Goal: Task Accomplishment & Management: Manage account settings

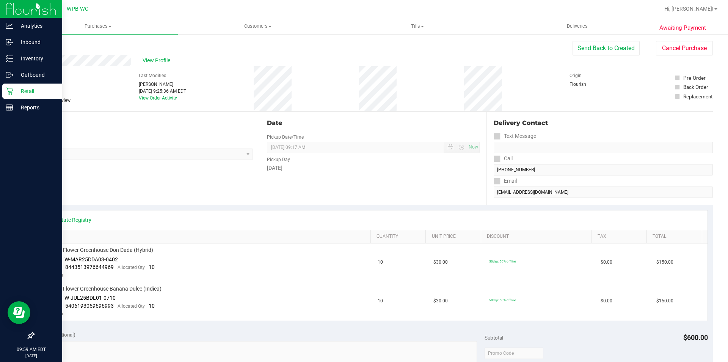
click at [13, 95] on div "Retail" at bounding box center [32, 90] width 60 height 15
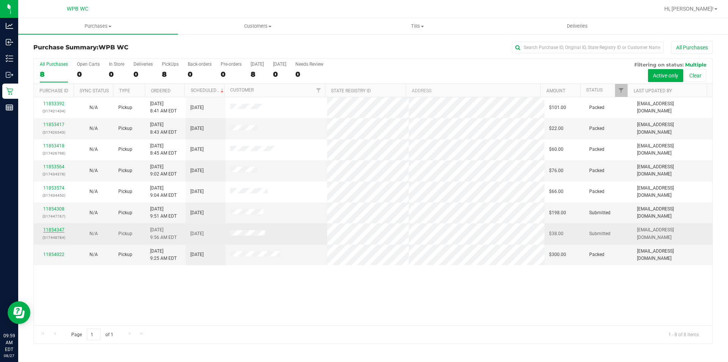
click at [53, 231] on link "11854347" at bounding box center [53, 229] width 21 height 5
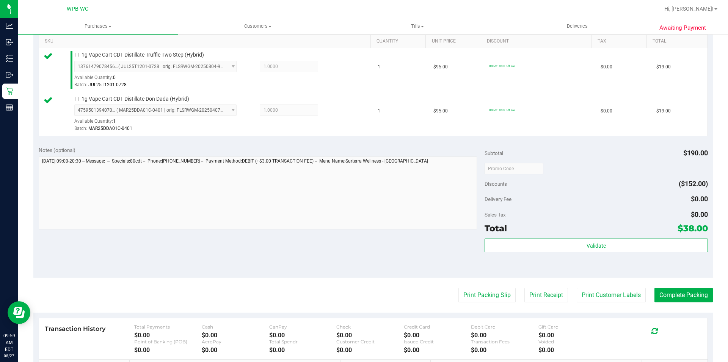
scroll to position [228, 0]
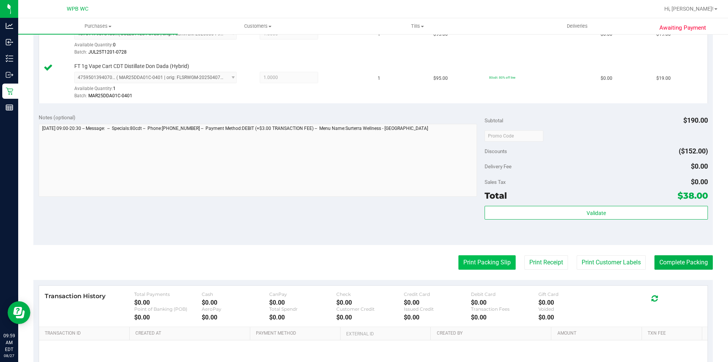
click at [480, 260] on button "Print Packing Slip" at bounding box center [487, 262] width 57 height 14
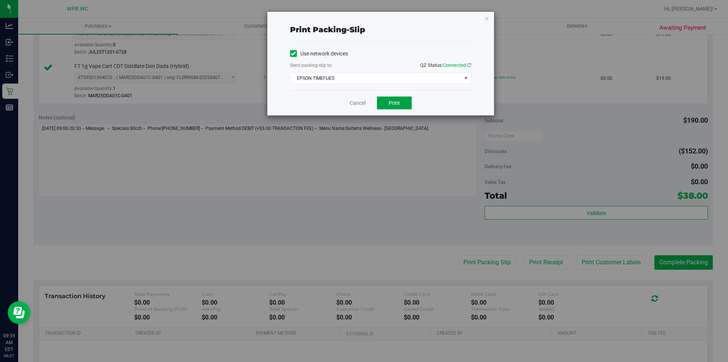
click at [394, 105] on span "Print" at bounding box center [394, 103] width 11 height 6
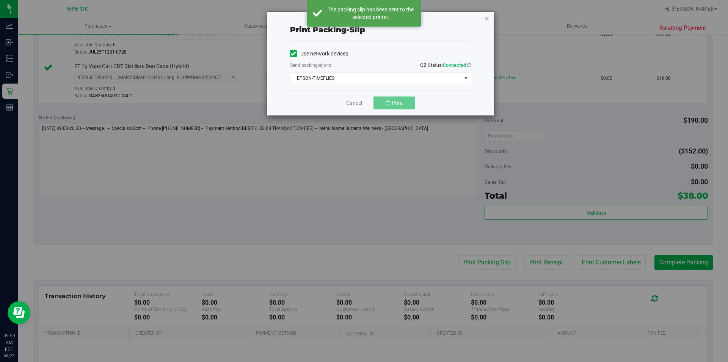
click at [486, 19] on icon "button" at bounding box center [487, 18] width 5 height 9
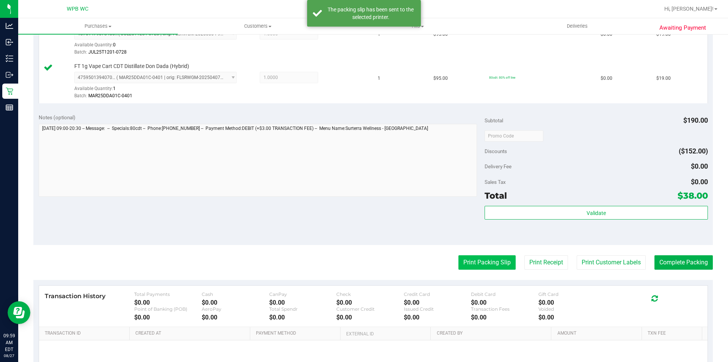
click at [483, 269] on button "Print Packing Slip" at bounding box center [487, 262] width 57 height 14
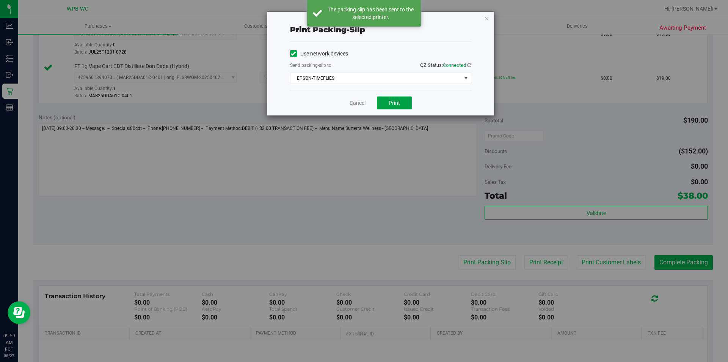
click at [403, 99] on button "Print" at bounding box center [394, 102] width 35 height 13
click at [489, 19] on icon "button" at bounding box center [487, 18] width 5 height 9
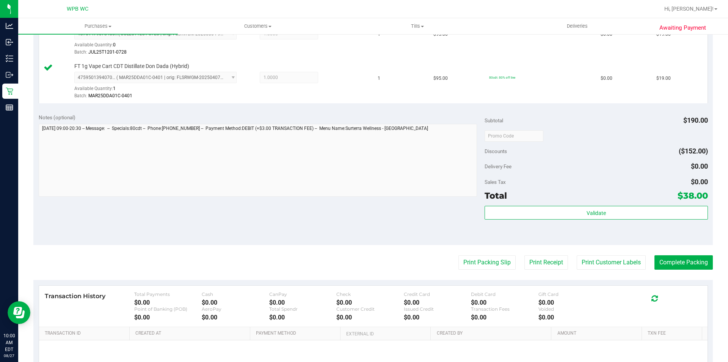
click at [669, 271] on purchase-details "Back Edit Purchase Cancel Purchase View Profile # 11854347 BioTrack ID: - Submi…" at bounding box center [373, 117] width 680 height 608
click at [670, 259] on button "Complete Packing" at bounding box center [684, 262] width 58 height 14
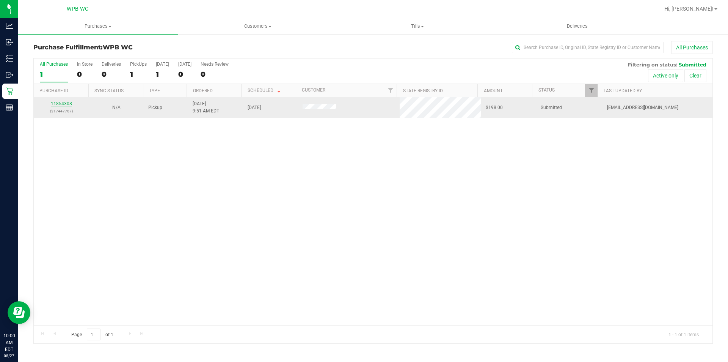
click at [64, 105] on link "11854308" at bounding box center [61, 103] width 21 height 5
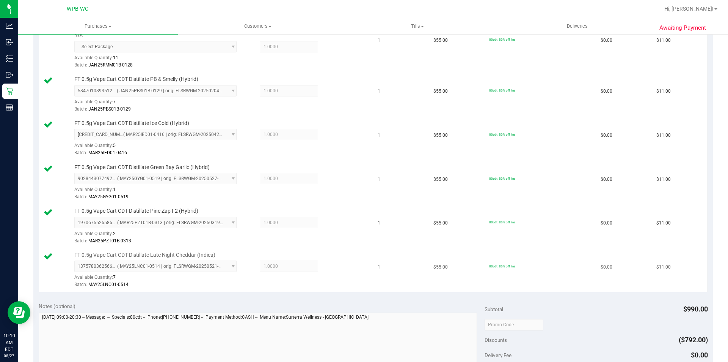
scroll to position [873, 0]
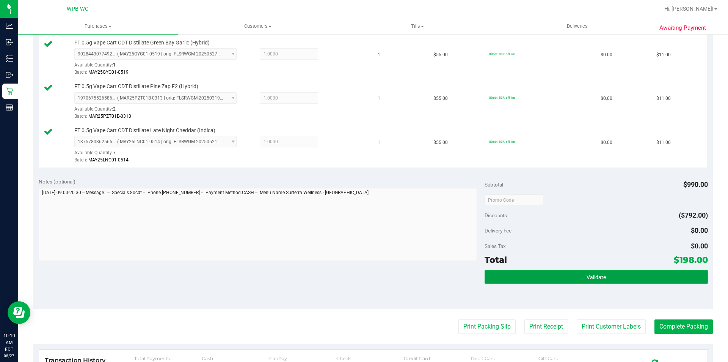
click at [592, 272] on button "Validate" at bounding box center [596, 277] width 223 height 14
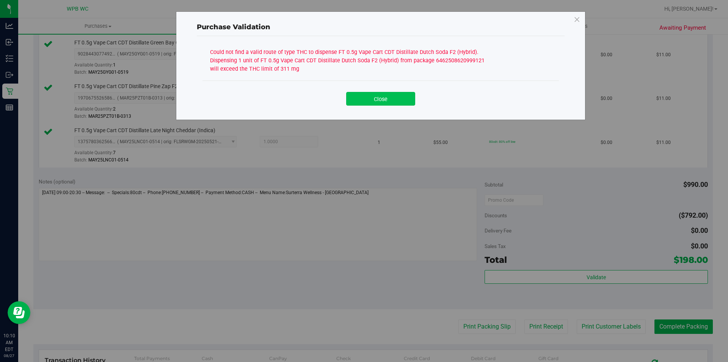
click at [385, 101] on button "Close" at bounding box center [380, 99] width 69 height 14
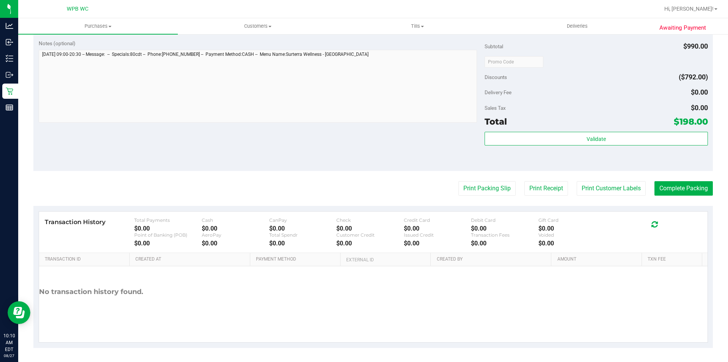
scroll to position [1012, 0]
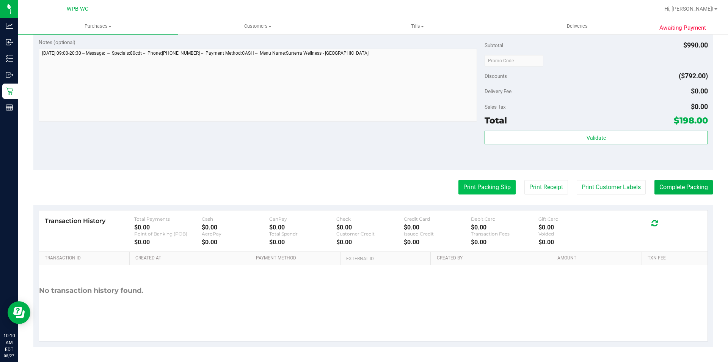
click at [470, 189] on button "Print Packing Slip" at bounding box center [487, 187] width 57 height 14
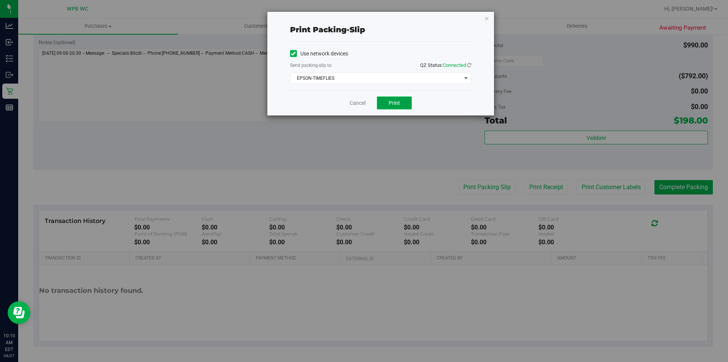
click at [398, 102] on span "Print" at bounding box center [394, 103] width 11 height 6
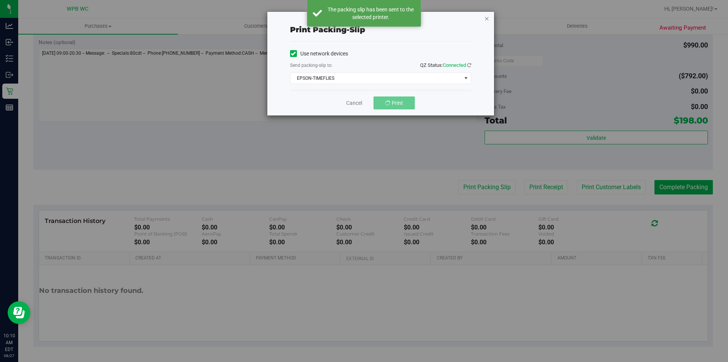
click at [486, 17] on icon "button" at bounding box center [487, 18] width 5 height 9
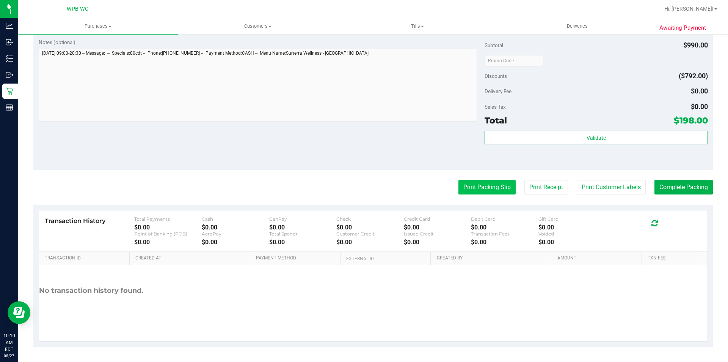
click at [470, 183] on button "Print Packing Slip" at bounding box center [487, 187] width 57 height 14
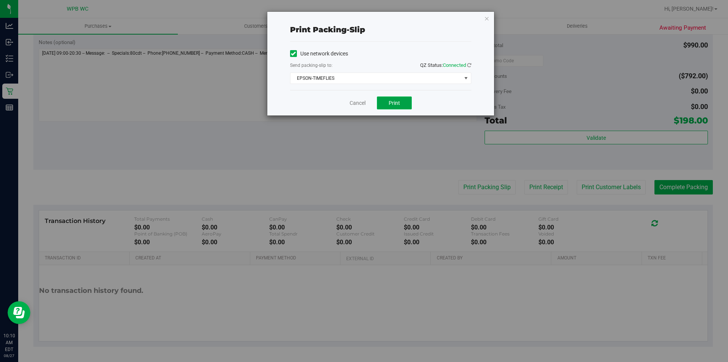
click at [402, 105] on button "Print" at bounding box center [394, 102] width 35 height 13
click at [486, 19] on icon "button" at bounding box center [487, 18] width 5 height 9
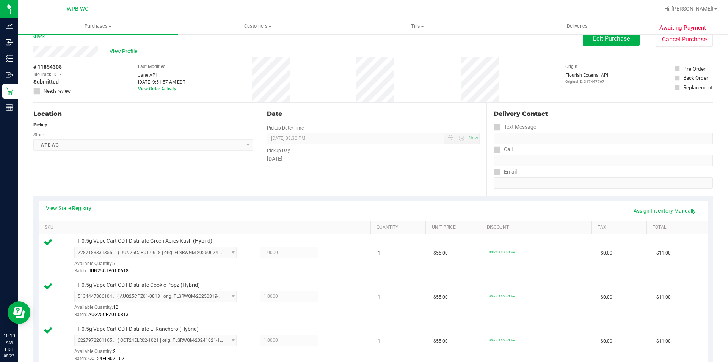
scroll to position [0, 0]
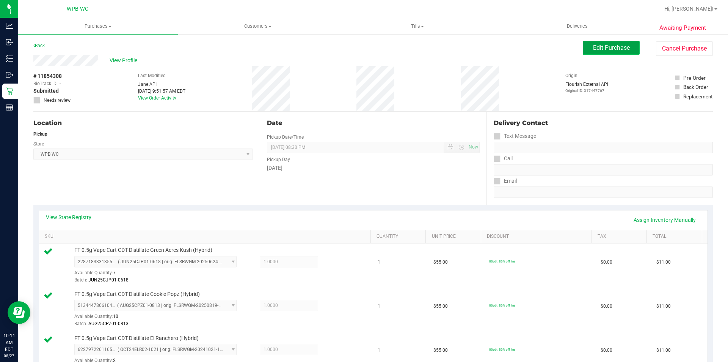
click at [602, 46] on span "Edit Purchase" at bounding box center [611, 47] width 37 height 7
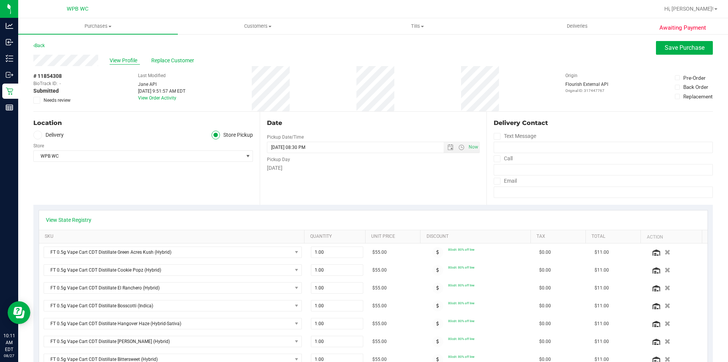
click at [114, 60] on span "View Profile" at bounding box center [125, 61] width 30 height 8
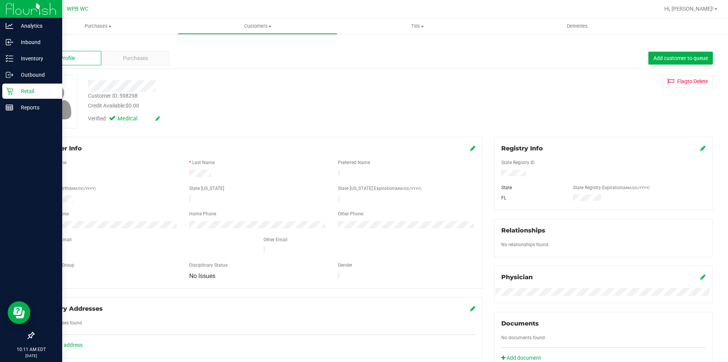
click at [10, 92] on icon at bounding box center [10, 91] width 8 height 8
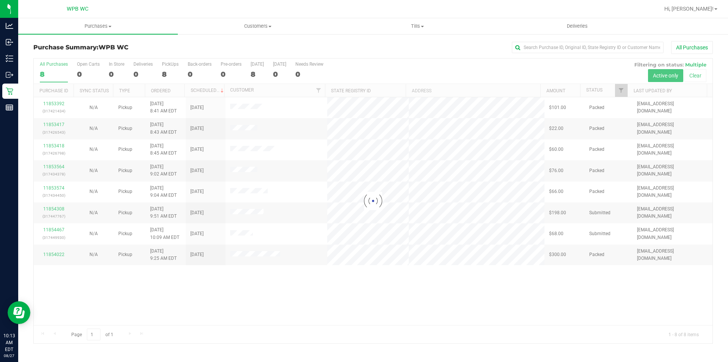
click at [47, 205] on div at bounding box center [373, 200] width 679 height 285
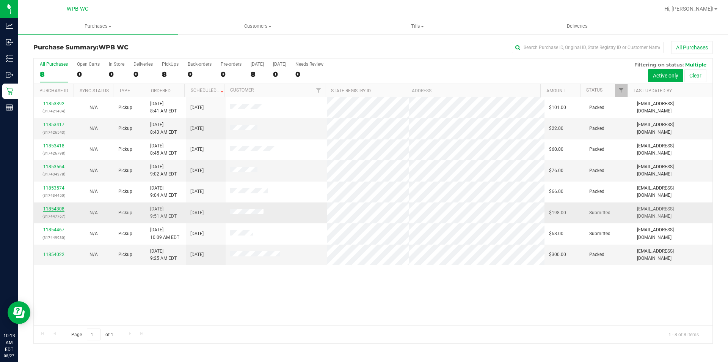
click at [55, 208] on link "11854308" at bounding box center [53, 208] width 21 height 5
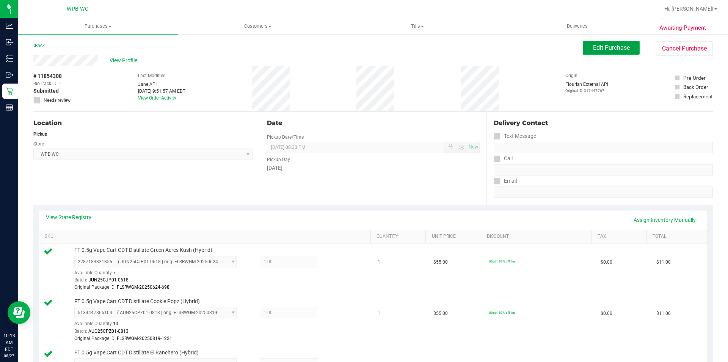
click at [601, 45] on span "Edit Purchase" at bounding box center [611, 47] width 37 height 7
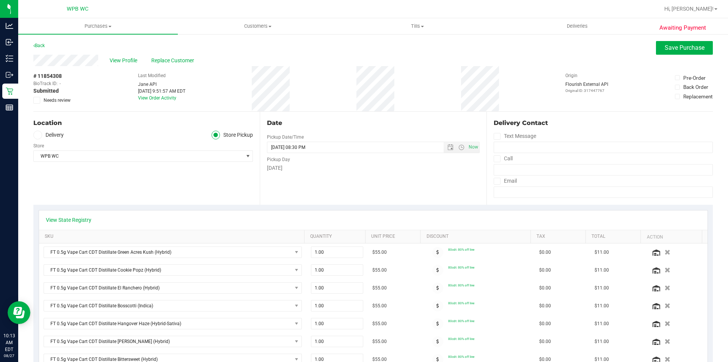
click at [38, 100] on icon at bounding box center [37, 100] width 5 height 0
click at [0, 0] on input "Needs review" at bounding box center [0, 0] width 0 height 0
click at [659, 45] on button "Save Purchase" at bounding box center [684, 48] width 57 height 14
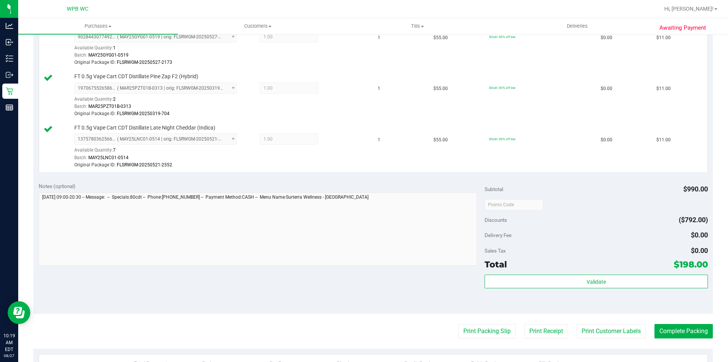
scroll to position [1024, 0]
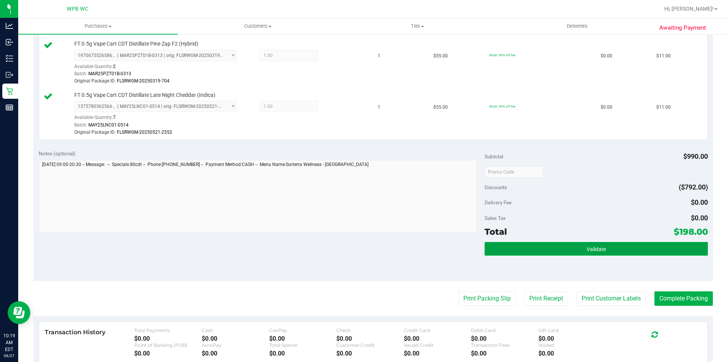
click at [579, 247] on button "Validate" at bounding box center [596, 249] width 223 height 14
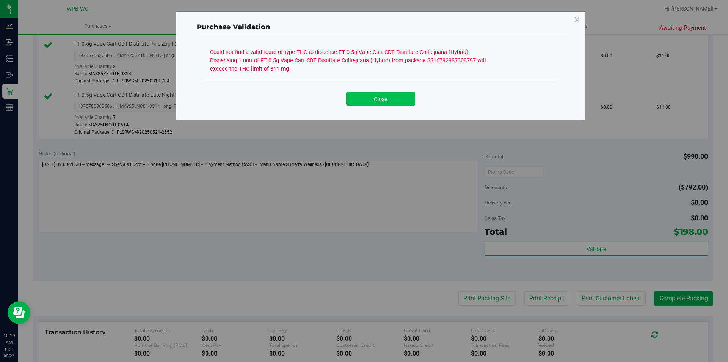
click at [397, 97] on button "Close" at bounding box center [380, 99] width 69 height 14
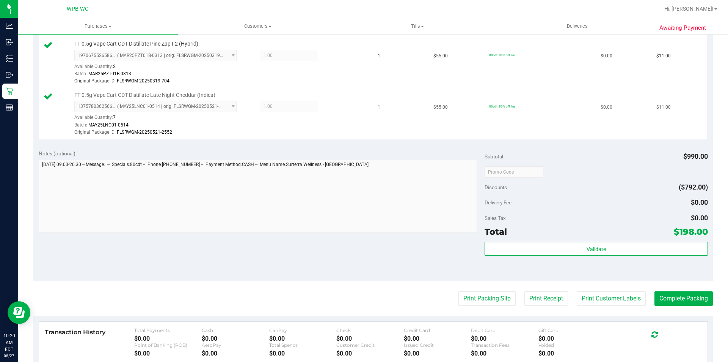
scroll to position [1136, 0]
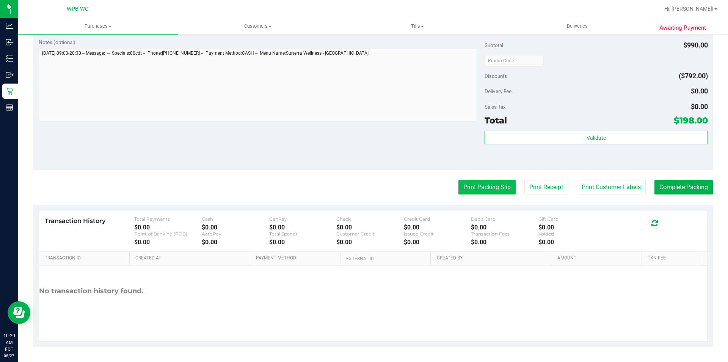
click at [477, 194] on button "Print Packing Slip" at bounding box center [487, 187] width 57 height 14
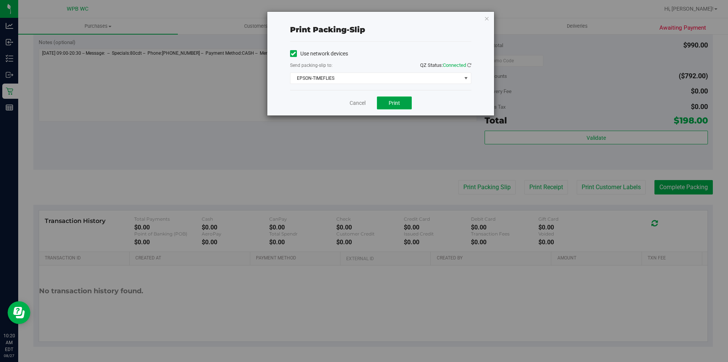
click at [385, 98] on button "Print" at bounding box center [394, 102] width 35 height 13
click at [487, 17] on icon "button" at bounding box center [487, 18] width 5 height 9
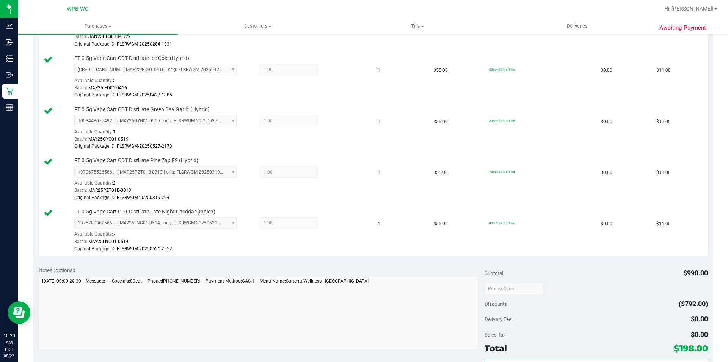
scroll to position [1098, 0]
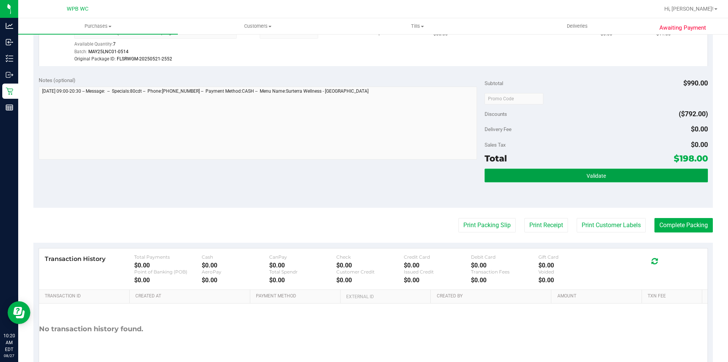
click at [548, 182] on button "Validate" at bounding box center [596, 175] width 223 height 14
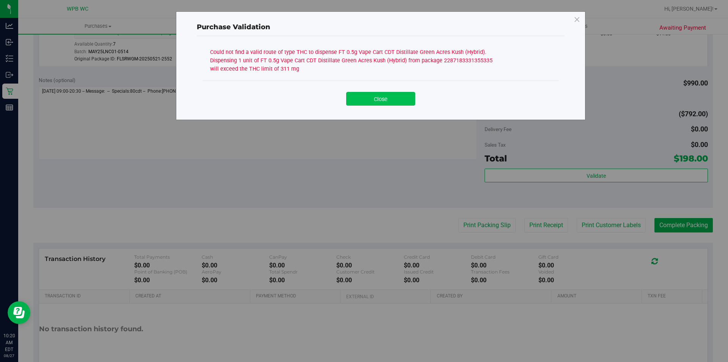
click at [391, 97] on button "Close" at bounding box center [380, 99] width 69 height 14
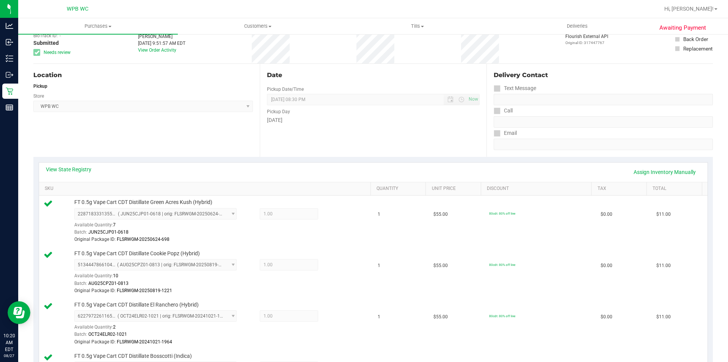
scroll to position [0, 0]
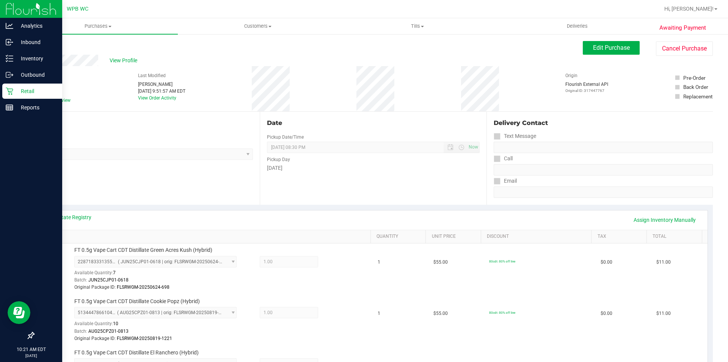
click at [13, 87] on p "Retail" at bounding box center [36, 91] width 46 height 9
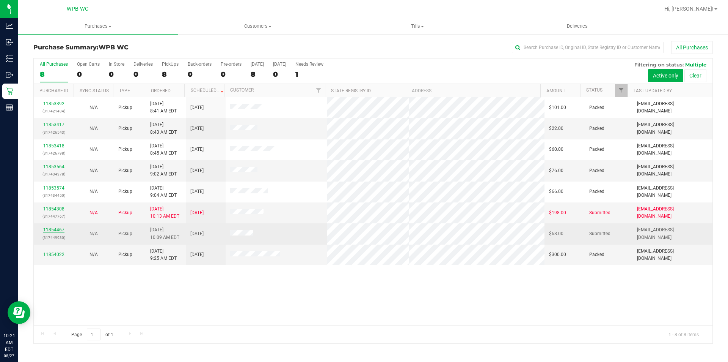
click at [62, 228] on link "11854467" at bounding box center [53, 229] width 21 height 5
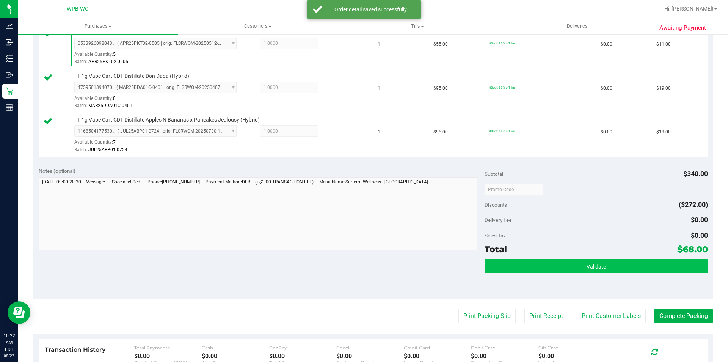
scroll to position [266, 0]
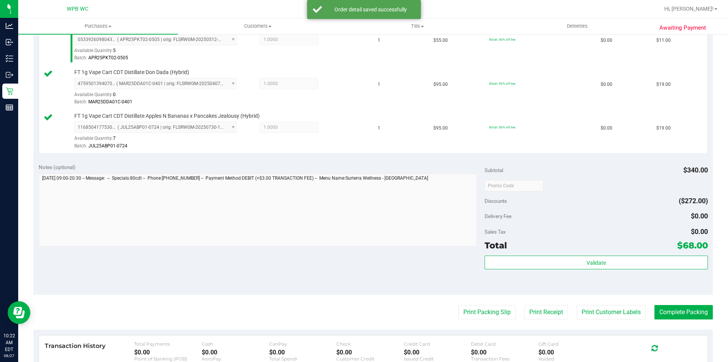
click at [601, 273] on div "Validate" at bounding box center [596, 272] width 223 height 34
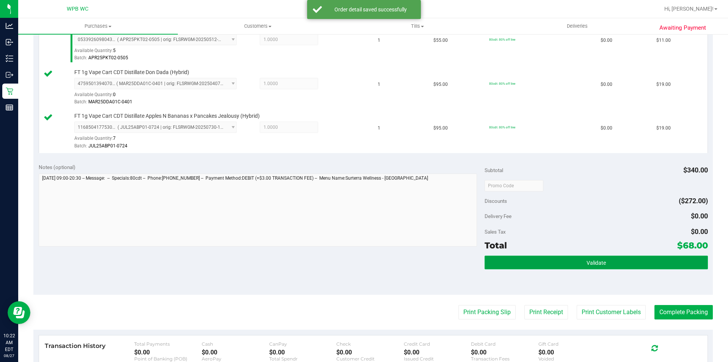
click at [593, 260] on span "Validate" at bounding box center [596, 263] width 19 height 6
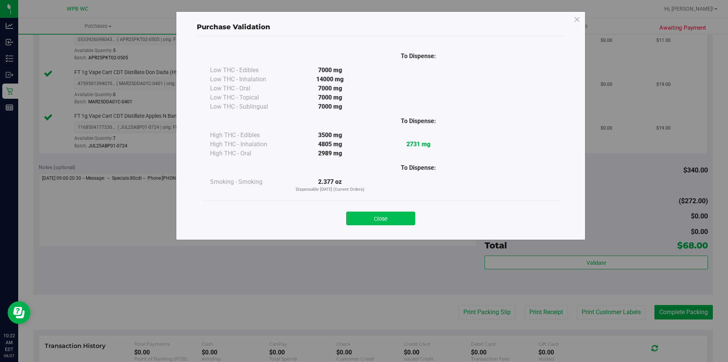
click at [402, 216] on button "Close" at bounding box center [380, 218] width 69 height 14
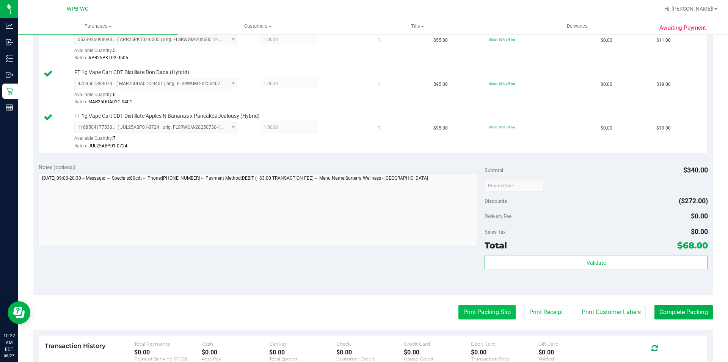
click at [481, 309] on button "Print Packing Slip" at bounding box center [487, 312] width 57 height 14
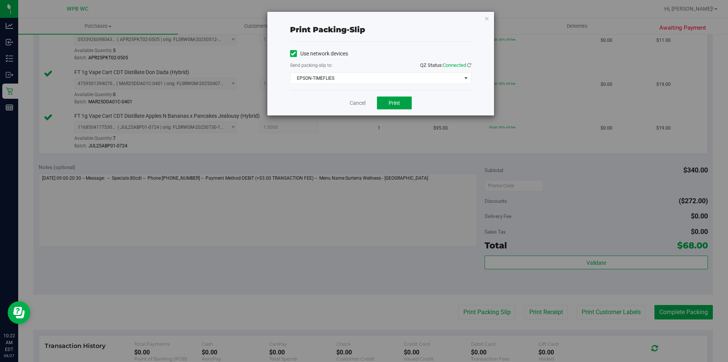
click at [392, 104] on span "Print" at bounding box center [394, 103] width 11 height 6
click at [488, 18] on icon "button" at bounding box center [487, 18] width 5 height 9
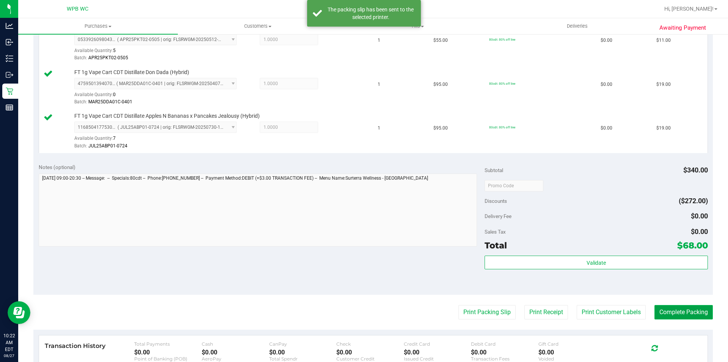
click at [659, 309] on button "Complete Packing" at bounding box center [684, 312] width 58 height 14
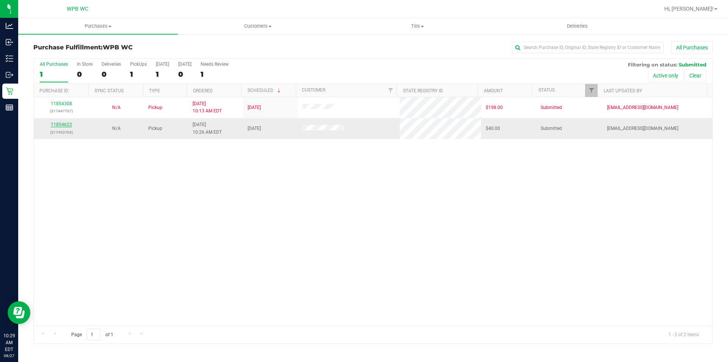
click at [58, 127] on link "11854622" at bounding box center [61, 124] width 21 height 5
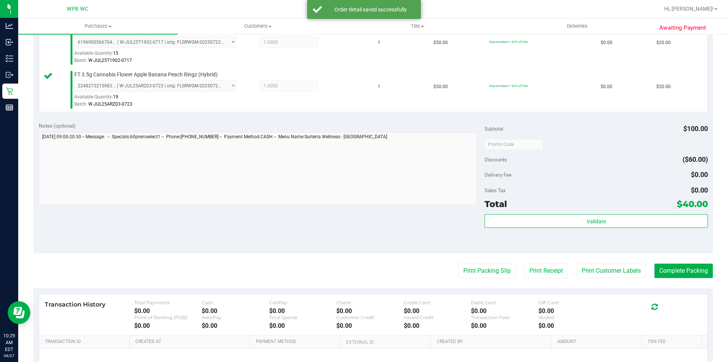
scroll to position [266, 0]
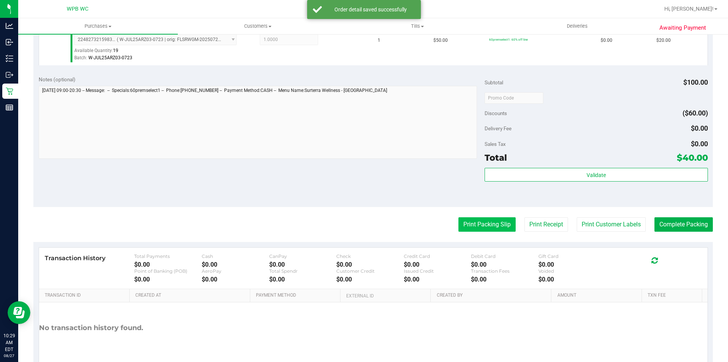
click at [488, 228] on button "Print Packing Slip" at bounding box center [487, 224] width 57 height 14
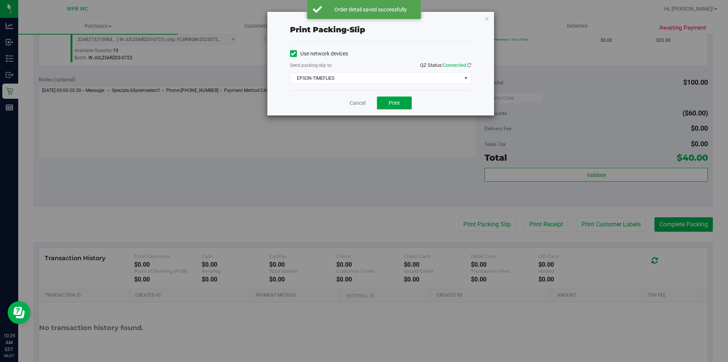
click at [395, 104] on span "Print" at bounding box center [394, 103] width 11 height 6
drag, startPoint x: 354, startPoint y: 102, endPoint x: 367, endPoint y: 105, distance: 13.3
click at [354, 101] on link "Cancel" at bounding box center [358, 103] width 16 height 8
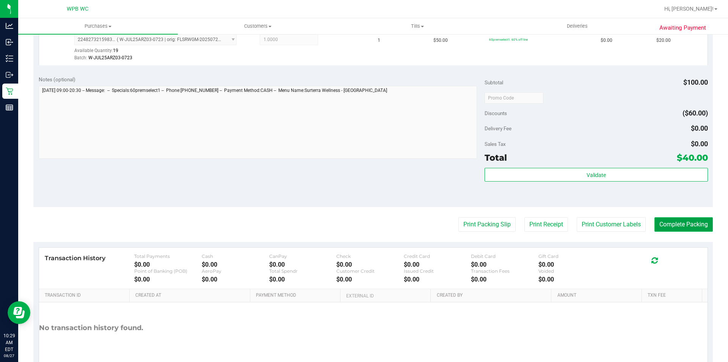
click at [655, 227] on button "Complete Packing" at bounding box center [684, 224] width 58 height 14
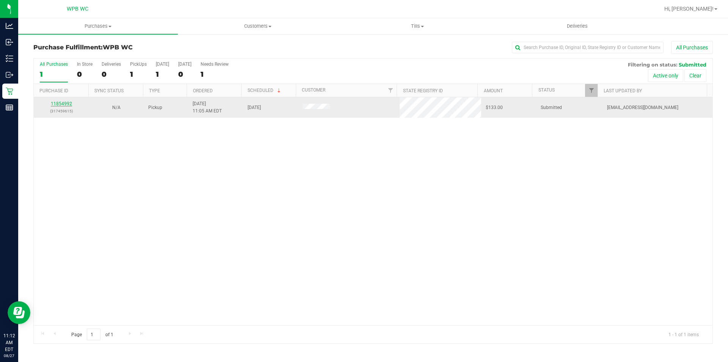
click at [68, 104] on link "11854992" at bounding box center [61, 103] width 21 height 5
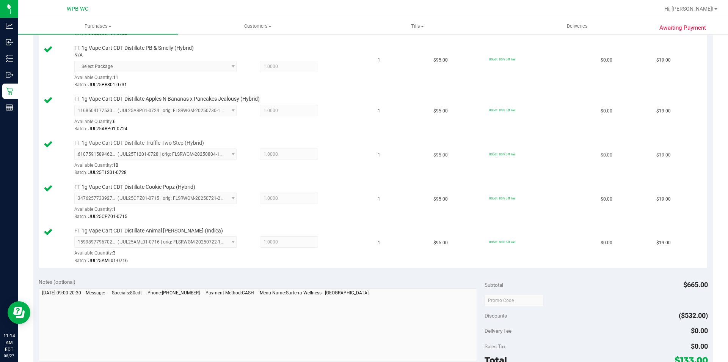
scroll to position [379, 0]
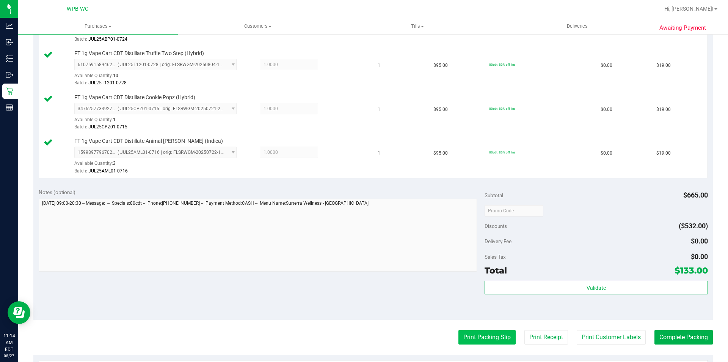
click at [478, 339] on button "Print Packing Slip" at bounding box center [487, 337] width 57 height 14
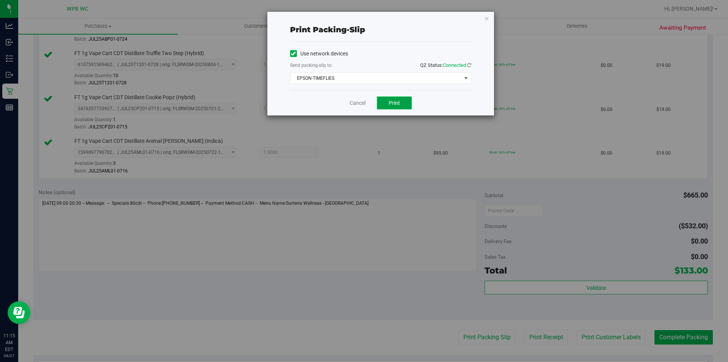
click at [396, 100] on span "Print" at bounding box center [394, 103] width 11 height 6
click at [486, 18] on icon "button" at bounding box center [487, 18] width 5 height 9
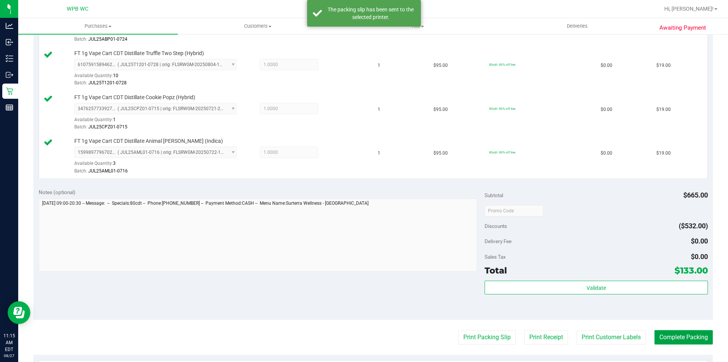
click at [688, 341] on button "Complete Packing" at bounding box center [684, 337] width 58 height 14
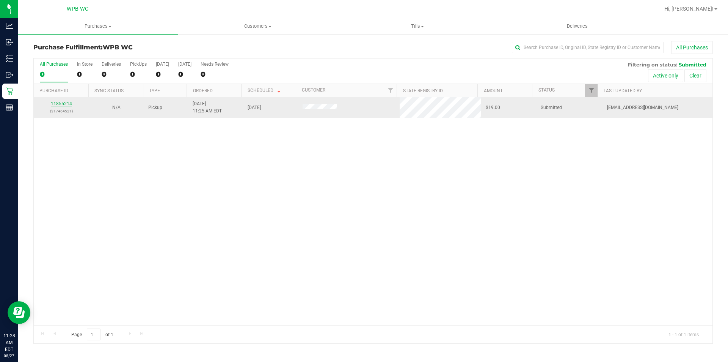
click at [61, 101] on link "11855214" at bounding box center [61, 103] width 21 height 5
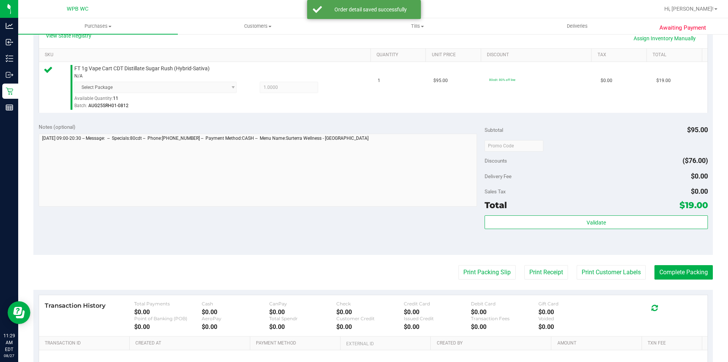
scroll to position [190, 0]
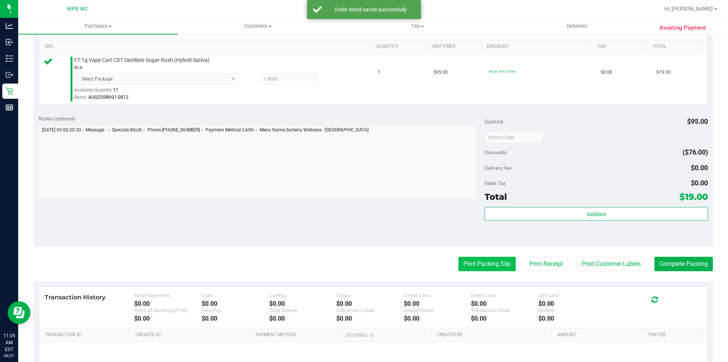
click at [490, 267] on button "Print Packing Slip" at bounding box center [487, 263] width 57 height 14
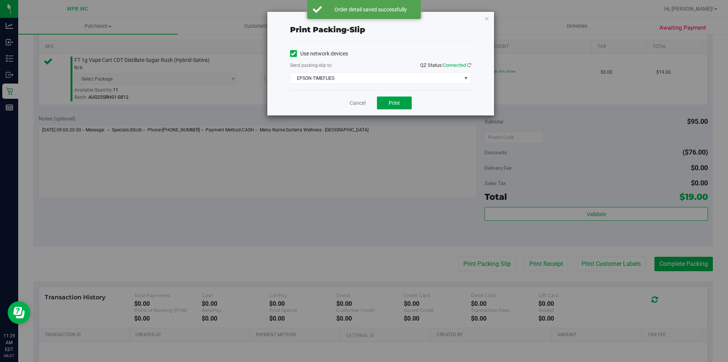
click at [386, 105] on button "Print" at bounding box center [394, 102] width 35 height 13
click at [488, 16] on icon "button" at bounding box center [487, 18] width 5 height 9
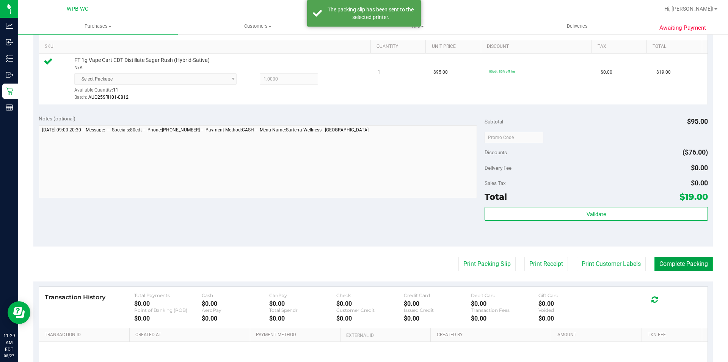
click at [672, 263] on button "Complete Packing" at bounding box center [684, 263] width 58 height 14
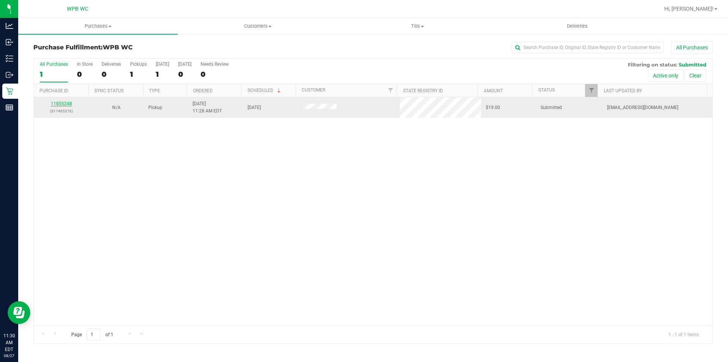
click at [68, 102] on link "11855248" at bounding box center [61, 103] width 21 height 5
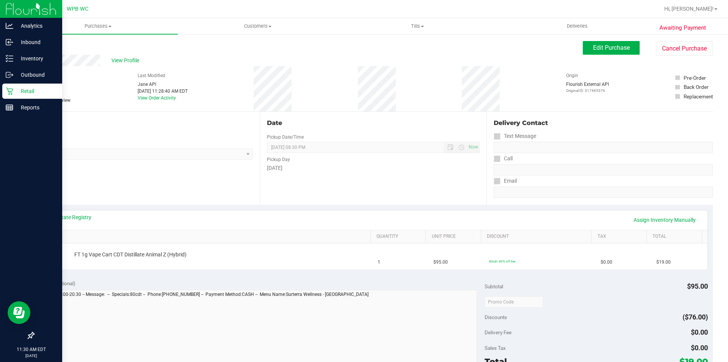
click at [29, 88] on p "Retail" at bounding box center [36, 91] width 46 height 9
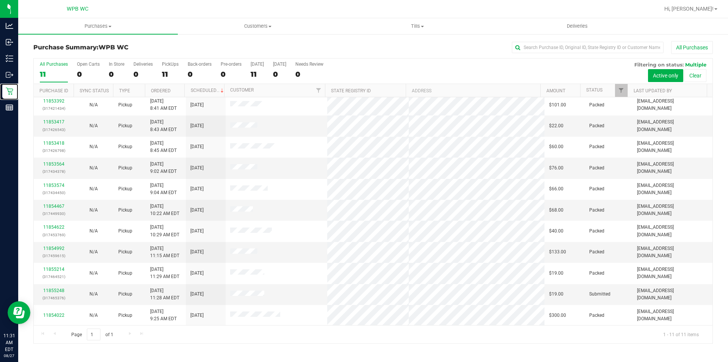
scroll to position [3, 0]
click at [54, 289] on link "11855248" at bounding box center [53, 289] width 21 height 5
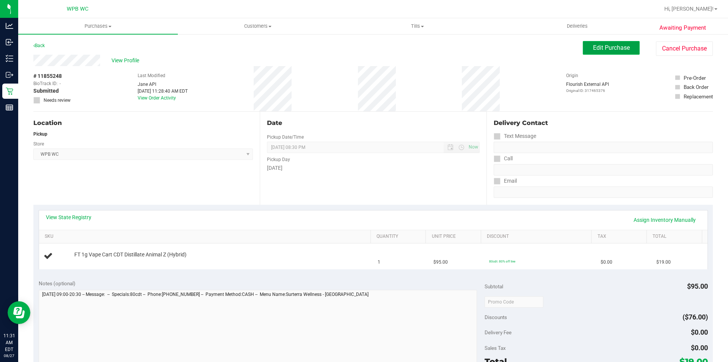
click at [593, 49] on span "Edit Purchase" at bounding box center [611, 47] width 37 height 7
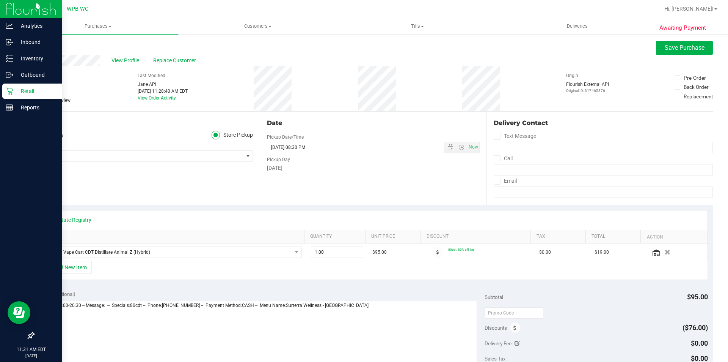
click at [12, 91] on icon at bounding box center [10, 91] width 8 height 8
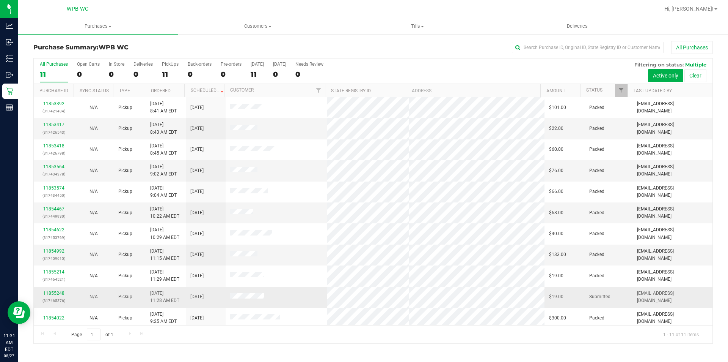
click at [56, 289] on div "11855248 (317465376)" at bounding box center [53, 296] width 31 height 14
click at [56, 293] on link "11855248" at bounding box center [53, 292] width 21 height 5
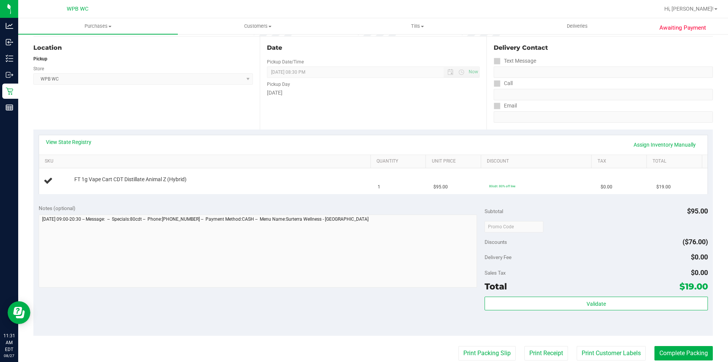
scroll to position [76, 0]
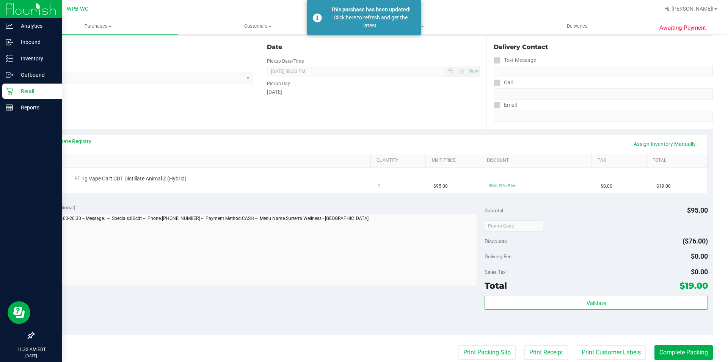
click at [7, 90] on icon at bounding box center [10, 91] width 8 height 8
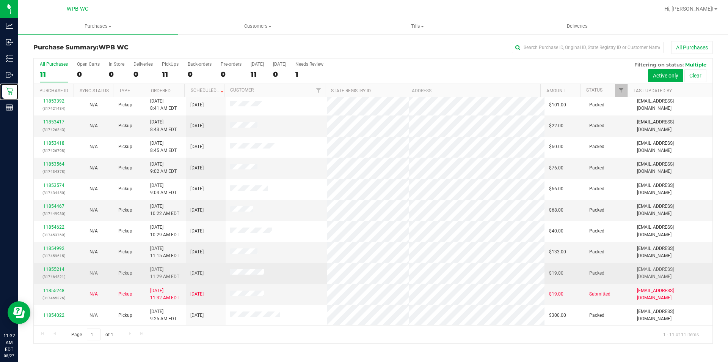
scroll to position [3, 0]
click at [47, 270] on link "11855214" at bounding box center [53, 268] width 21 height 5
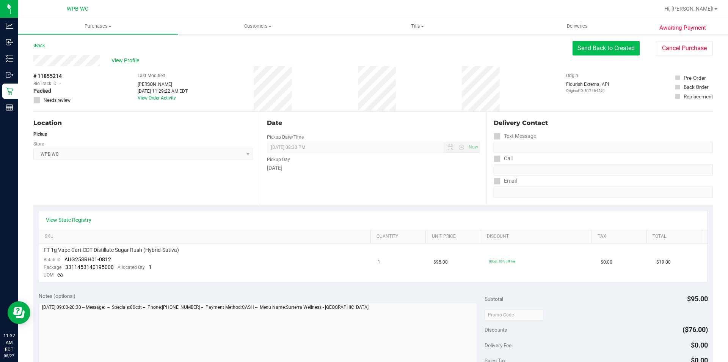
click at [592, 48] on button "Send Back to Created" at bounding box center [606, 48] width 67 height 14
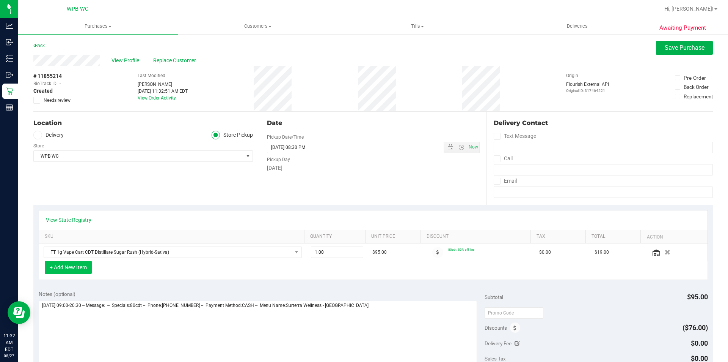
click at [77, 271] on button "+ Add New Item" at bounding box center [68, 267] width 47 height 13
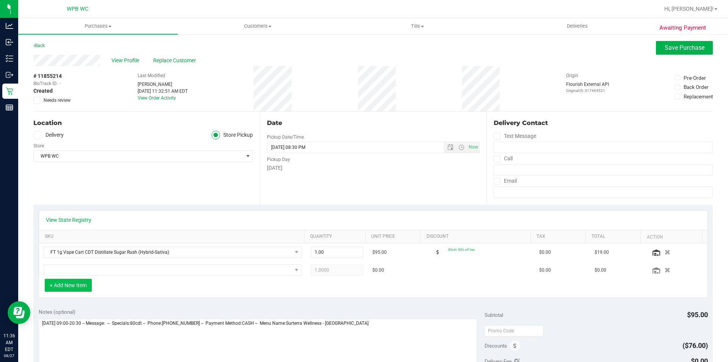
click at [74, 288] on button "+ Add New Item" at bounding box center [68, 284] width 47 height 13
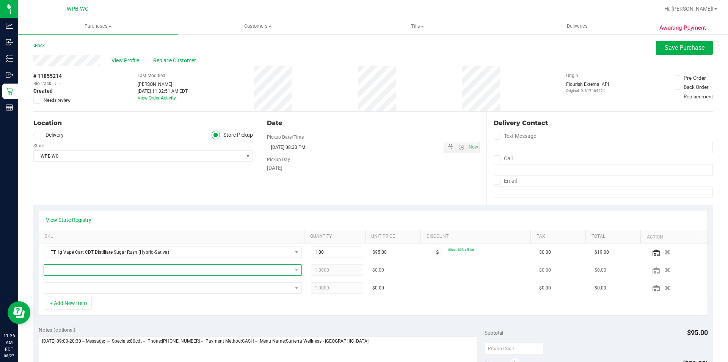
click at [106, 270] on span "NO DATA FOUND" at bounding box center [168, 269] width 248 height 11
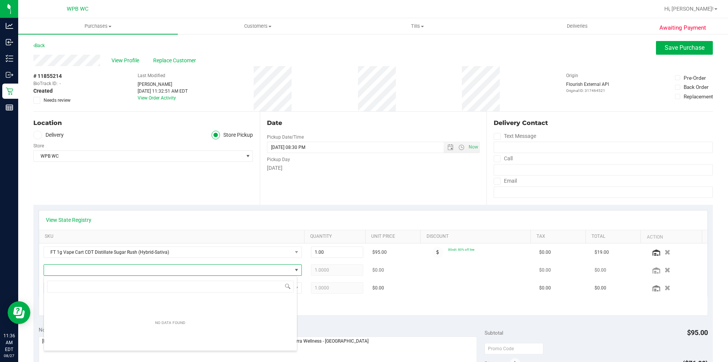
scroll to position [11, 252]
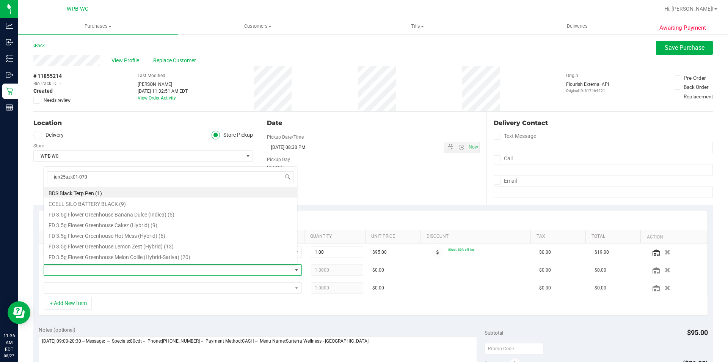
type input "jun25azk01-0703"
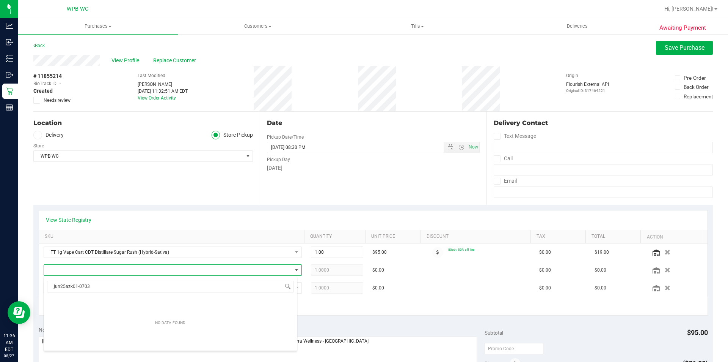
drag, startPoint x: 91, startPoint y: 282, endPoint x: 36, endPoint y: 297, distance: 57.3
click at [36, 297] on body "Analytics Inbound Inventory Outbound Retail Reports 11:36 AM EDT 08/27/2025 08/…" at bounding box center [364, 181] width 728 height 362
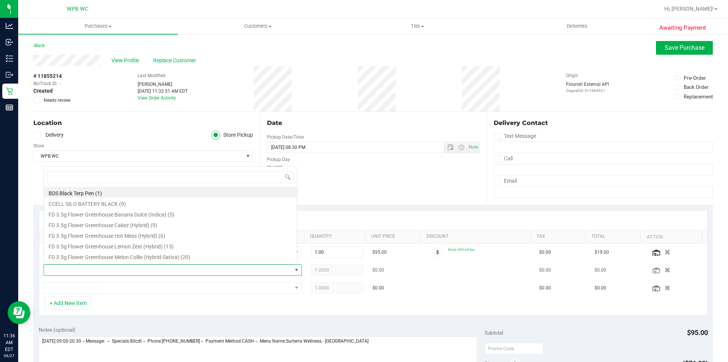
click at [81, 269] on span at bounding box center [168, 269] width 248 height 11
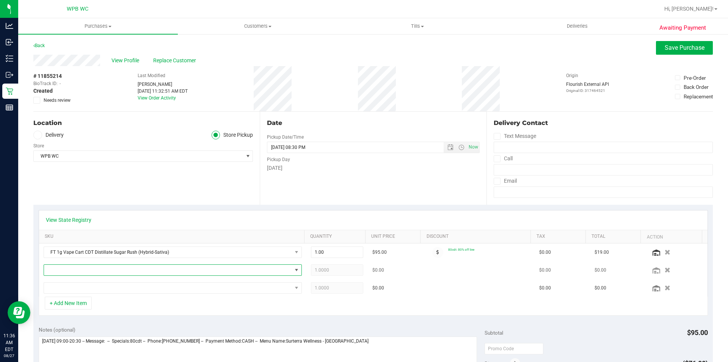
click at [296, 269] on span "NO DATA FOUND" at bounding box center [296, 269] width 9 height 11
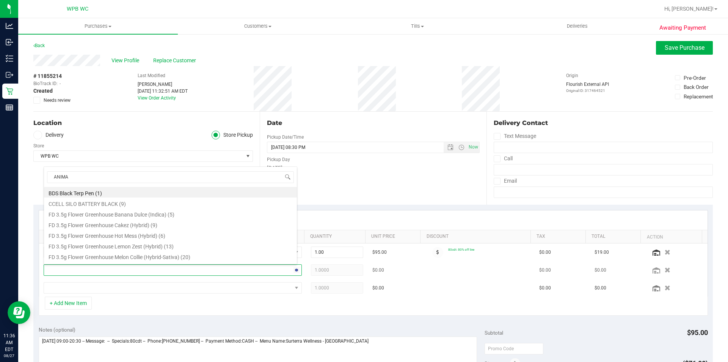
type input "ANIMAL"
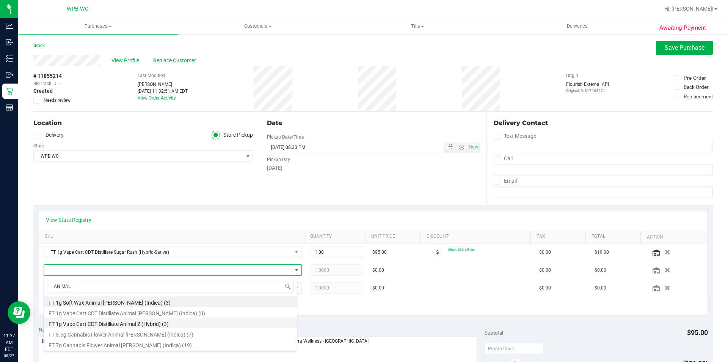
click at [154, 322] on li "FT 1g Vape Cart CDT Distillate Animal Z (Hybrid) (3)" at bounding box center [170, 322] width 253 height 11
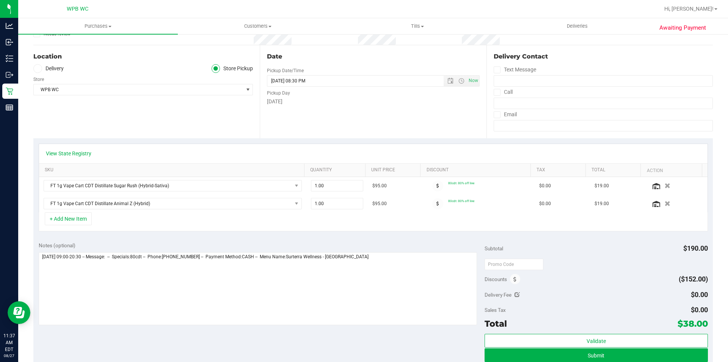
scroll to position [0, 0]
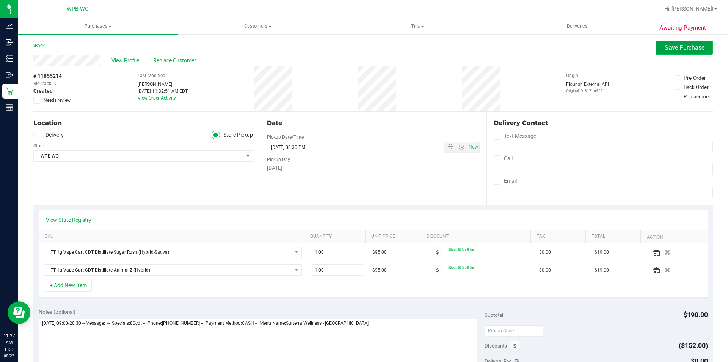
click at [669, 48] on span "Save Purchase" at bounding box center [685, 47] width 40 height 7
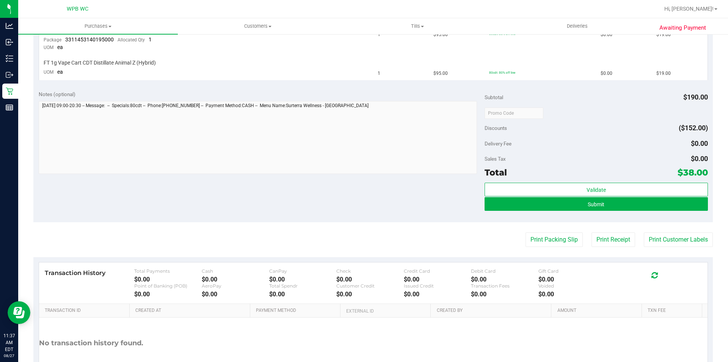
scroll to position [280, 0]
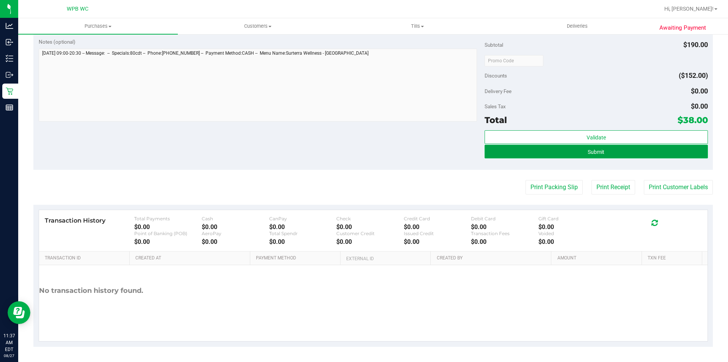
click at [588, 154] on span "Submit" at bounding box center [596, 152] width 17 height 6
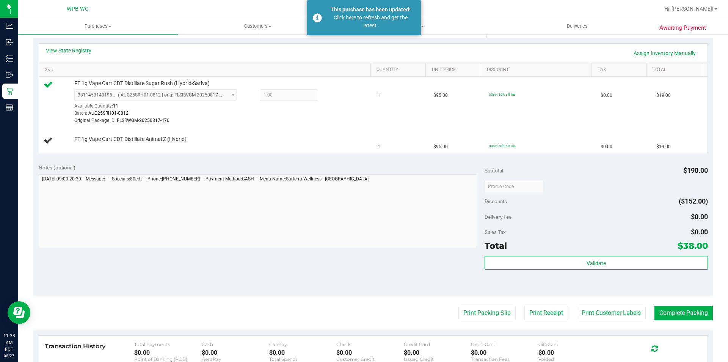
scroll to position [190, 0]
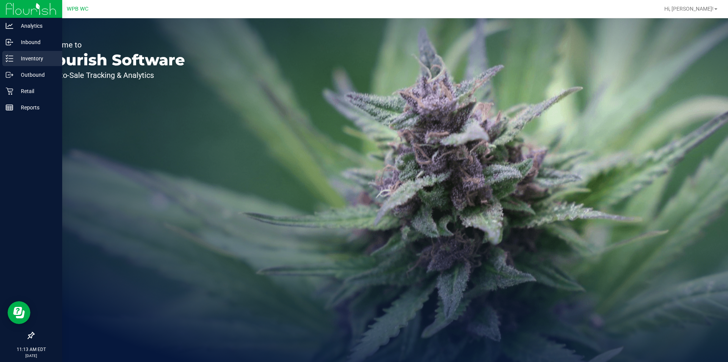
click at [31, 61] on p "Inventory" at bounding box center [36, 58] width 46 height 9
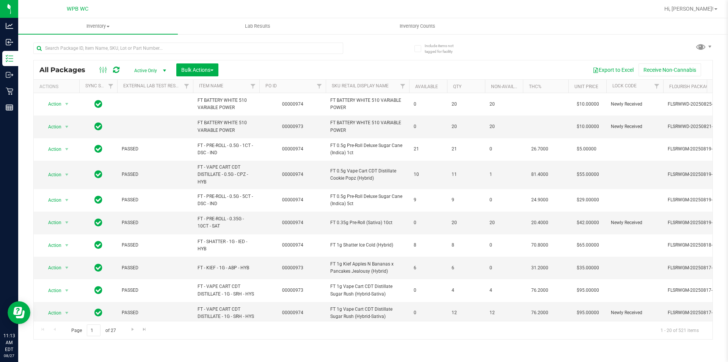
drag, startPoint x: 116, startPoint y: 57, endPoint x: 124, endPoint y: 54, distance: 8.5
click at [118, 57] on div at bounding box center [188, 50] width 310 height 17
click at [130, 50] on input "text" at bounding box center [188, 47] width 310 height 11
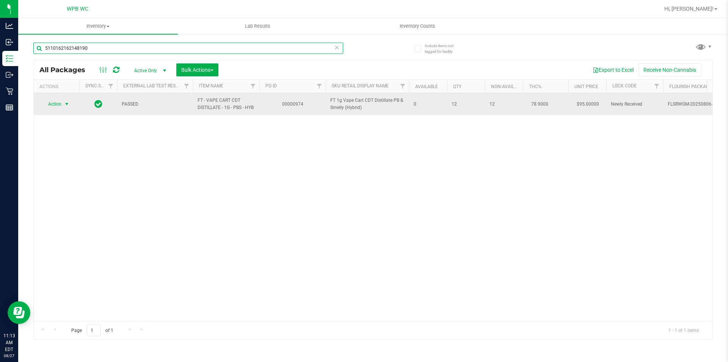
type input "5110162162148190"
click at [58, 105] on span "Action" at bounding box center [51, 104] width 20 height 11
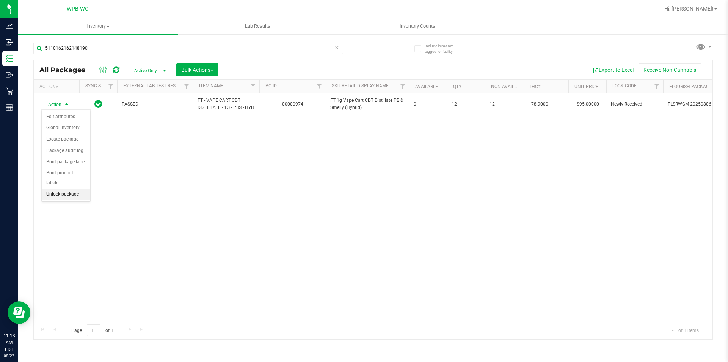
click at [63, 189] on li "Unlock package" at bounding box center [66, 194] width 49 height 11
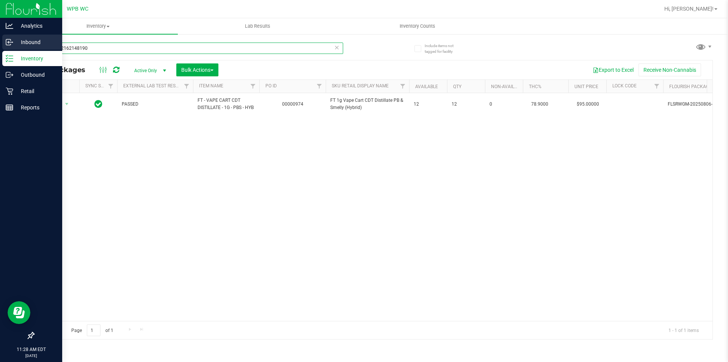
drag, startPoint x: 108, startPoint y: 49, endPoint x: 4, endPoint y: 50, distance: 104.0
click at [0, 50] on div "Analytics Inbound Inventory Outbound Retail Reports 11:28 AM EDT 08/27/2025 08/…" at bounding box center [364, 181] width 728 height 362
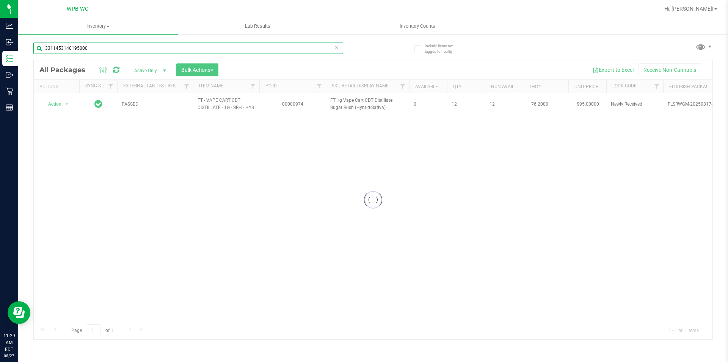
type input "3311453140195000"
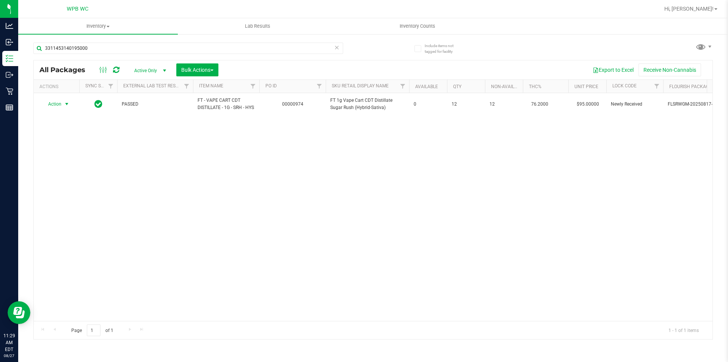
click at [52, 106] on span "Action" at bounding box center [51, 104] width 20 height 11
click at [72, 191] on li "Unlock package" at bounding box center [66, 196] width 49 height 11
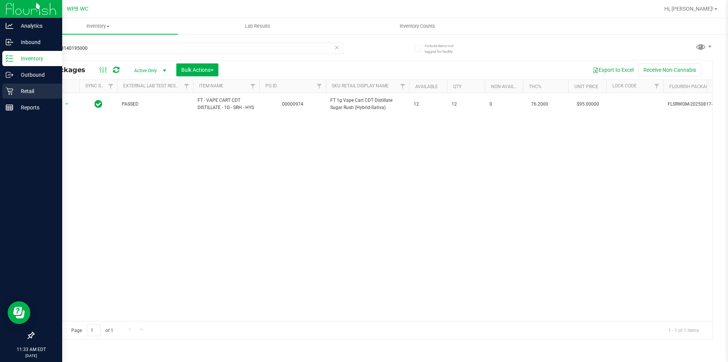
click at [17, 90] on p "Retail" at bounding box center [36, 91] width 46 height 9
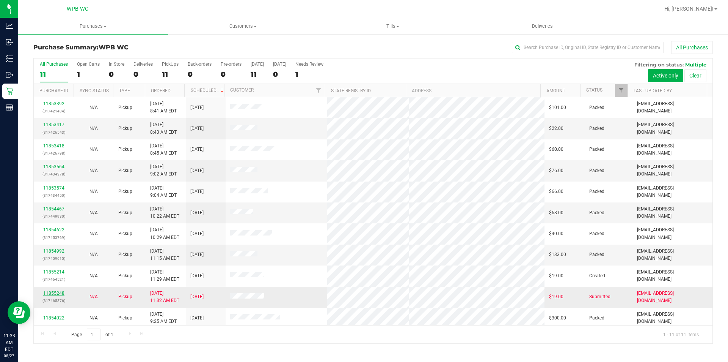
click at [55, 293] on link "11855248" at bounding box center [53, 292] width 21 height 5
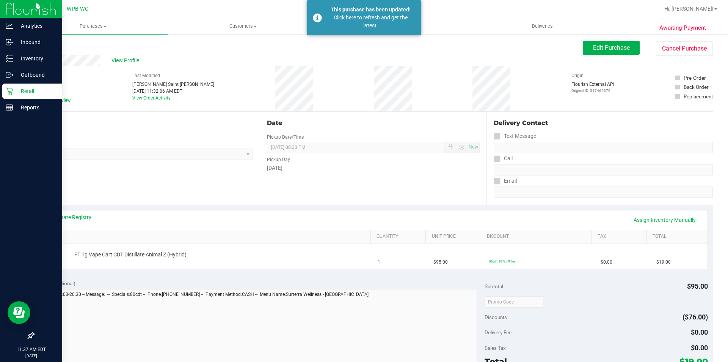
click at [10, 96] on div "Retail" at bounding box center [32, 90] width 60 height 15
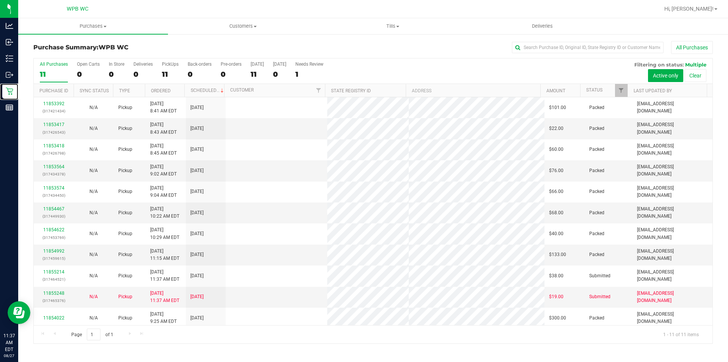
scroll to position [3, 0]
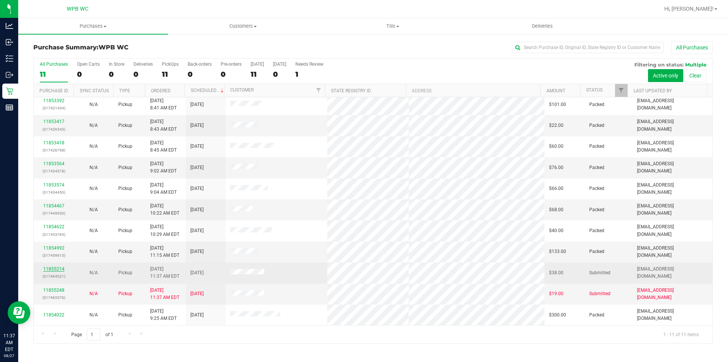
click at [50, 267] on link "11855214" at bounding box center [53, 268] width 21 height 5
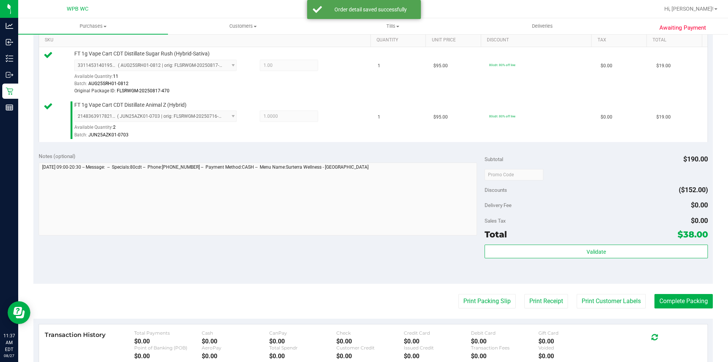
scroll to position [266, 0]
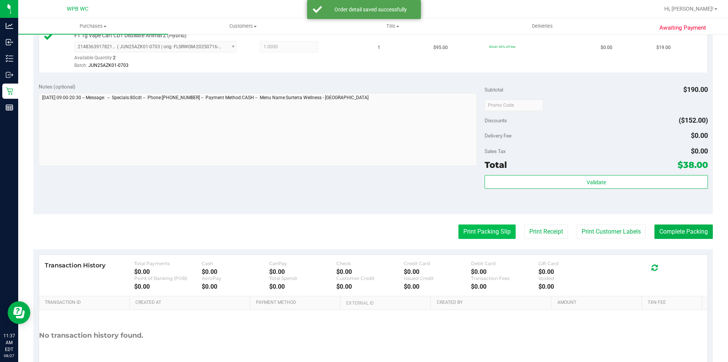
click at [493, 232] on button "Print Packing Slip" at bounding box center [487, 231] width 57 height 14
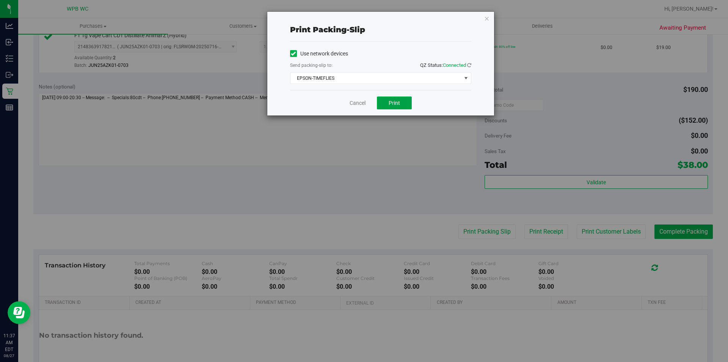
click at [389, 99] on button "Print" at bounding box center [394, 102] width 35 height 13
click at [488, 16] on icon "button" at bounding box center [487, 18] width 5 height 9
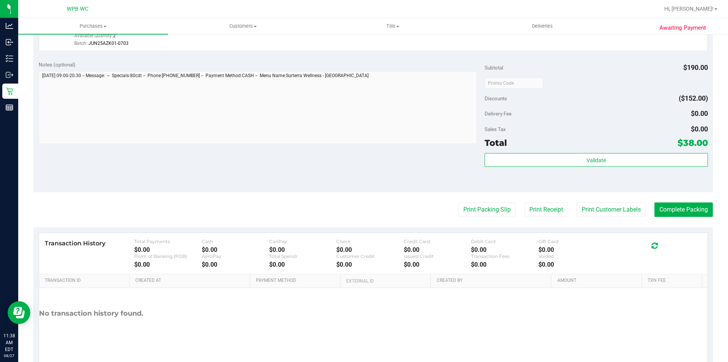
scroll to position [310, 0]
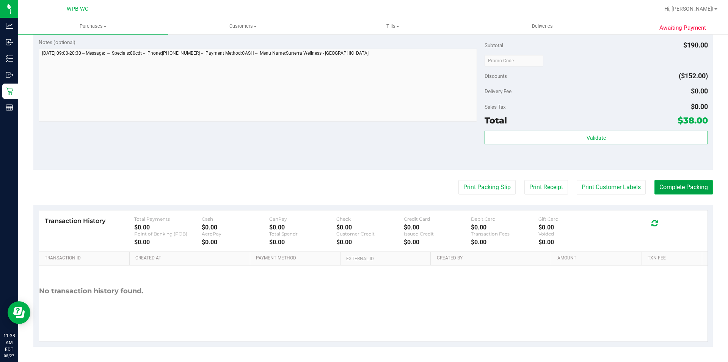
click at [689, 184] on button "Complete Packing" at bounding box center [684, 187] width 58 height 14
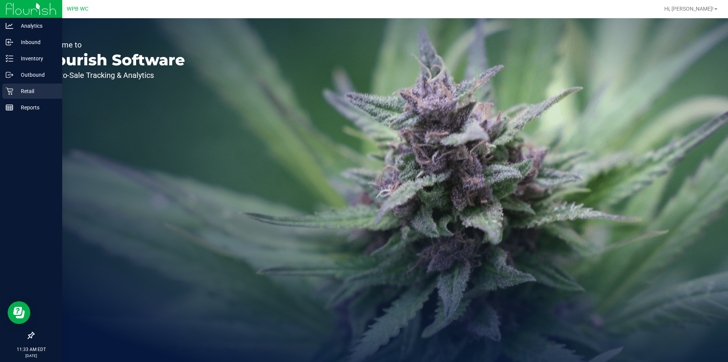
click at [27, 94] on p "Retail" at bounding box center [36, 91] width 46 height 9
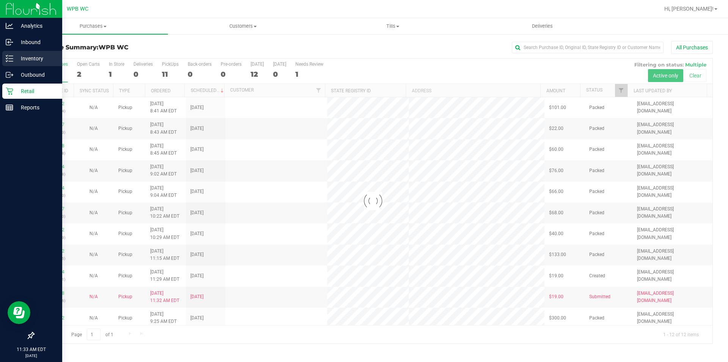
click at [21, 56] on p "Inventory" at bounding box center [36, 58] width 46 height 9
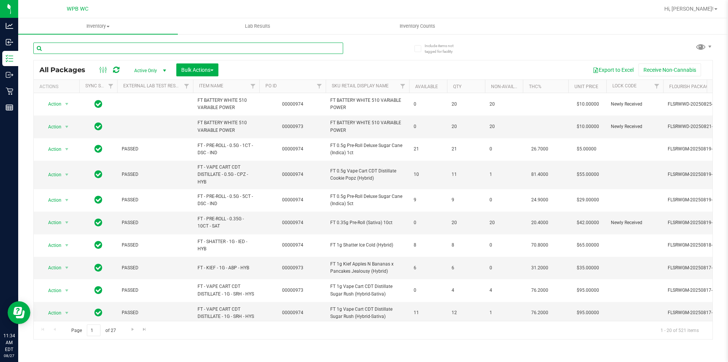
click at [89, 47] on input "text" at bounding box center [188, 47] width 310 height 11
type input "ANIMAL Z"
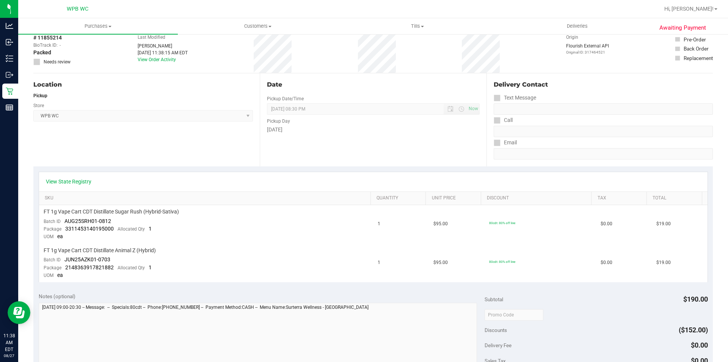
scroll to position [38, 0]
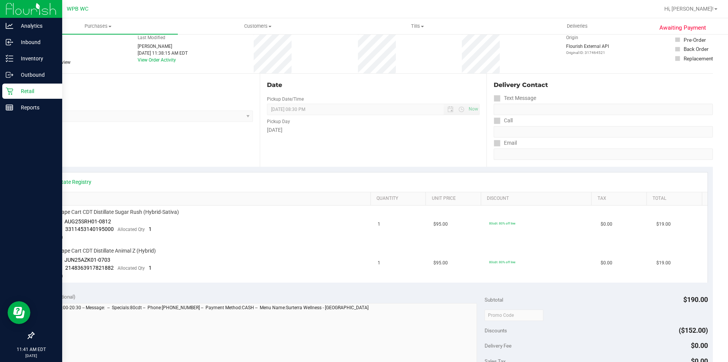
click at [14, 93] on p "Retail" at bounding box center [36, 91] width 46 height 9
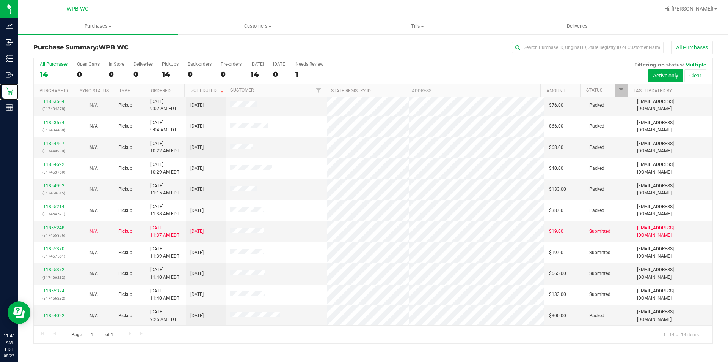
scroll to position [66, 0]
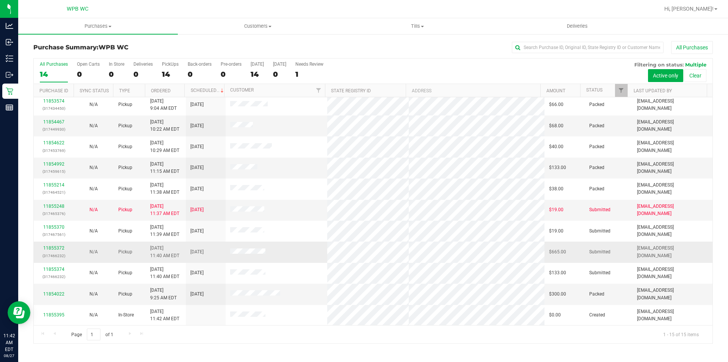
scroll to position [87, 0]
click at [50, 246] on link "11855372" at bounding box center [53, 247] width 21 height 5
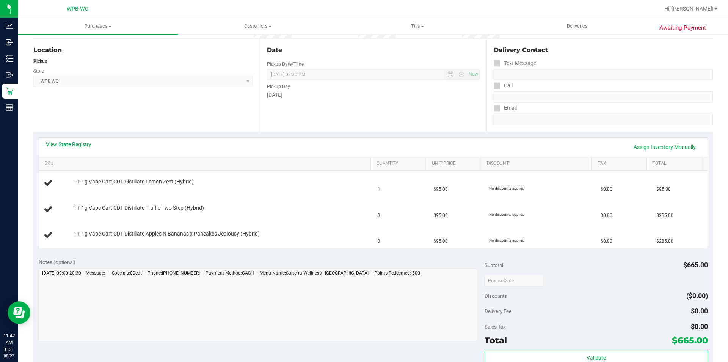
scroll to position [76, 0]
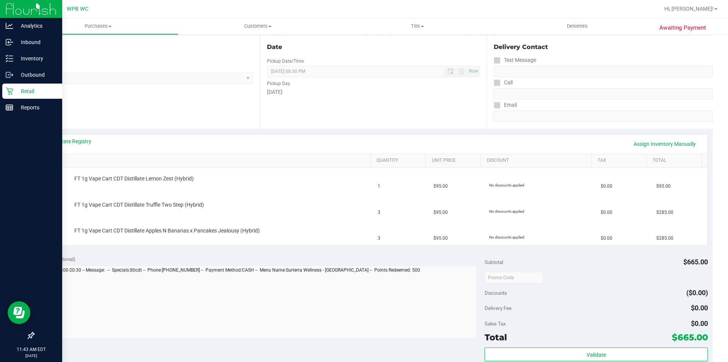
click at [17, 94] on p "Retail" at bounding box center [36, 91] width 46 height 9
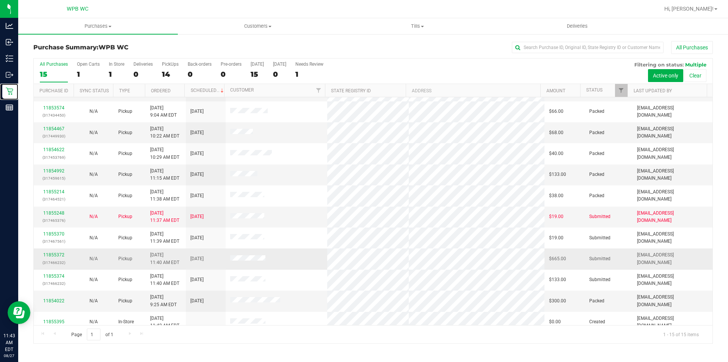
scroll to position [87, 0]
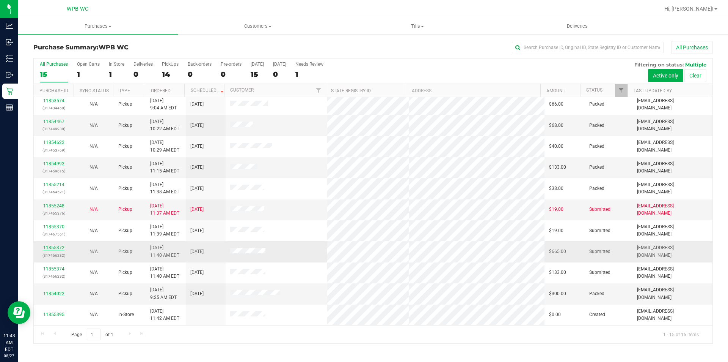
click at [50, 247] on link "11855372" at bounding box center [53, 247] width 21 height 5
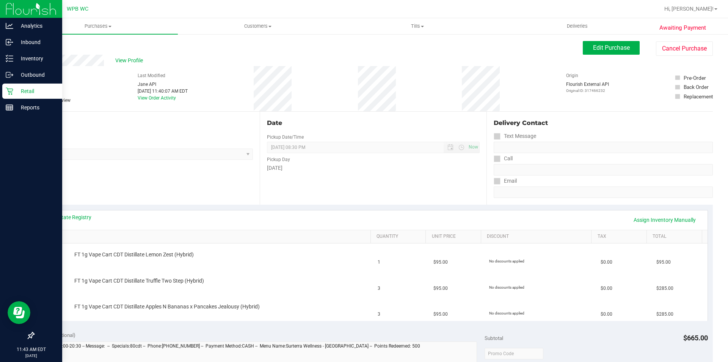
click at [16, 89] on p "Retail" at bounding box center [36, 91] width 46 height 9
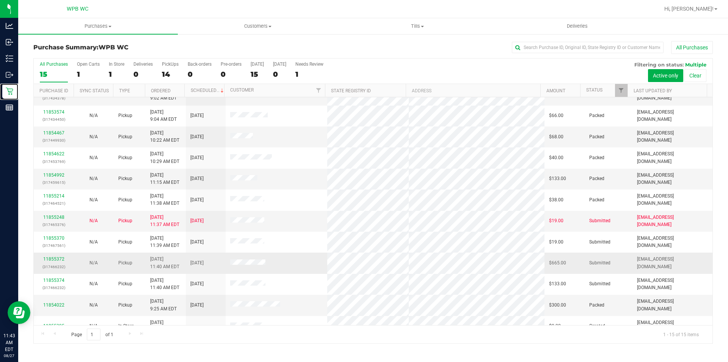
scroll to position [87, 0]
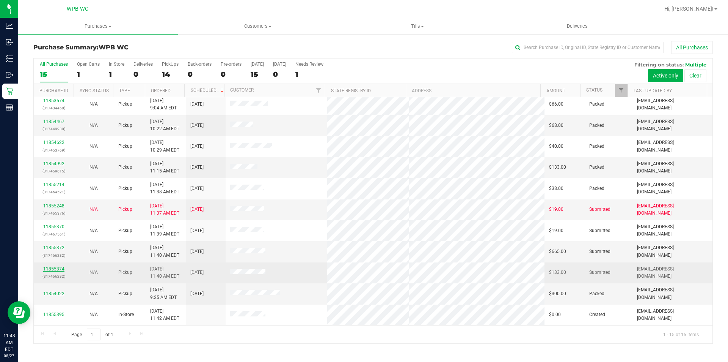
click at [59, 267] on link "11855374" at bounding box center [53, 268] width 21 height 5
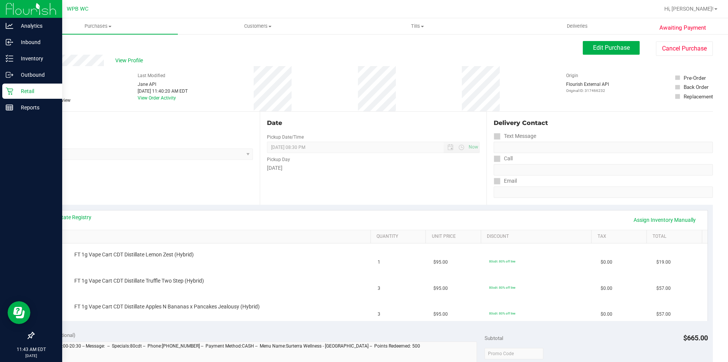
click at [15, 94] on p "Retail" at bounding box center [36, 91] width 46 height 9
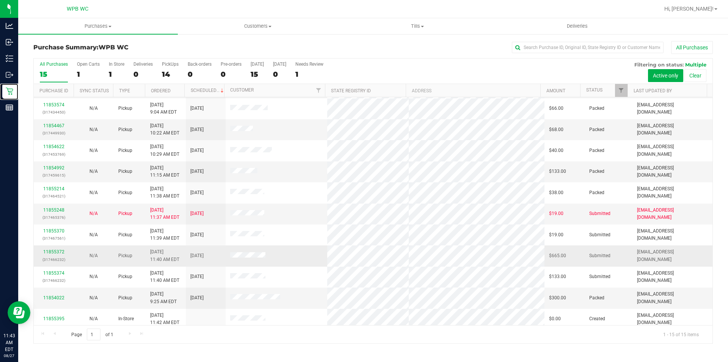
scroll to position [87, 0]
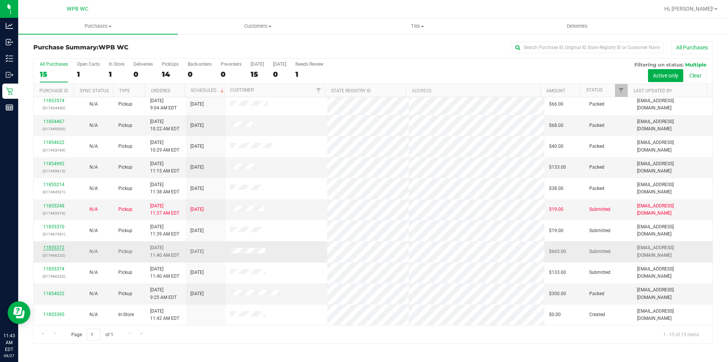
click at [53, 247] on link "11855372" at bounding box center [53, 247] width 21 height 5
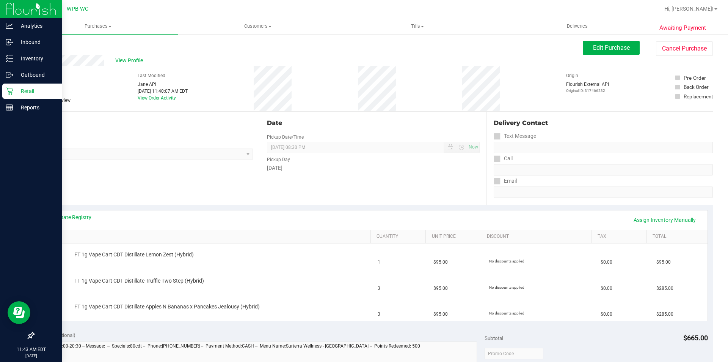
click at [13, 87] on div "Retail" at bounding box center [32, 90] width 60 height 15
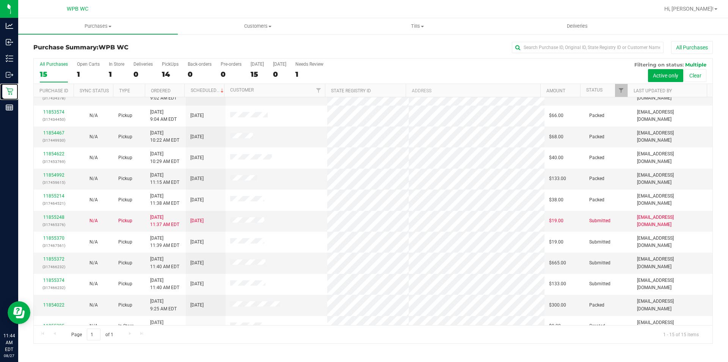
scroll to position [87, 0]
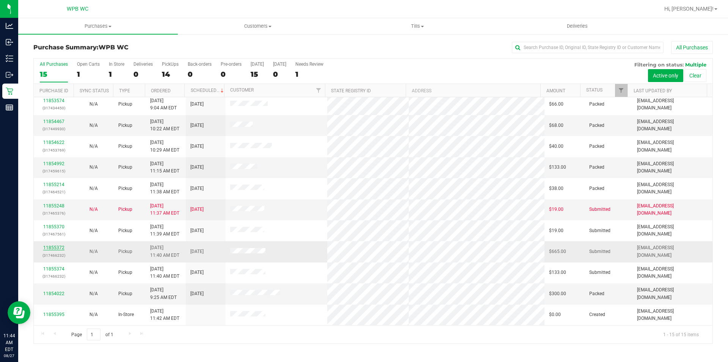
click at [54, 246] on link "11855372" at bounding box center [53, 247] width 21 height 5
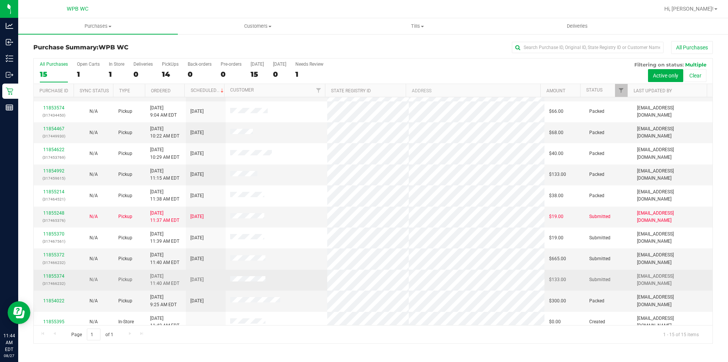
scroll to position [87, 0]
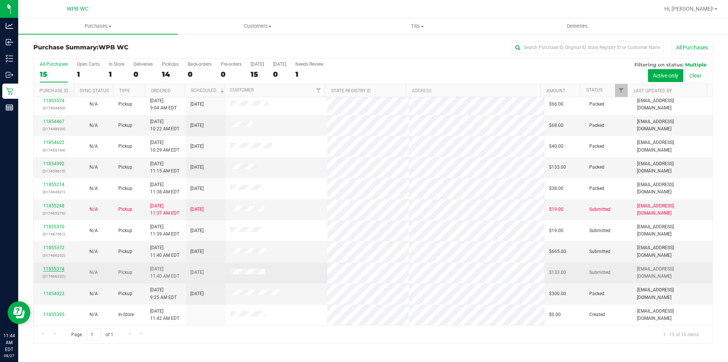
click at [58, 267] on link "11855374" at bounding box center [53, 268] width 21 height 5
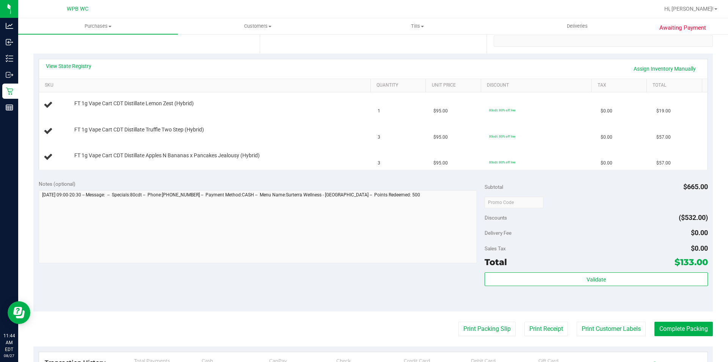
scroll to position [152, 0]
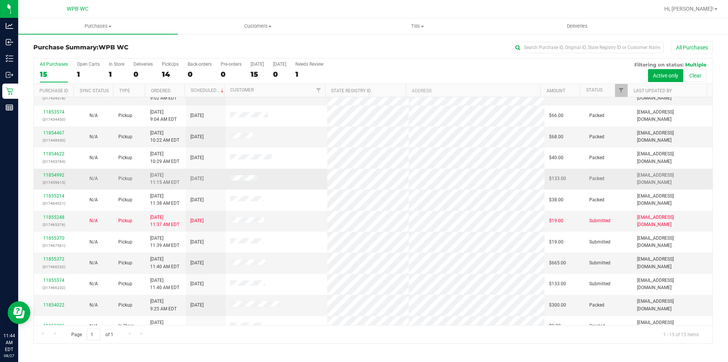
scroll to position [87, 0]
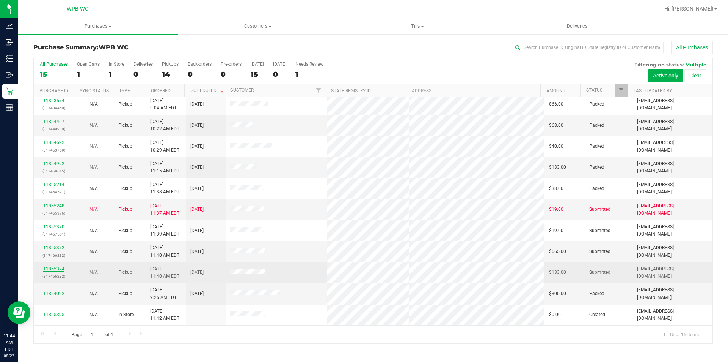
click at [55, 268] on link "11855374" at bounding box center [53, 268] width 21 height 5
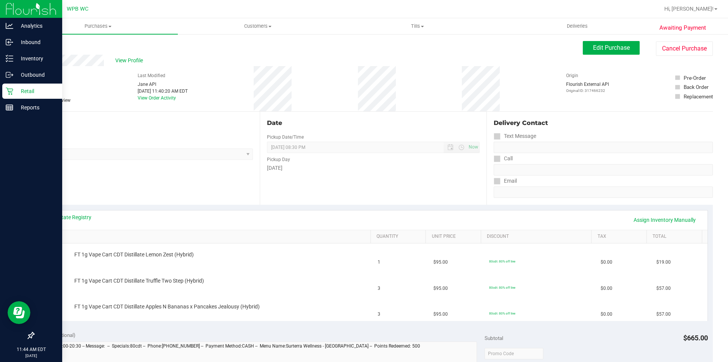
click at [20, 87] on p "Retail" at bounding box center [36, 91] width 46 height 9
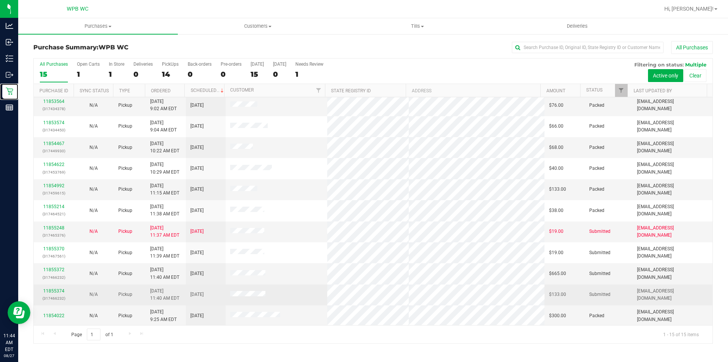
scroll to position [87, 0]
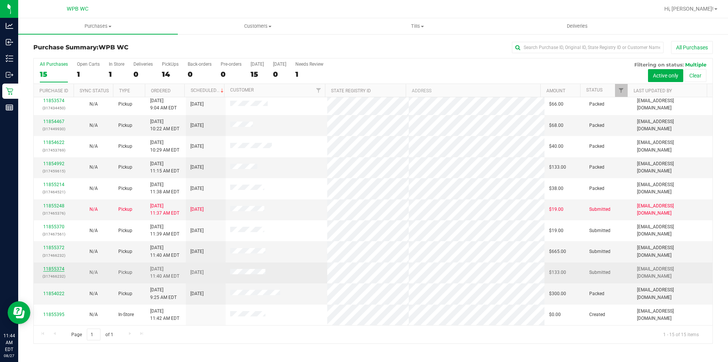
click at [53, 267] on link "11855374" at bounding box center [53, 268] width 21 height 5
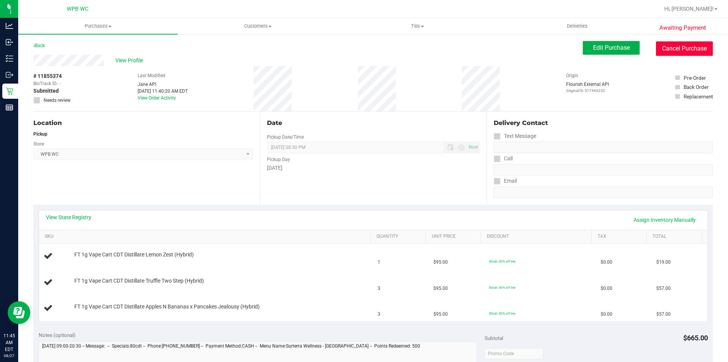
click at [671, 47] on button "Cancel Purchase" at bounding box center [684, 48] width 57 height 14
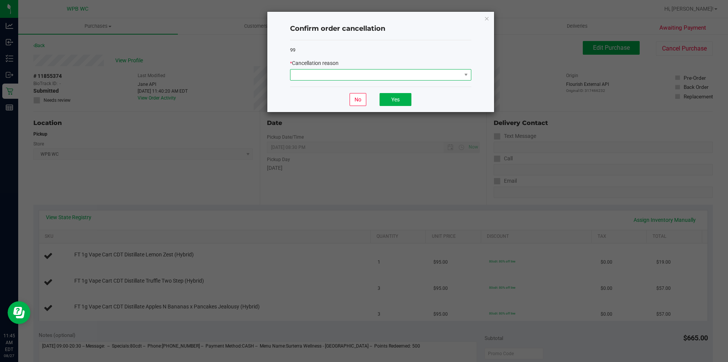
click at [345, 78] on span at bounding box center [376, 74] width 171 height 11
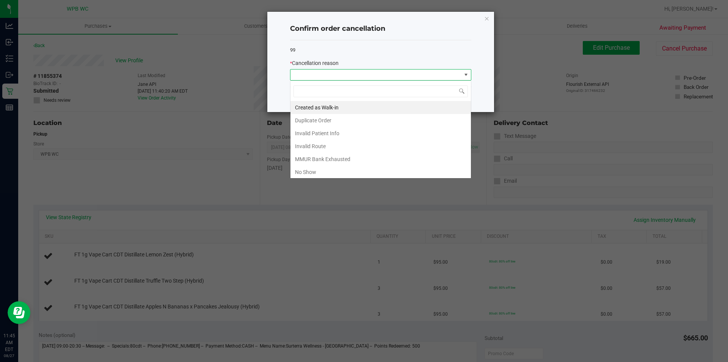
scroll to position [11, 181]
click at [335, 118] on li "Duplicate Order" at bounding box center [381, 120] width 181 height 13
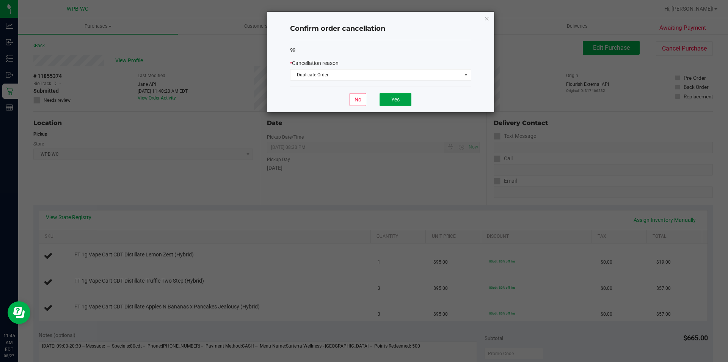
click at [394, 98] on button "Yes" at bounding box center [396, 99] width 32 height 13
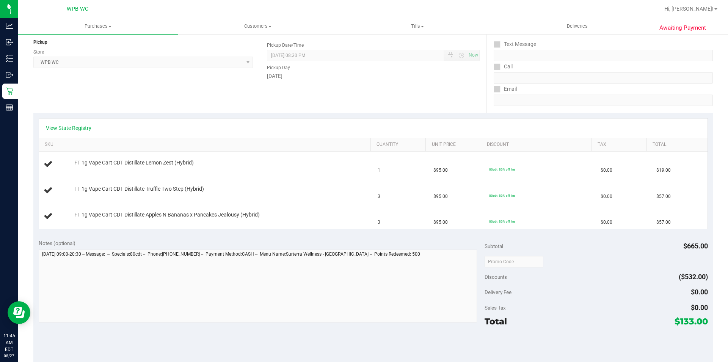
scroll to position [0, 0]
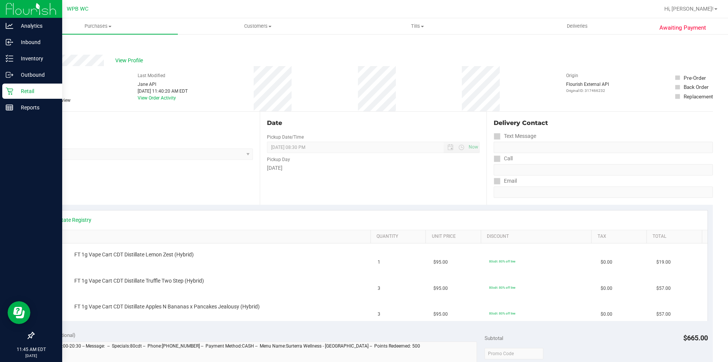
click at [28, 93] on p "Retail" at bounding box center [36, 91] width 46 height 9
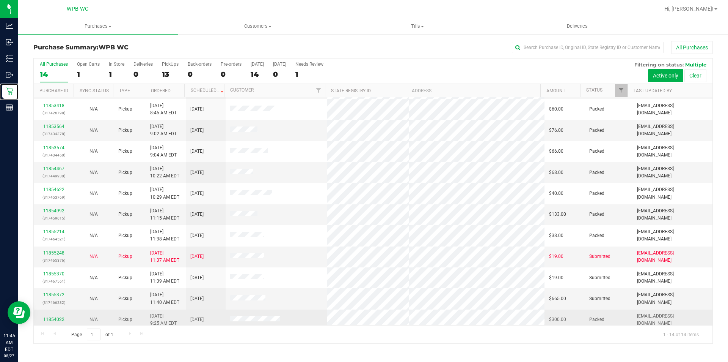
scroll to position [66, 0]
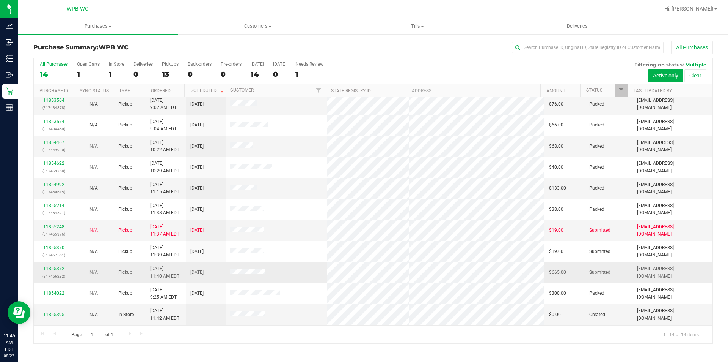
click at [55, 268] on link "11855372" at bounding box center [53, 268] width 21 height 5
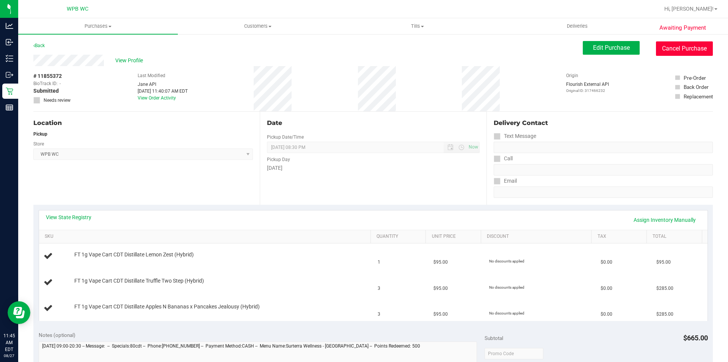
click at [674, 47] on button "Cancel Purchase" at bounding box center [684, 48] width 57 height 14
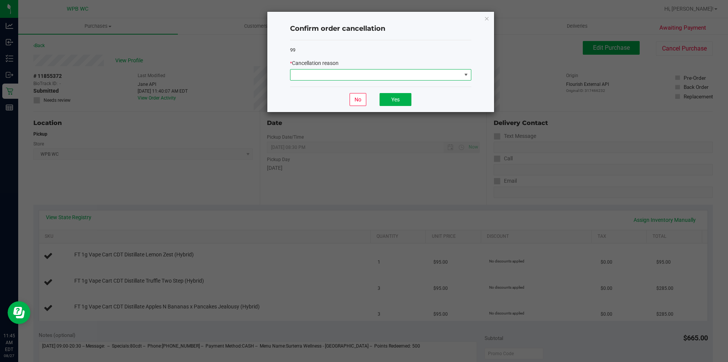
click at [400, 75] on span at bounding box center [376, 74] width 171 height 11
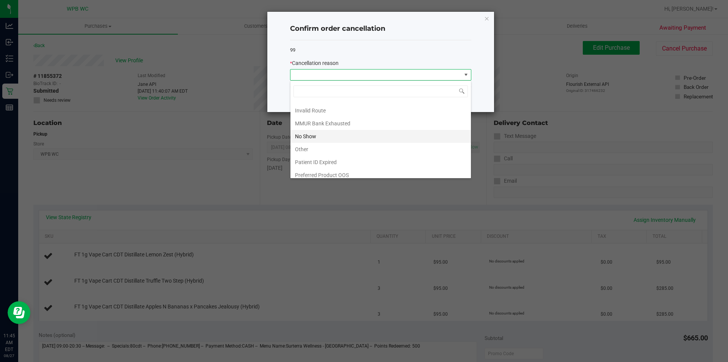
scroll to position [40, 0]
click at [314, 145] on li "Other" at bounding box center [381, 144] width 181 height 13
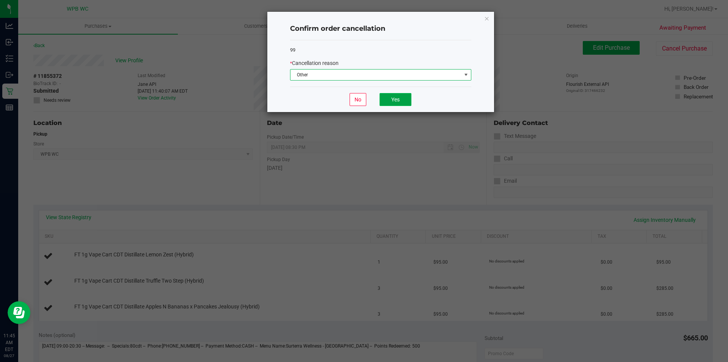
click at [393, 96] on button "Yes" at bounding box center [396, 99] width 32 height 13
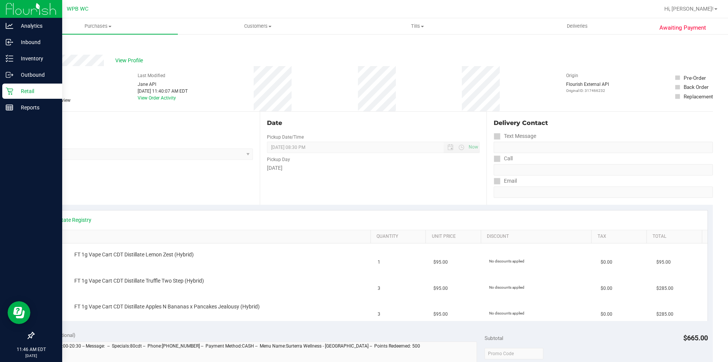
click at [7, 87] on icon at bounding box center [10, 91] width 8 height 8
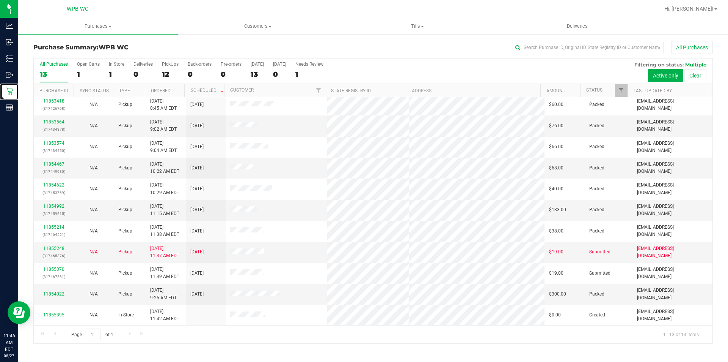
scroll to position [45, 0]
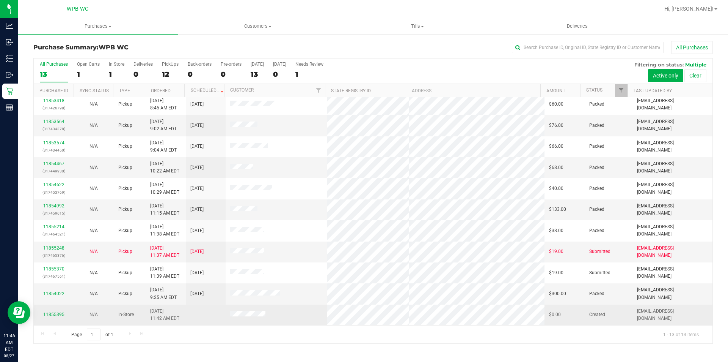
click at [56, 314] on link "11855395" at bounding box center [53, 314] width 21 height 5
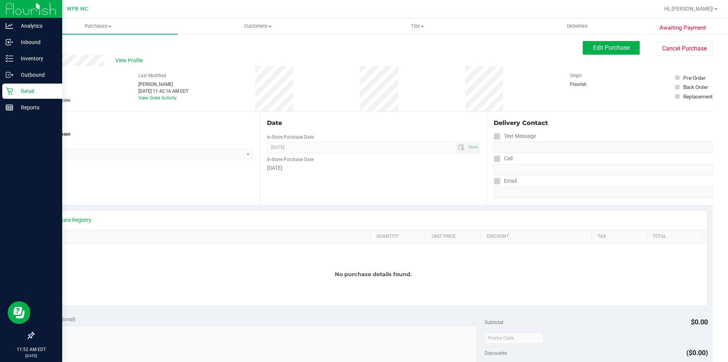
click at [20, 93] on p "Retail" at bounding box center [36, 91] width 46 height 9
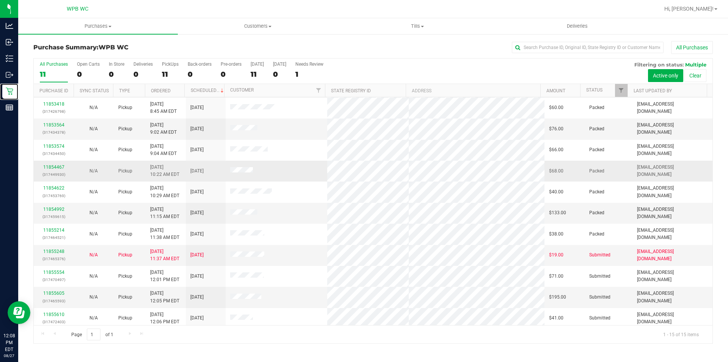
scroll to position [87, 0]
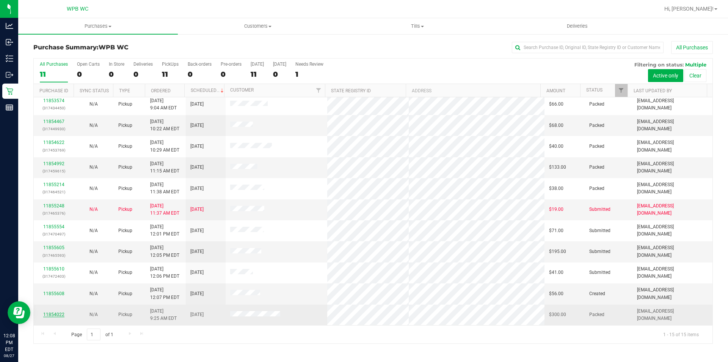
click at [44, 316] on link "11854022" at bounding box center [53, 314] width 21 height 5
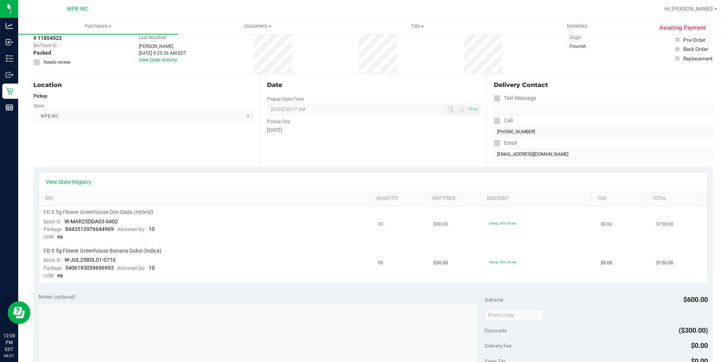
scroll to position [76, 0]
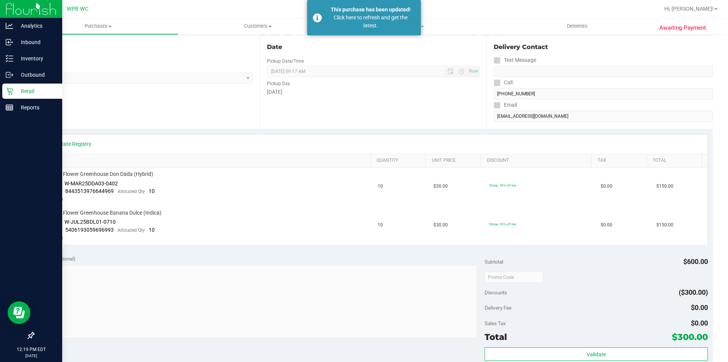
click at [14, 90] on p "Retail" at bounding box center [36, 91] width 46 height 9
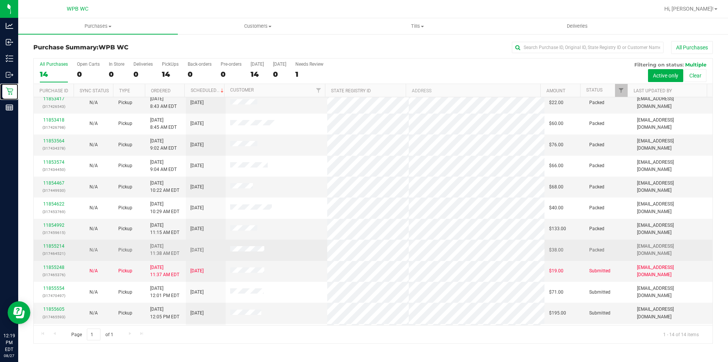
scroll to position [66, 0]
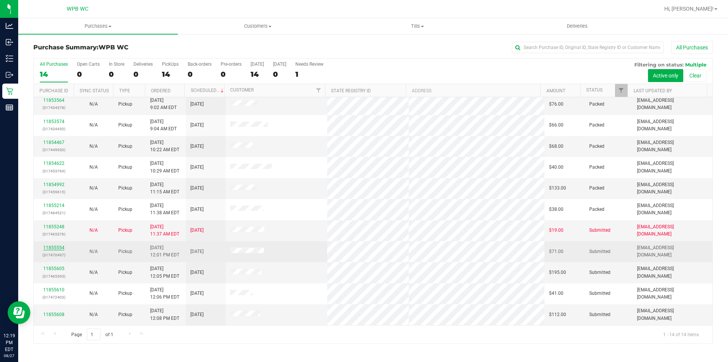
click at [49, 245] on link "11855554" at bounding box center [53, 247] width 21 height 5
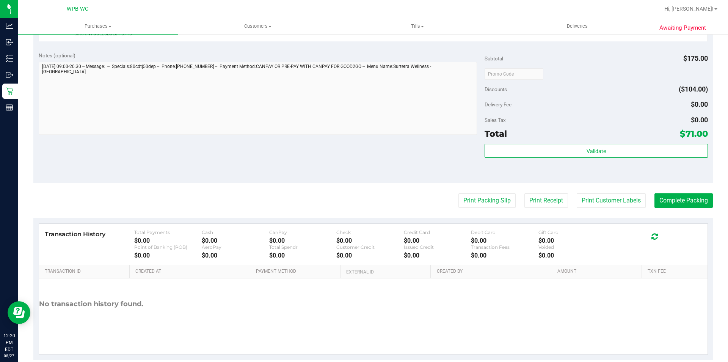
scroll to position [303, 0]
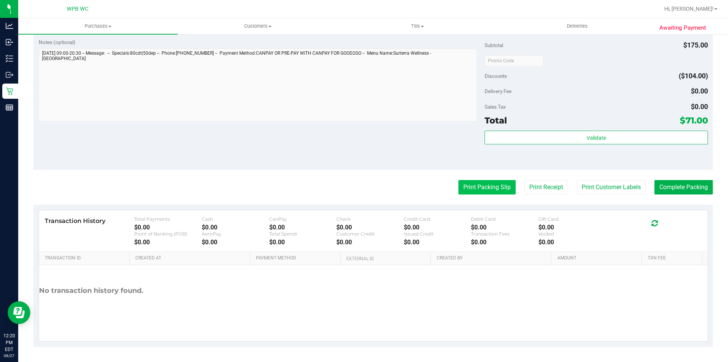
click at [483, 194] on button "Print Packing Slip" at bounding box center [487, 187] width 57 height 14
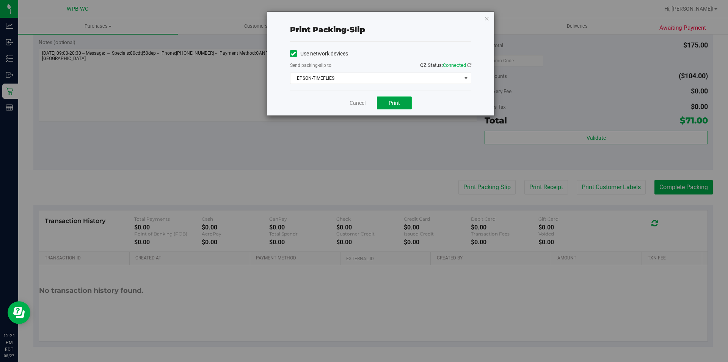
click at [392, 101] on span "Print" at bounding box center [394, 103] width 11 height 6
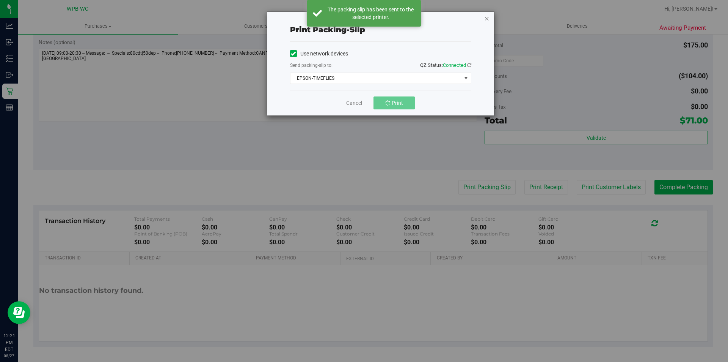
click at [486, 19] on icon "button" at bounding box center [487, 18] width 5 height 9
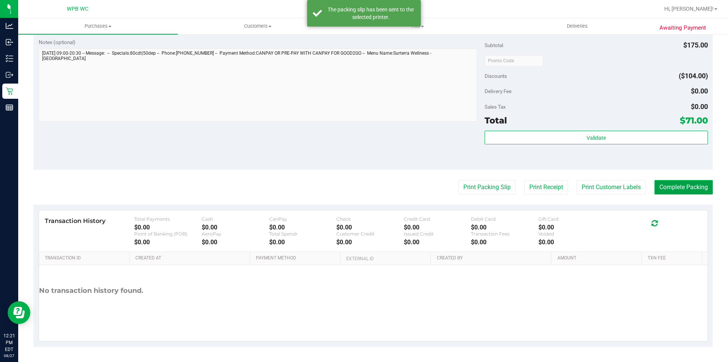
click at [694, 187] on button "Complete Packing" at bounding box center [684, 187] width 58 height 14
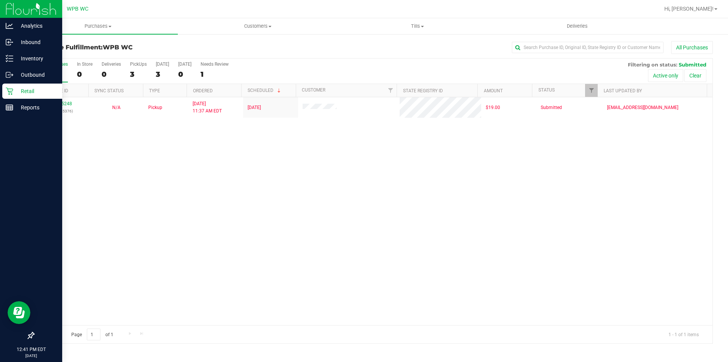
click at [31, 86] on div "Retail" at bounding box center [32, 90] width 60 height 15
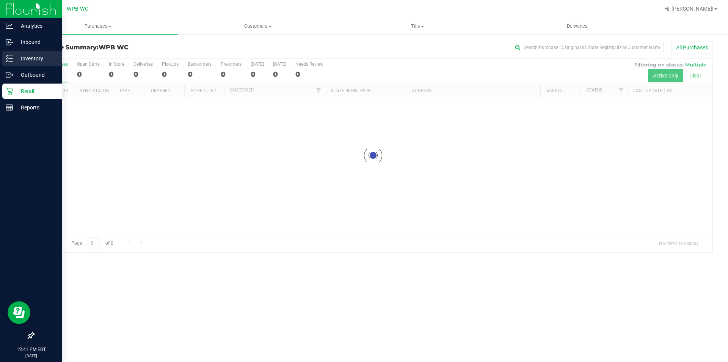
click at [26, 59] on p "Inventory" at bounding box center [36, 58] width 46 height 9
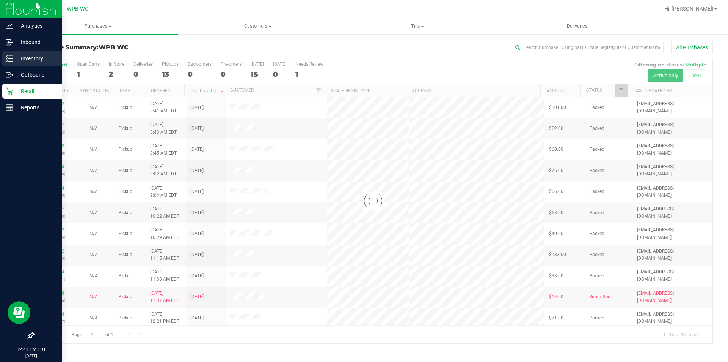
click at [22, 55] on p "Inventory" at bounding box center [36, 58] width 46 height 9
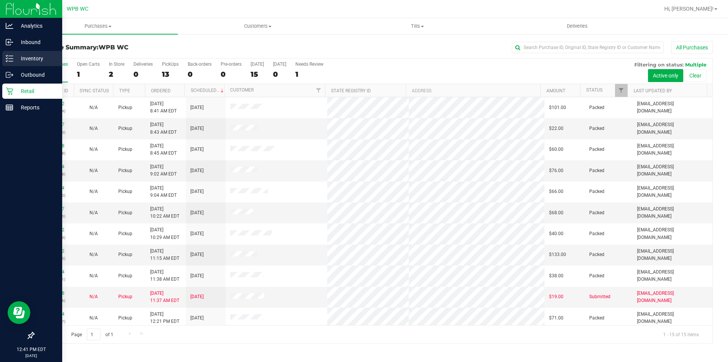
click at [30, 56] on p "Inventory" at bounding box center [36, 58] width 46 height 9
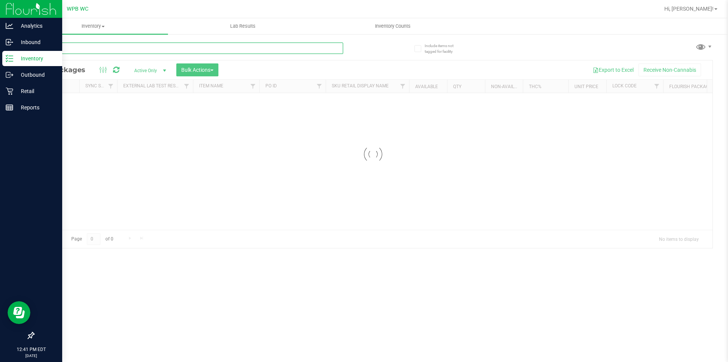
click at [118, 47] on input "text" at bounding box center [188, 47] width 310 height 11
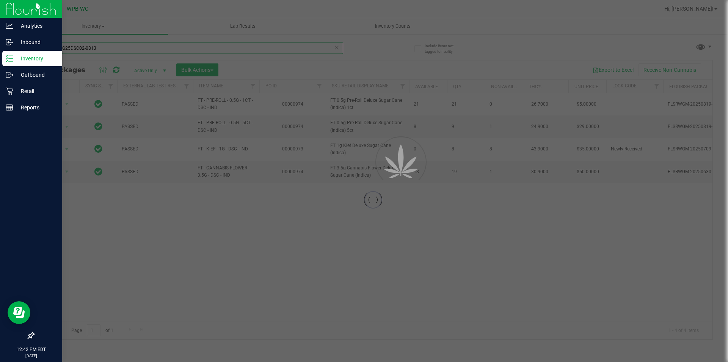
type input "dsc5-AUG25DSC02-0813"
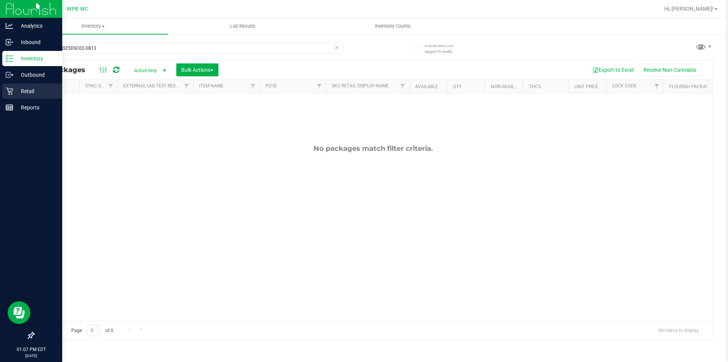
click at [14, 95] on p "Retail" at bounding box center [36, 91] width 46 height 9
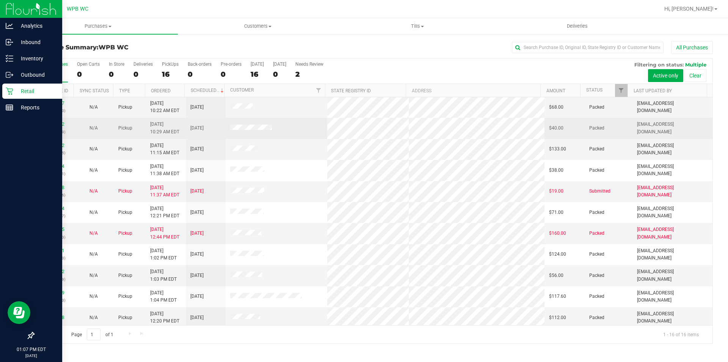
scroll to position [109, 0]
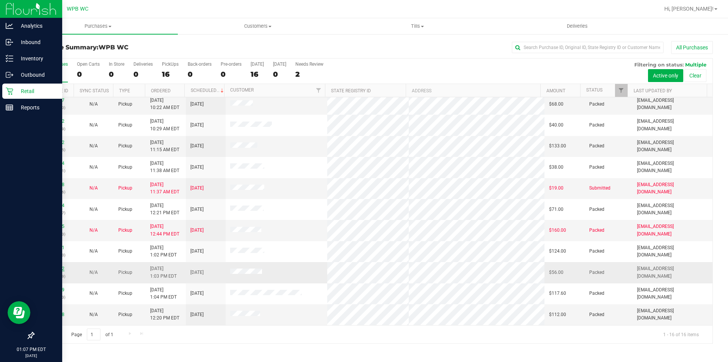
click at [58, 271] on link "11856032" at bounding box center [53, 268] width 21 height 5
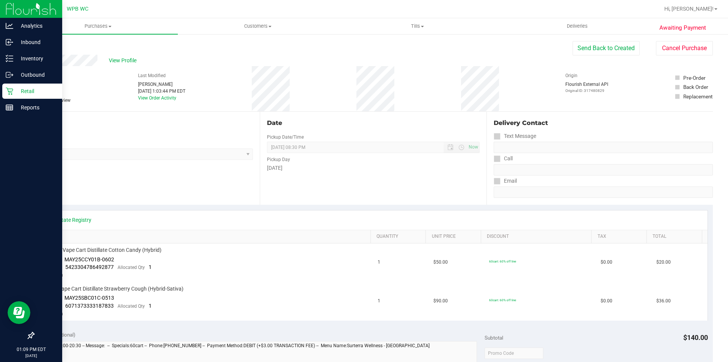
click at [8, 96] on div "Retail" at bounding box center [32, 90] width 60 height 15
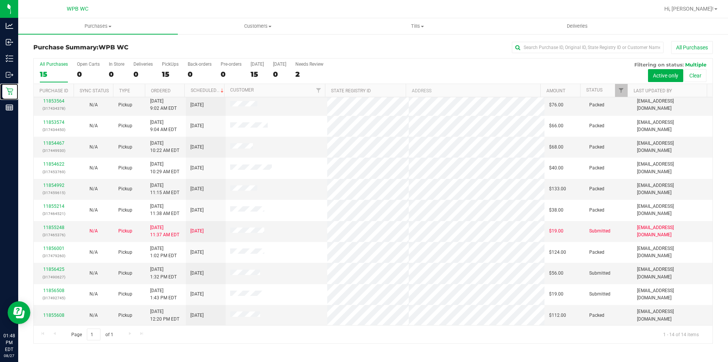
scroll to position [66, 0]
click at [52, 266] on link "11856425" at bounding box center [53, 268] width 21 height 5
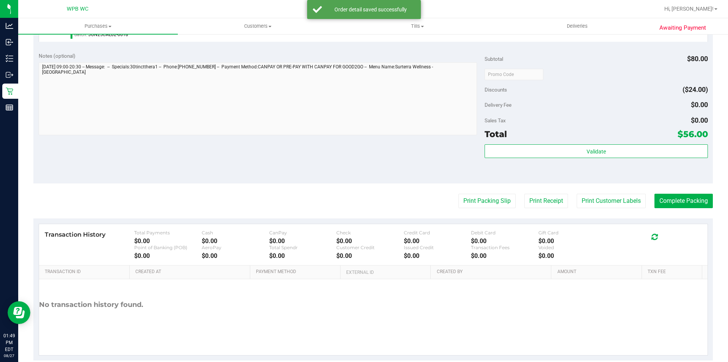
scroll to position [259, 0]
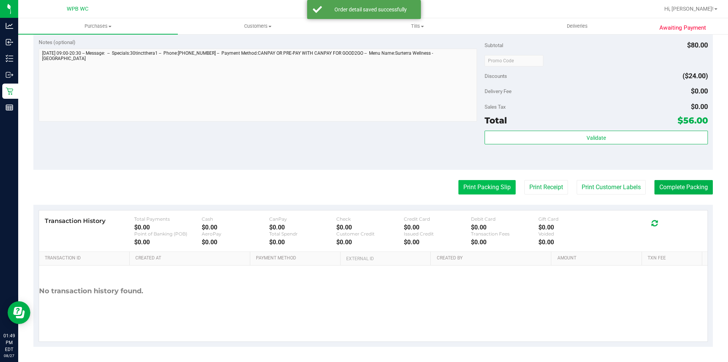
click at [502, 189] on button "Print Packing Slip" at bounding box center [487, 187] width 57 height 14
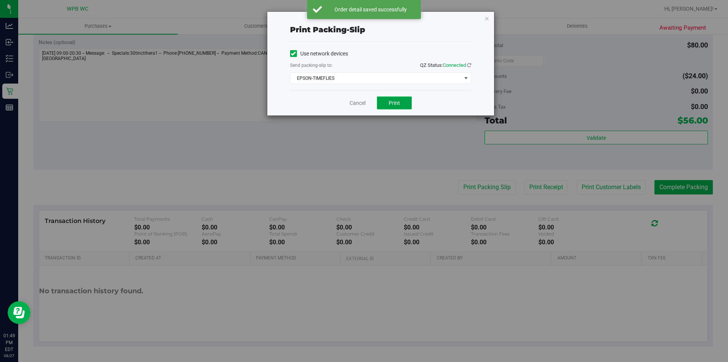
click at [411, 103] on button "Print" at bounding box center [394, 102] width 35 height 13
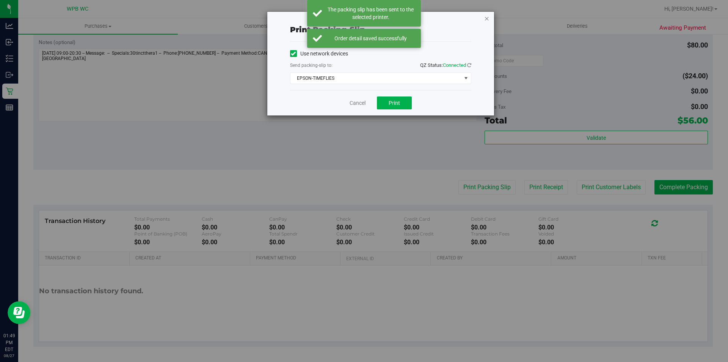
click at [486, 17] on icon "button" at bounding box center [487, 18] width 5 height 9
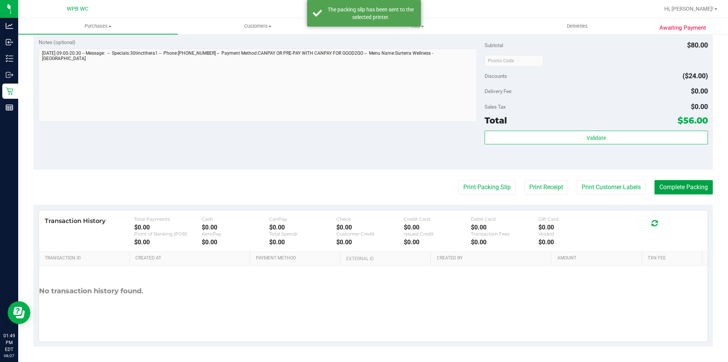
click at [685, 183] on button "Complete Packing" at bounding box center [684, 187] width 58 height 14
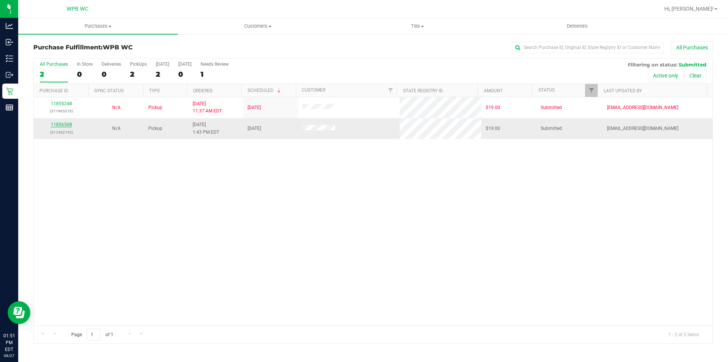
click at [57, 122] on link "11856508" at bounding box center [61, 124] width 21 height 5
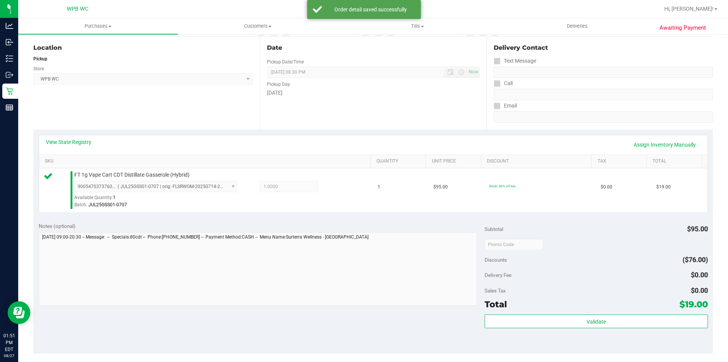
scroll to position [190, 0]
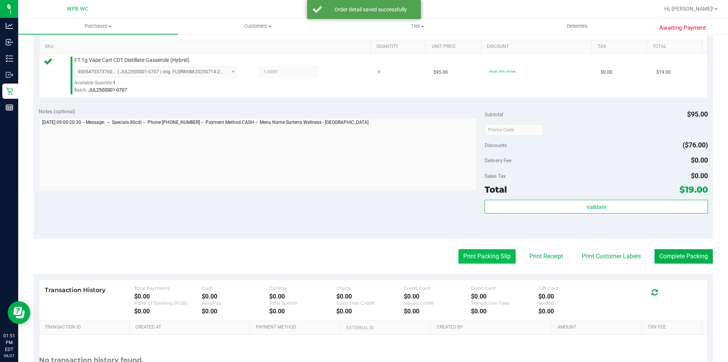
click at [503, 262] on button "Print Packing Slip" at bounding box center [487, 256] width 57 height 14
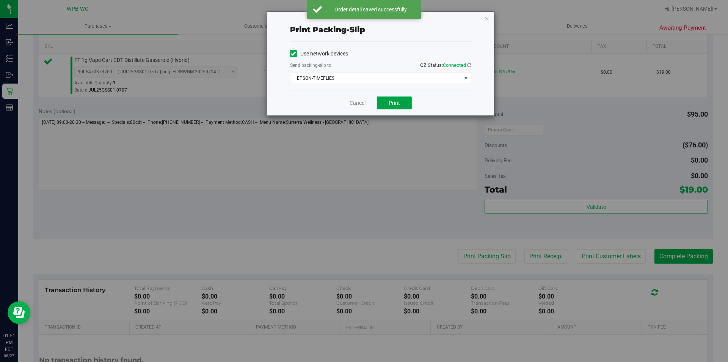
click at [387, 99] on button "Print" at bounding box center [394, 102] width 35 height 13
click at [487, 19] on icon "button" at bounding box center [487, 18] width 5 height 9
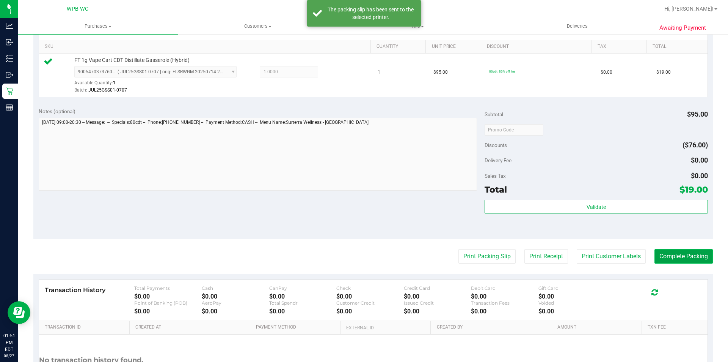
click at [684, 254] on button "Complete Packing" at bounding box center [684, 256] width 58 height 14
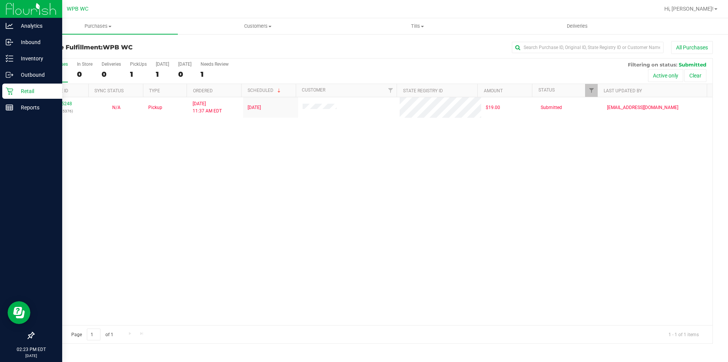
click at [16, 90] on p "Retail" at bounding box center [36, 91] width 46 height 9
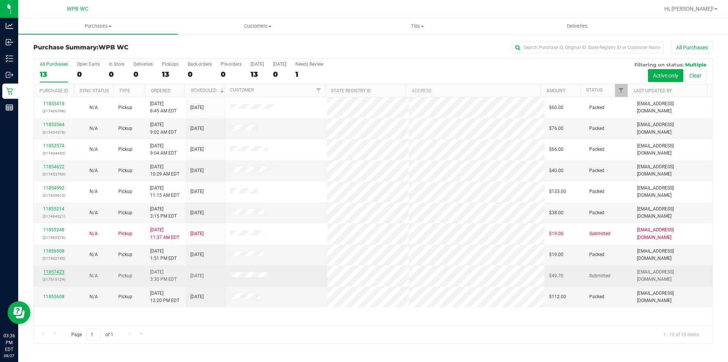
click at [58, 269] on link "11857423" at bounding box center [53, 271] width 21 height 5
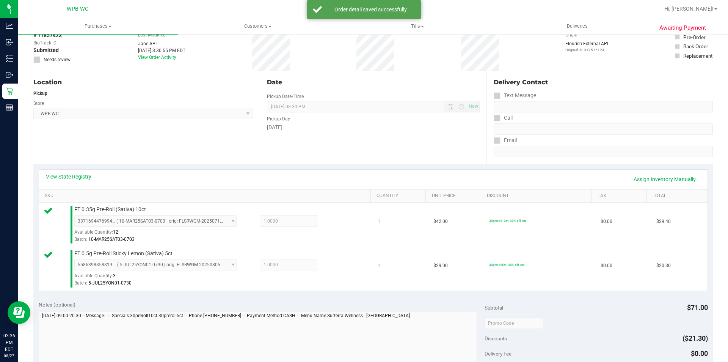
scroll to position [266, 0]
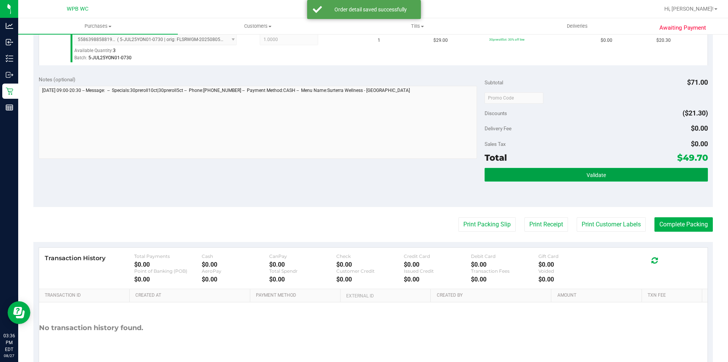
click at [536, 176] on button "Validate" at bounding box center [596, 175] width 223 height 14
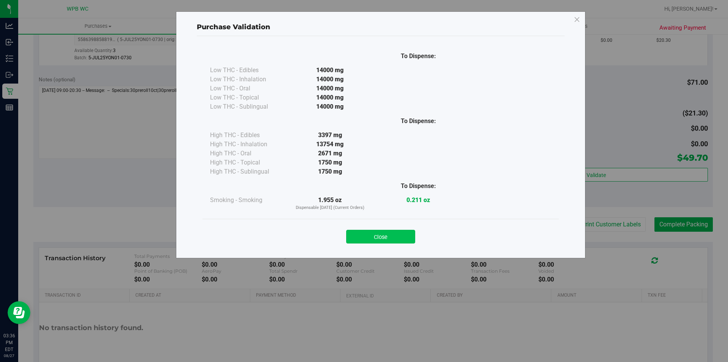
click at [390, 232] on button "Close" at bounding box center [380, 237] width 69 height 14
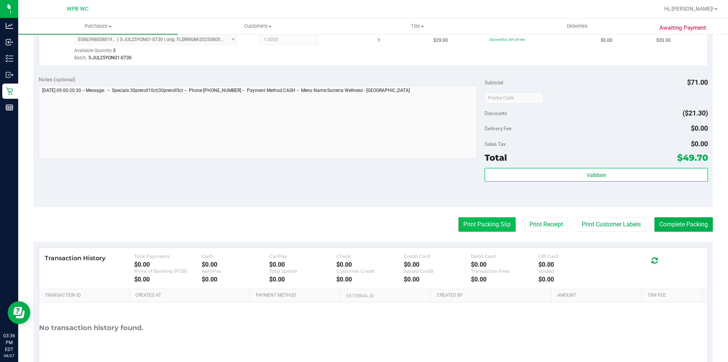
click at [459, 223] on button "Print Packing Slip" at bounding box center [487, 224] width 57 height 14
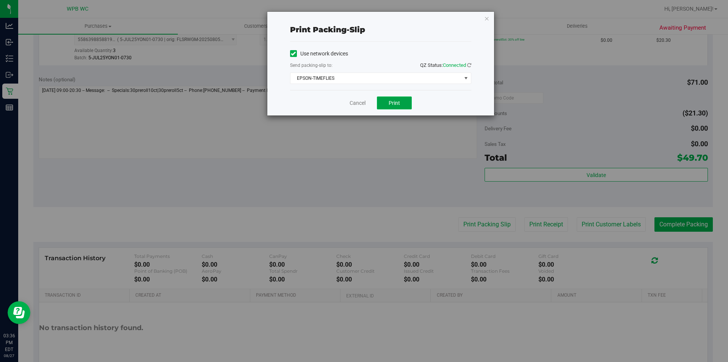
click at [385, 101] on button "Print" at bounding box center [394, 102] width 35 height 13
click at [360, 104] on link "Cancel" at bounding box center [358, 103] width 16 height 8
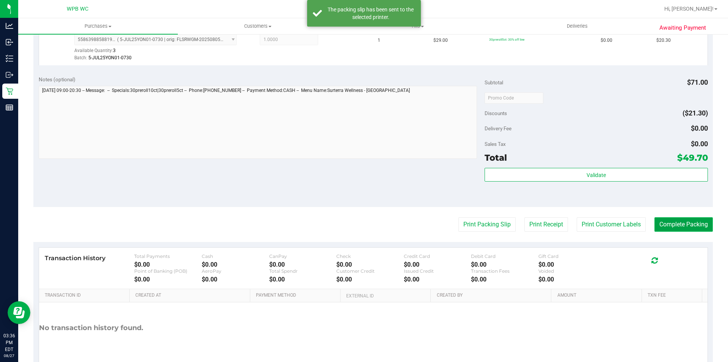
click at [696, 222] on button "Complete Packing" at bounding box center [684, 224] width 58 height 14
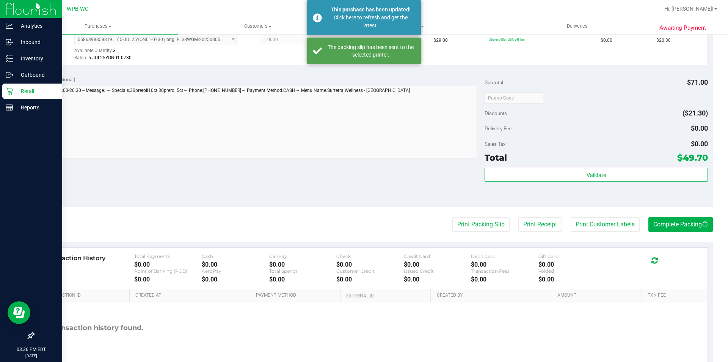
click at [12, 93] on icon at bounding box center [10, 91] width 8 height 8
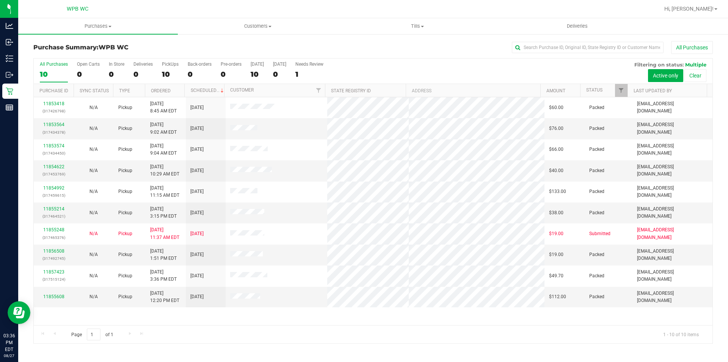
click at [535, 315] on div "11853418 (317426798) N/A Pickup 8/27/2025 8:45 AM EDT 8/27/2025 $60.00 Packed a…" at bounding box center [373, 211] width 679 height 228
click at [51, 272] on link "11857667" at bounding box center [53, 271] width 21 height 5
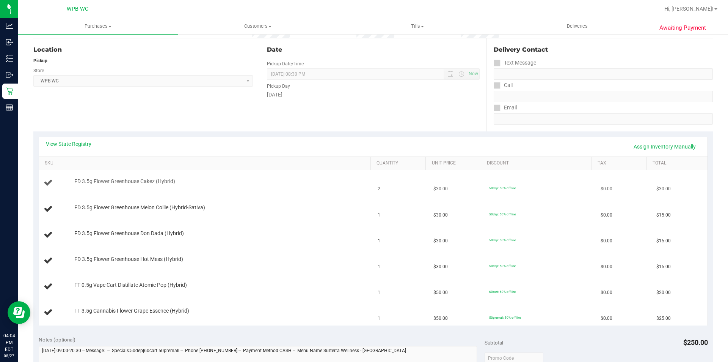
scroll to position [76, 0]
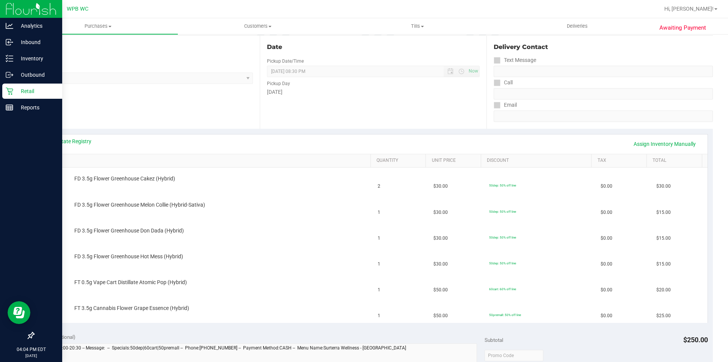
click at [8, 96] on div "Retail" at bounding box center [32, 90] width 60 height 15
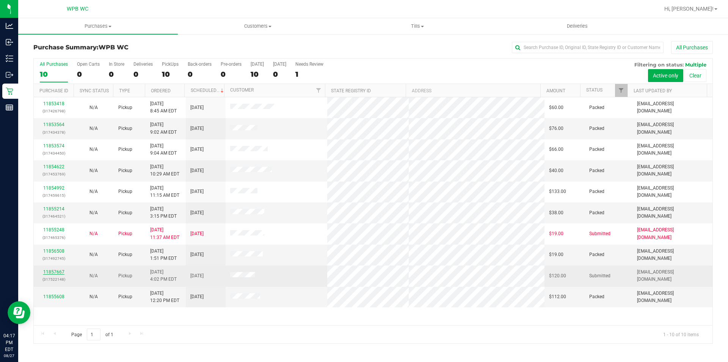
click at [49, 269] on link "11857667" at bounding box center [53, 271] width 21 height 5
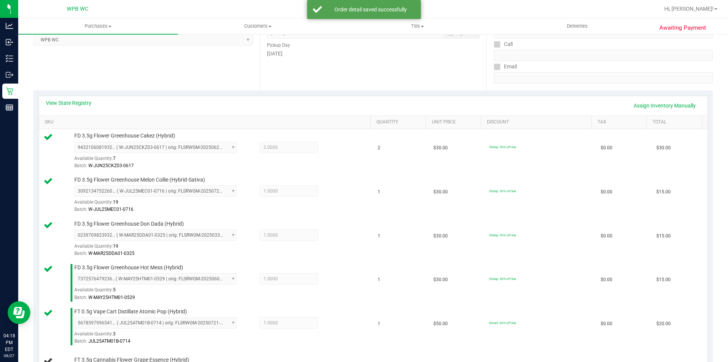
scroll to position [38, 0]
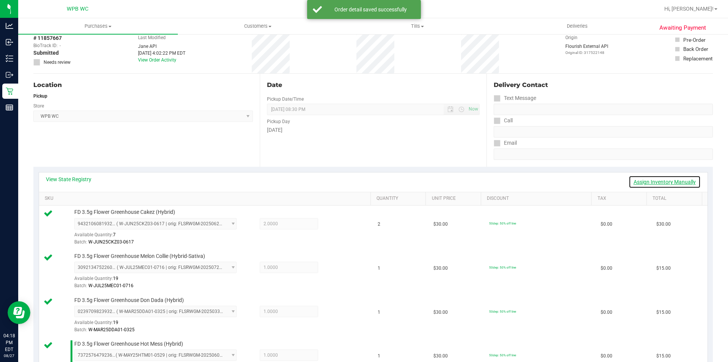
drag, startPoint x: 665, startPoint y: 181, endPoint x: 653, endPoint y: 184, distance: 11.8
click at [665, 181] on link "Assign Inventory Manually" at bounding box center [665, 181] width 72 height 13
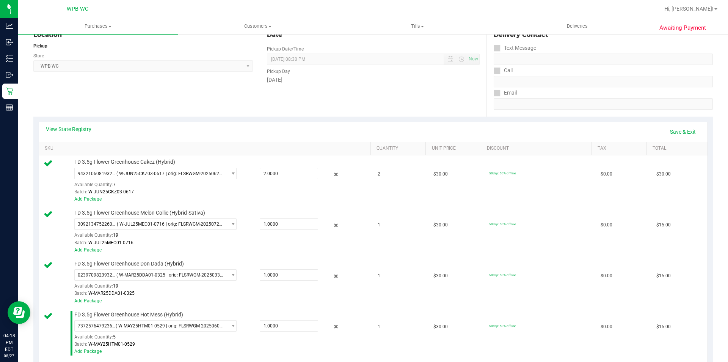
scroll to position [266, 0]
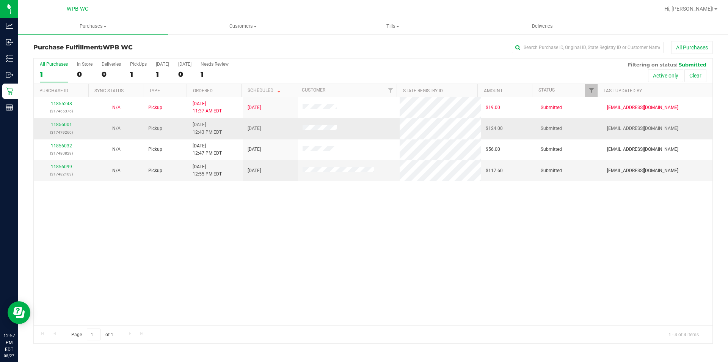
click at [64, 124] on link "11856001" at bounding box center [61, 124] width 21 height 5
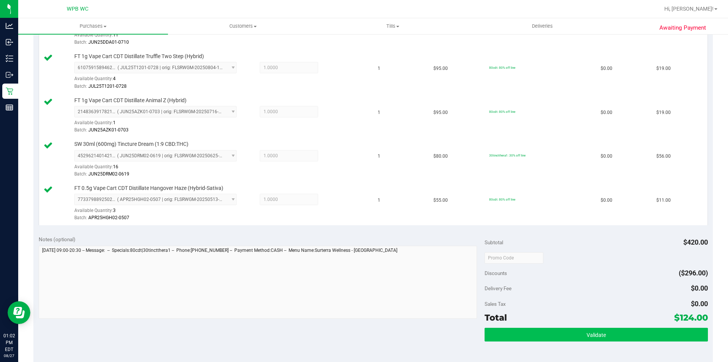
scroll to position [304, 0]
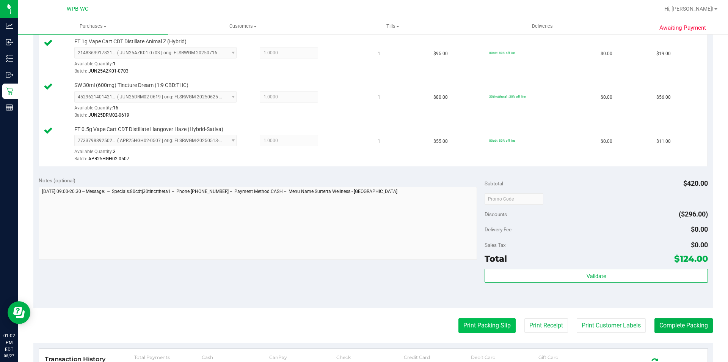
click at [496, 328] on button "Print Packing Slip" at bounding box center [487, 325] width 57 height 14
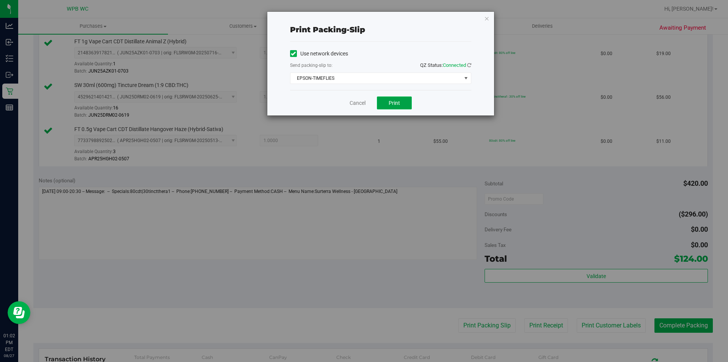
click at [389, 97] on button "Print" at bounding box center [394, 102] width 35 height 13
click at [491, 18] on div "Print packing-slip Use network devices Send packing-slip to: QZ Status: Connect…" at bounding box center [380, 64] width 227 height 104
click at [485, 18] on icon "button" at bounding box center [487, 18] width 5 height 9
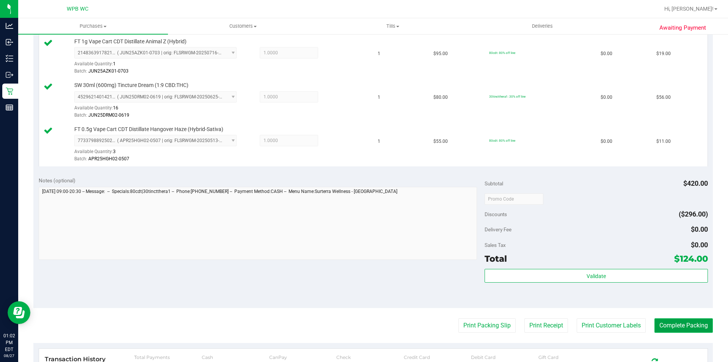
click at [678, 323] on button "Complete Packing" at bounding box center [684, 325] width 58 height 14
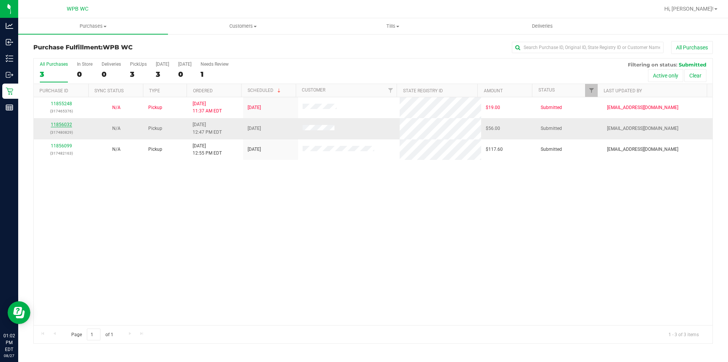
click at [66, 123] on link "11856032" at bounding box center [61, 124] width 21 height 5
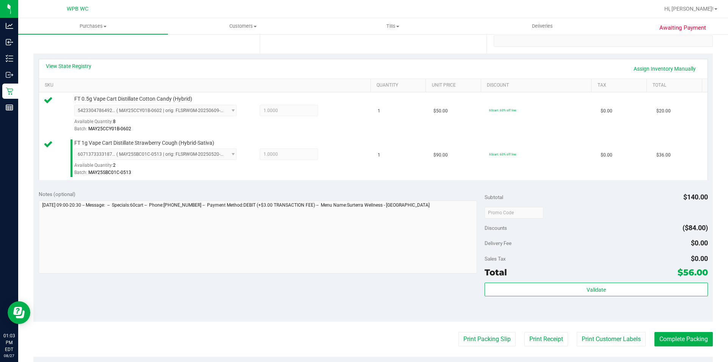
scroll to position [266, 0]
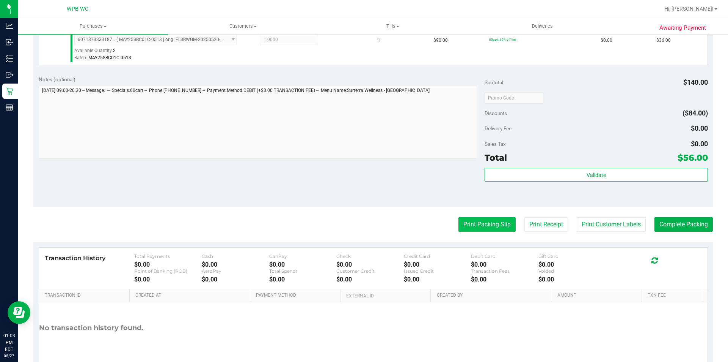
click at [477, 225] on button "Print Packing Slip" at bounding box center [487, 224] width 57 height 14
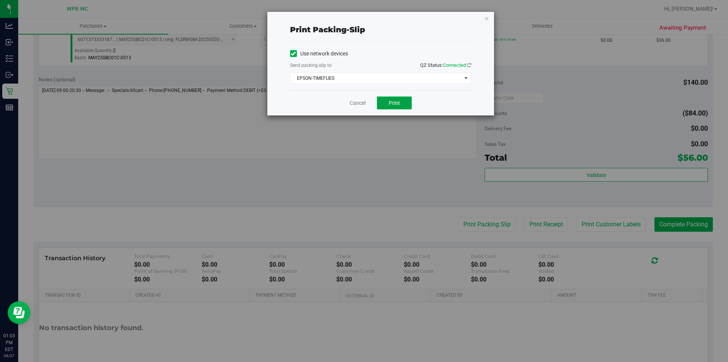
click at [393, 104] on span "Print" at bounding box center [394, 103] width 11 height 6
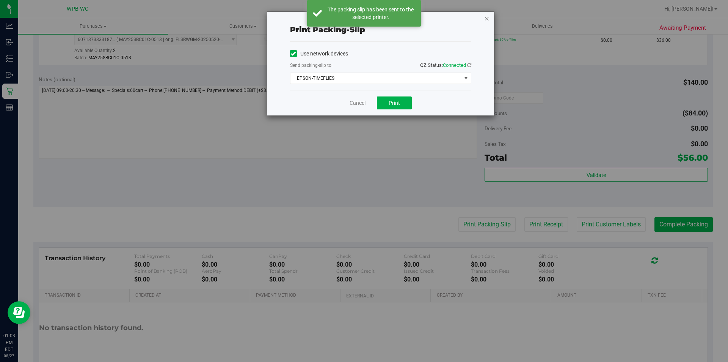
click at [487, 20] on icon "button" at bounding box center [487, 18] width 5 height 9
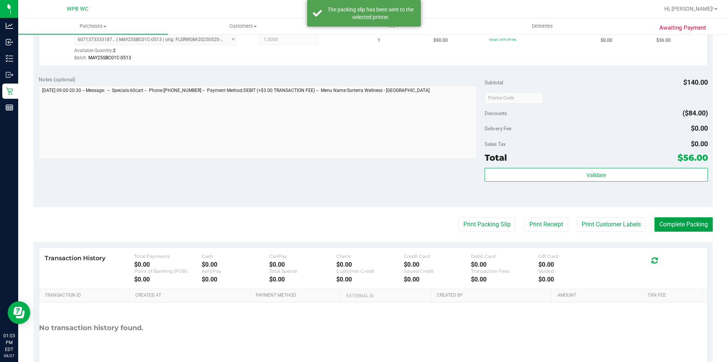
click at [692, 220] on button "Complete Packing" at bounding box center [684, 224] width 58 height 14
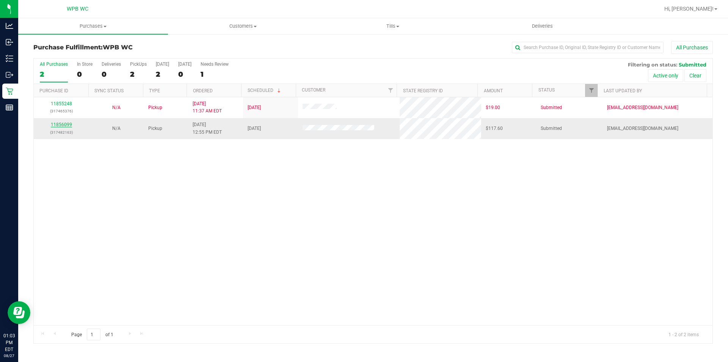
click at [69, 123] on link "11856099" at bounding box center [61, 124] width 21 height 5
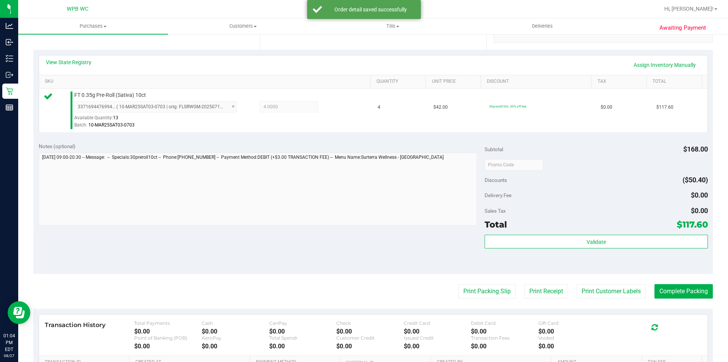
scroll to position [259, 0]
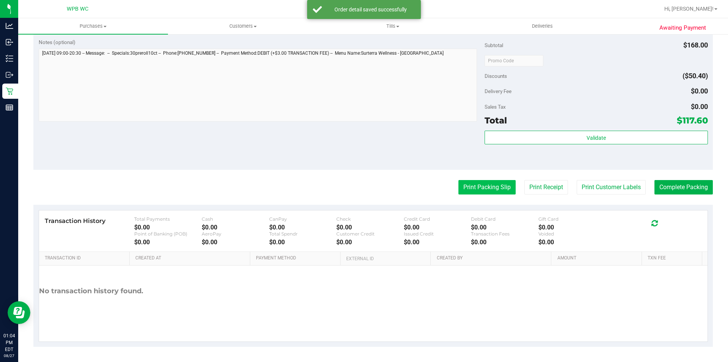
click at [478, 184] on button "Print Packing Slip" at bounding box center [487, 187] width 57 height 14
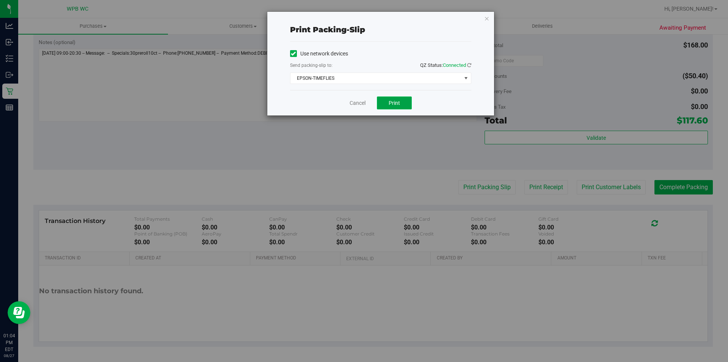
click at [399, 101] on span "Print" at bounding box center [394, 103] width 11 height 6
click at [489, 19] on icon "button" at bounding box center [487, 18] width 5 height 9
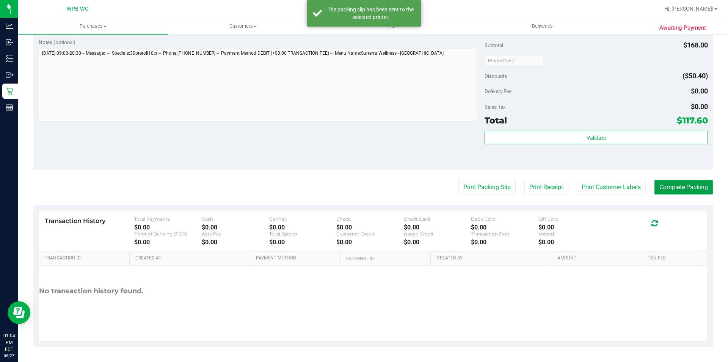
click at [681, 183] on button "Complete Packing" at bounding box center [684, 187] width 58 height 14
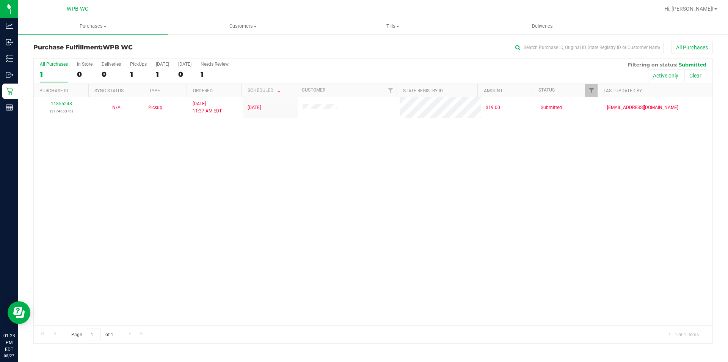
click at [299, 207] on div "11855248 (317465376) N/A Pickup [DATE] 11:37 AM EDT 8/27/2025 $19.00 Submitted …" at bounding box center [373, 211] width 679 height 228
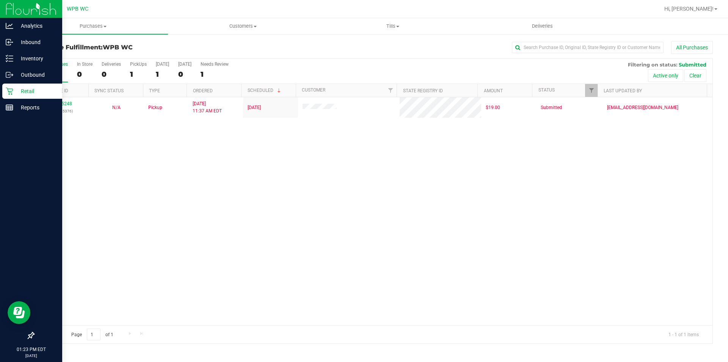
click at [17, 92] on p "Retail" at bounding box center [36, 91] width 46 height 9
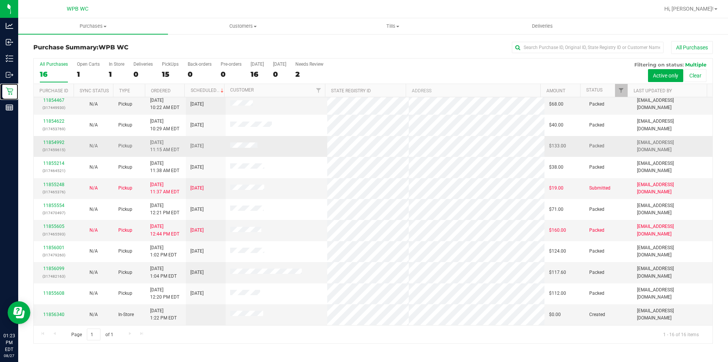
scroll to position [109, 0]
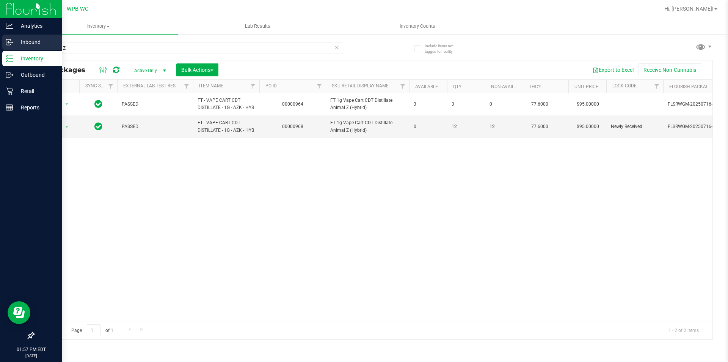
drag, startPoint x: 74, startPoint y: 47, endPoint x: 0, endPoint y: 50, distance: 74.4
click at [0, 50] on div "Analytics Inbound Inventory Outbound Retail Reports 01:57 PM EDT [DATE] 08/27 W…" at bounding box center [364, 181] width 728 height 362
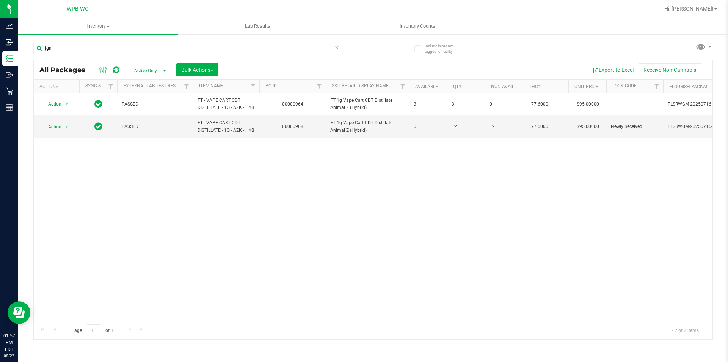
type input "jgn"
click at [139, 219] on div "Inventory All packages All inventory Waste log Create inventory Lab Results Inv…" at bounding box center [373, 189] width 710 height 343
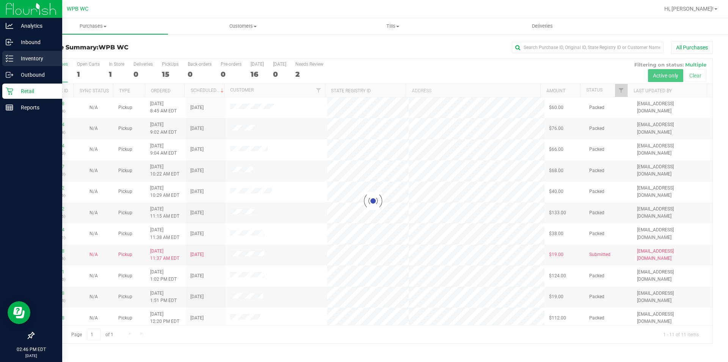
click at [23, 57] on p "Inventory" at bounding box center [36, 58] width 46 height 9
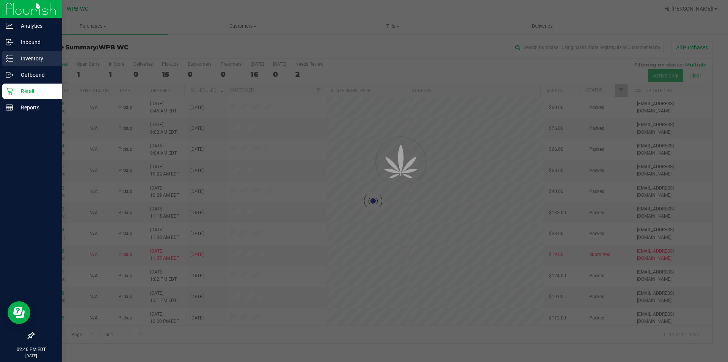
click at [23, 57] on p "Inventory" at bounding box center [36, 58] width 46 height 9
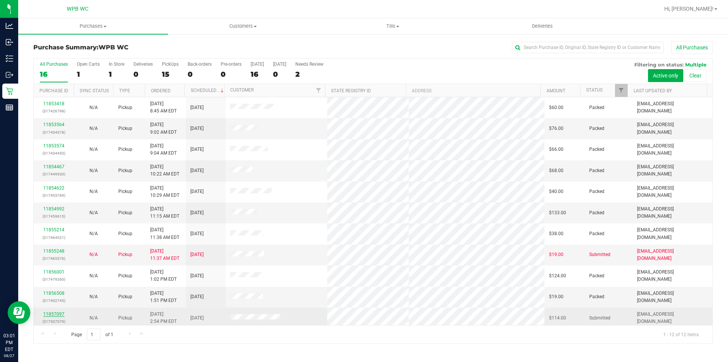
click at [53, 315] on link "11857097" at bounding box center [53, 313] width 21 height 5
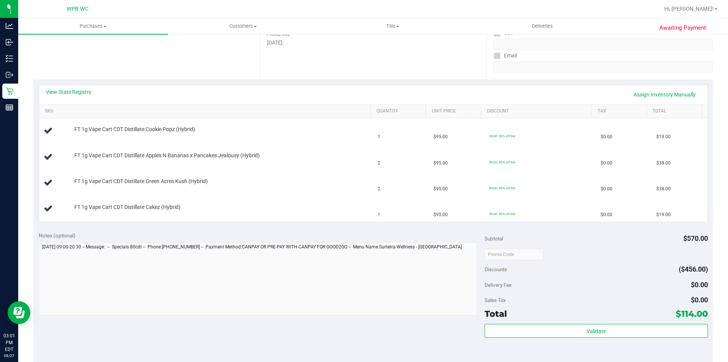
scroll to position [114, 0]
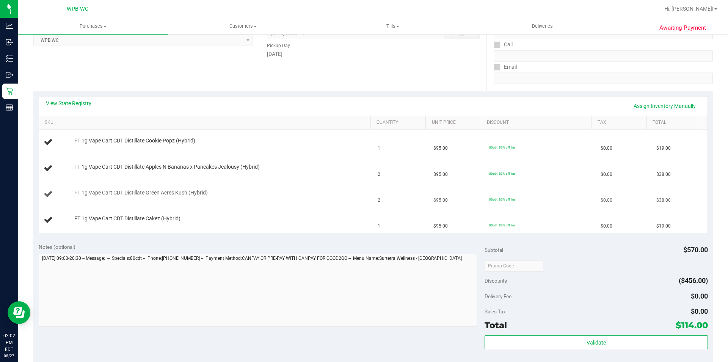
click at [301, 202] on td "FT 1g Vape Cart CDT Distillate Green Acres Kush (Hybrid)" at bounding box center [206, 194] width 335 height 26
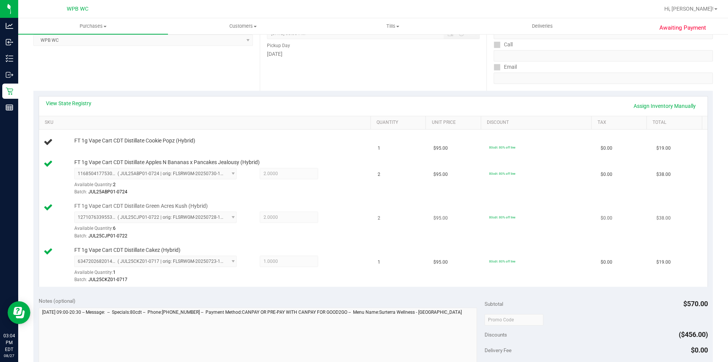
click at [573, 213] on td "80cdt: 80% off line" at bounding box center [541, 221] width 112 height 44
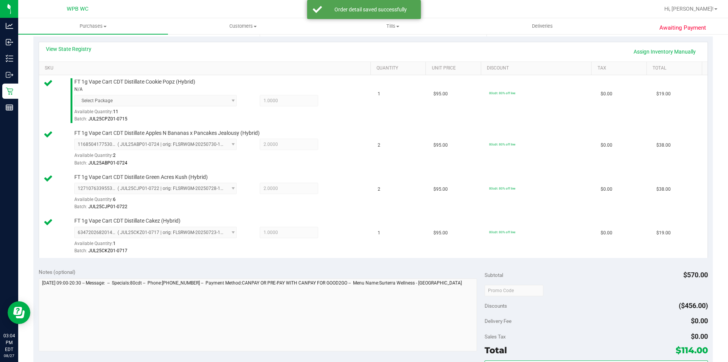
scroll to position [341, 0]
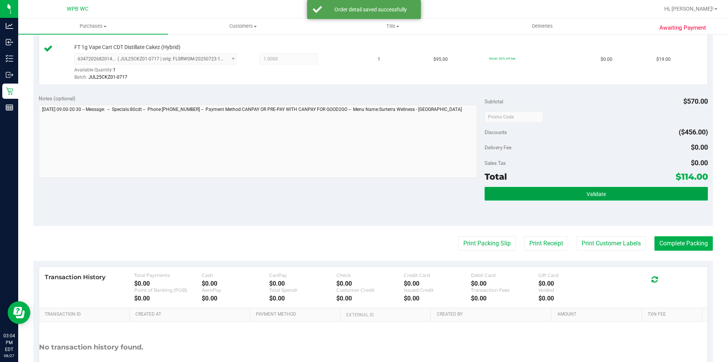
click at [587, 195] on span "Validate" at bounding box center [596, 194] width 19 height 6
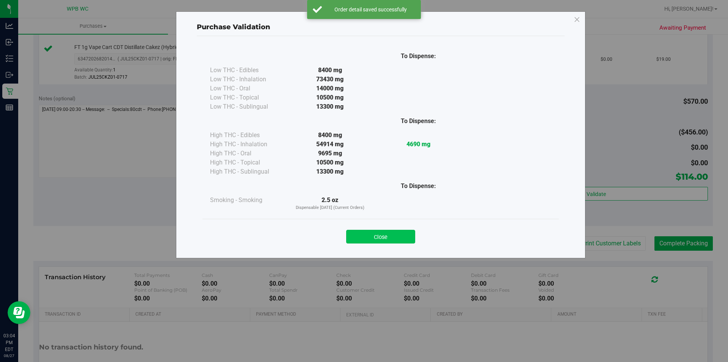
click at [403, 239] on button "Close" at bounding box center [380, 237] width 69 height 14
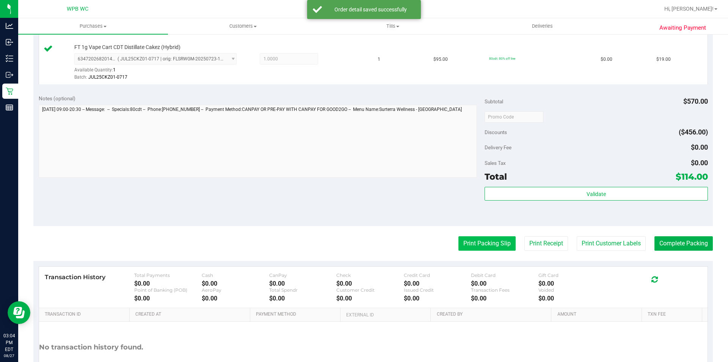
click at [487, 237] on button "Print Packing Slip" at bounding box center [487, 243] width 57 height 14
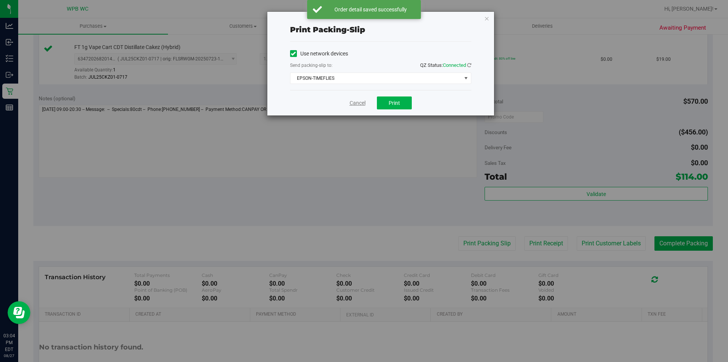
click at [356, 99] on link "Cancel" at bounding box center [358, 103] width 16 height 8
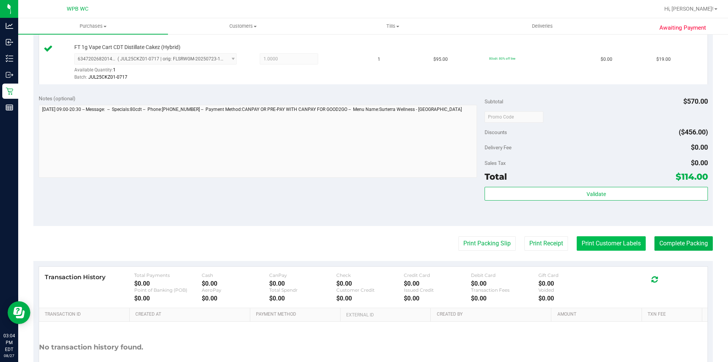
click at [629, 245] on button "Print Customer Labels" at bounding box center [611, 243] width 69 height 14
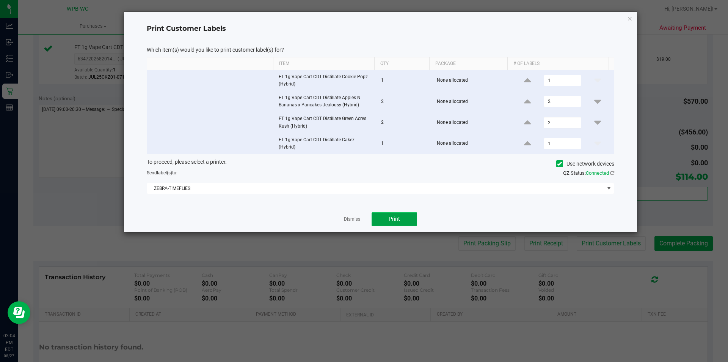
click at [391, 216] on span "Print" at bounding box center [394, 219] width 11 height 6
click at [354, 218] on link "Dismiss" at bounding box center [352, 219] width 16 height 6
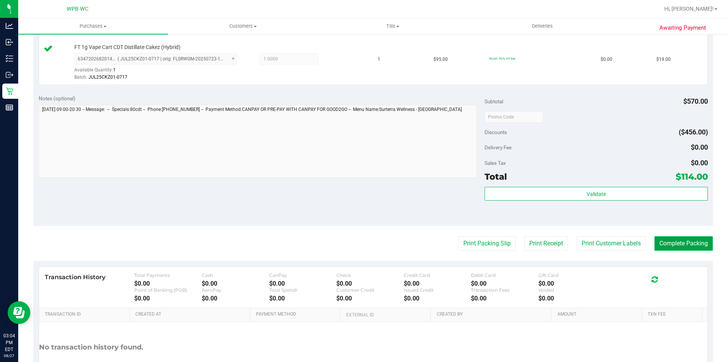
click at [667, 242] on button "Complete Packing" at bounding box center [684, 243] width 58 height 14
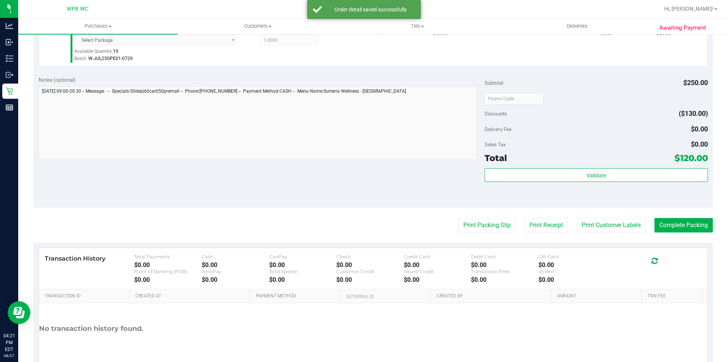
scroll to position [522, 0]
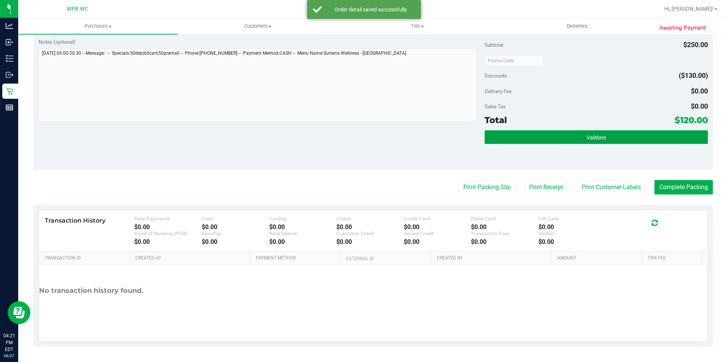
click at [587, 134] on span "Validate" at bounding box center [596, 137] width 19 height 6
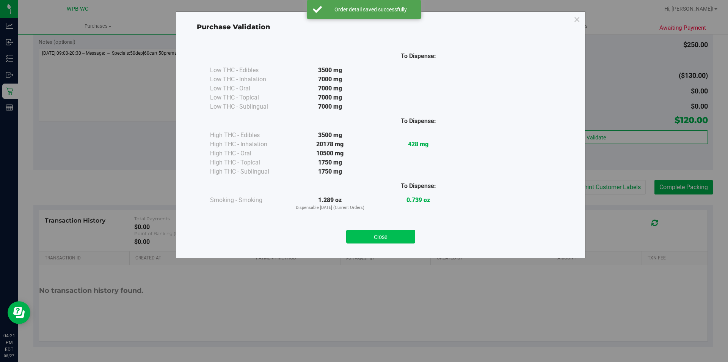
click at [390, 232] on button "Close" at bounding box center [380, 237] width 69 height 14
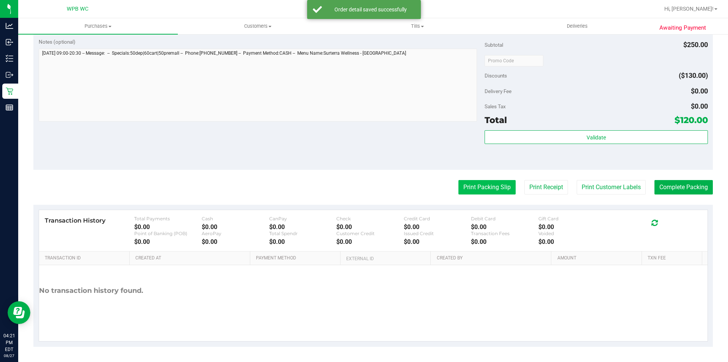
click at [471, 185] on button "Print Packing Slip" at bounding box center [487, 187] width 57 height 14
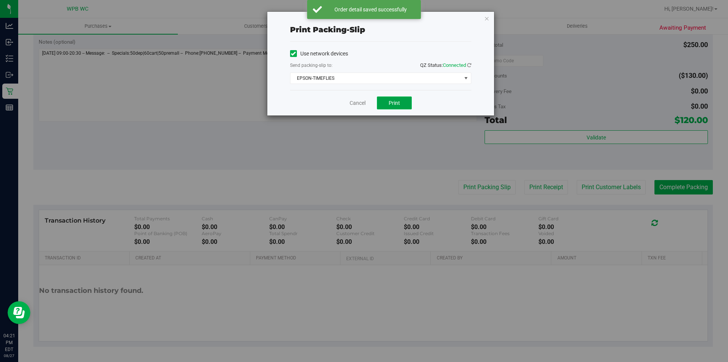
click at [400, 107] on button "Print" at bounding box center [394, 102] width 35 height 13
click at [359, 101] on link "Cancel" at bounding box center [354, 103] width 16 height 8
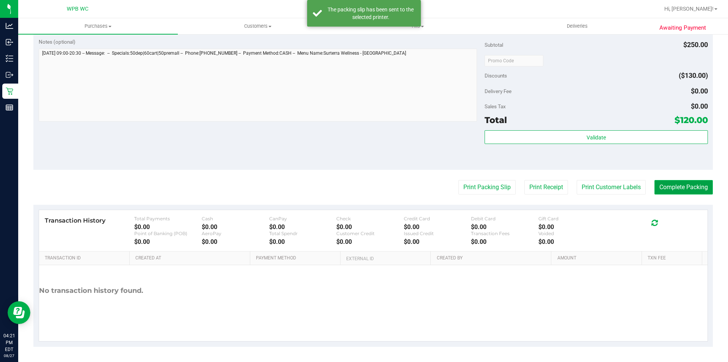
click at [665, 188] on button "Complete Packing" at bounding box center [684, 187] width 58 height 14
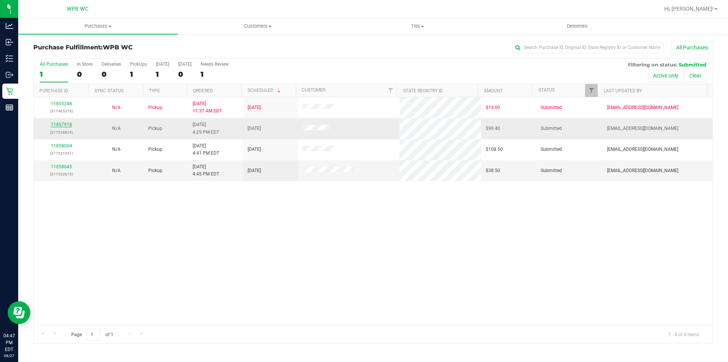
click at [68, 123] on link "11857918" at bounding box center [61, 124] width 21 height 5
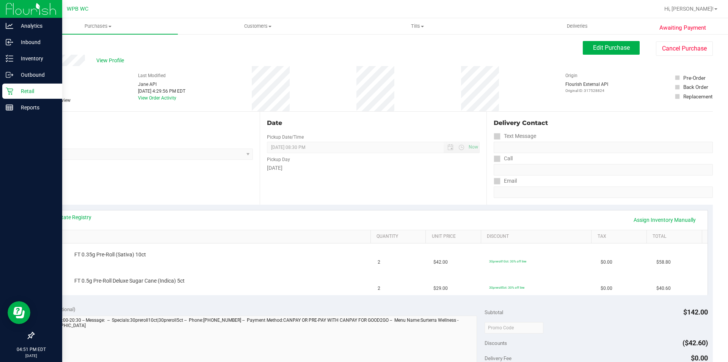
click at [20, 92] on p "Retail" at bounding box center [36, 91] width 46 height 9
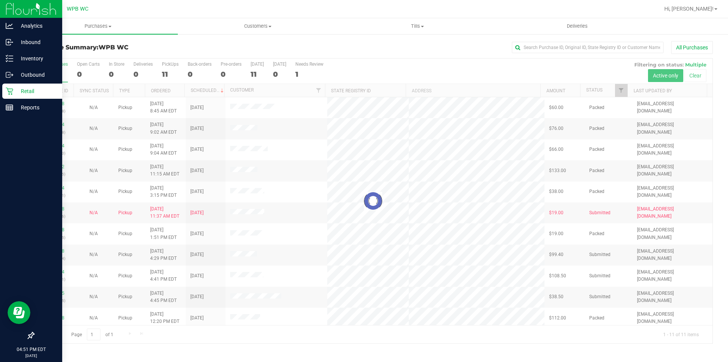
click at [19, 88] on p "Retail" at bounding box center [36, 91] width 46 height 9
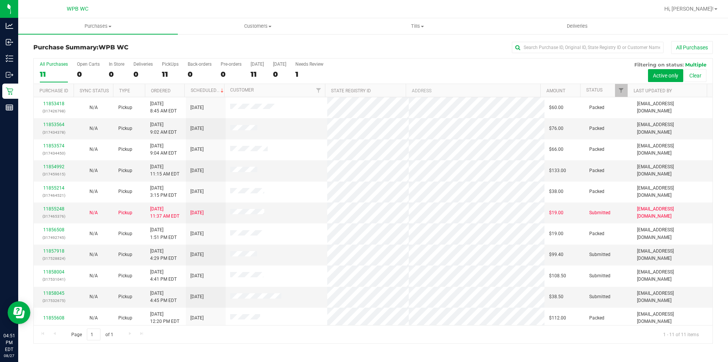
click at [391, 60] on div "All Purchases 11 Open Carts 0 In Store 0 Deliveries 0 PickUps 11 Back-orders 0 …" at bounding box center [373, 61] width 679 height 6
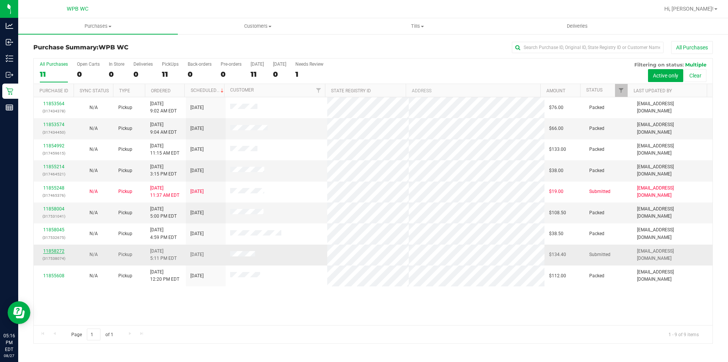
click at [56, 250] on link "11858272" at bounding box center [53, 250] width 21 height 5
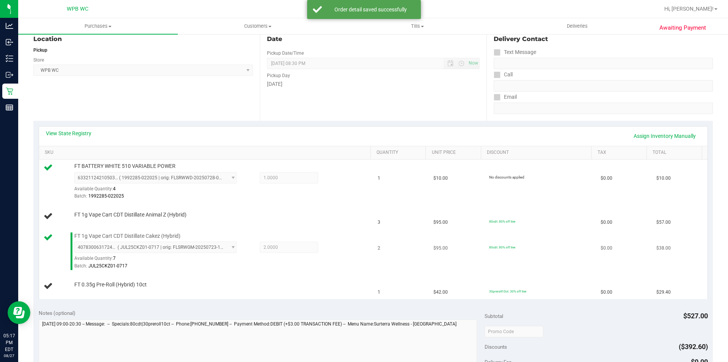
scroll to position [114, 0]
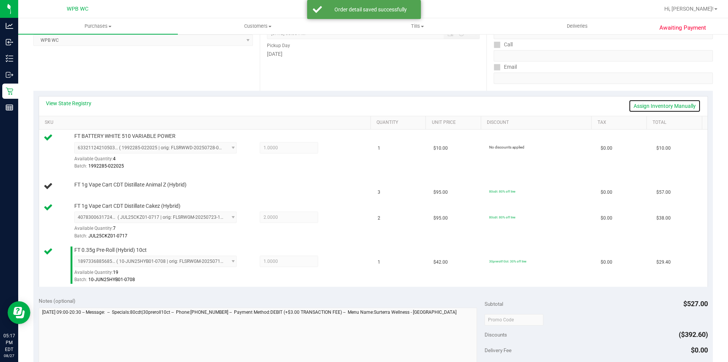
click at [650, 107] on link "Assign Inventory Manually" at bounding box center [665, 105] width 72 height 13
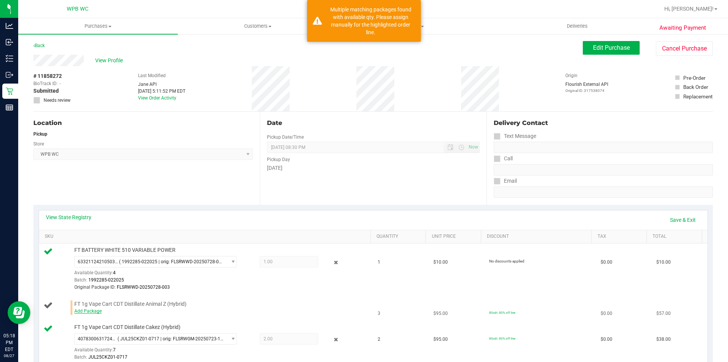
click at [97, 311] on link "Add Package" at bounding box center [87, 310] width 27 height 5
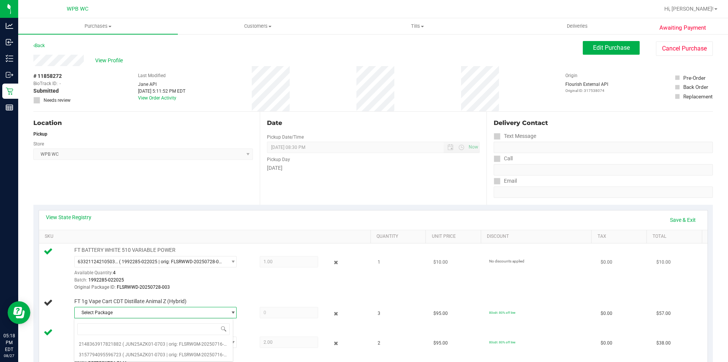
click at [252, 276] on div "Batch: 1992285-022025" at bounding box center [220, 279] width 293 height 7
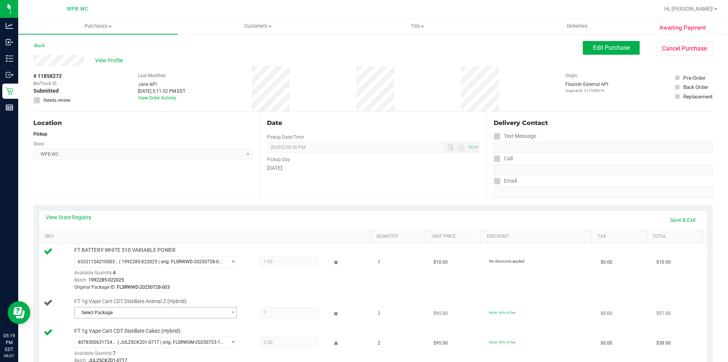
click at [198, 313] on span "Select Package" at bounding box center [151, 312] width 152 height 11
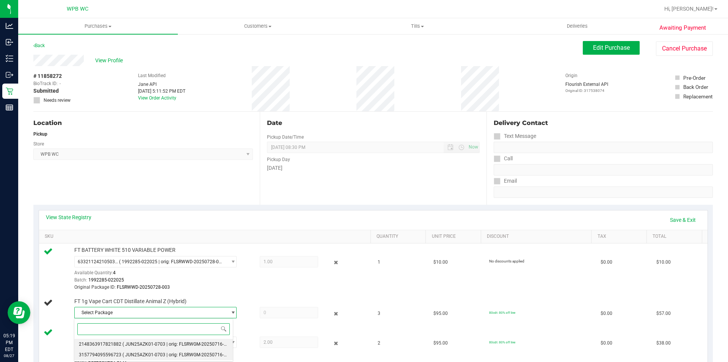
click at [189, 353] on span "( JUN25AZK01-0703 | orig: FLSRWGM-20250716-1855 )" at bounding box center [180, 354] width 115 height 5
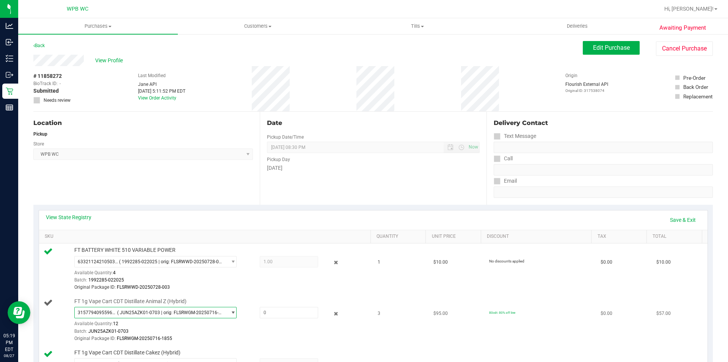
click at [180, 310] on span "( JUN25AZK01-0703 | orig: FLSRWGM-20250716-1855 )" at bounding box center [170, 312] width 107 height 5
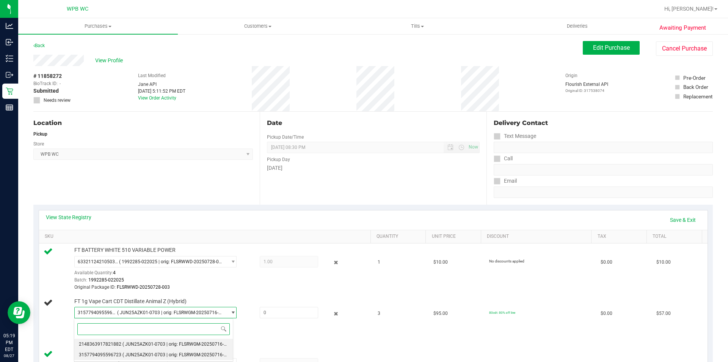
click at [181, 343] on span "( JUN25AZK01-0703 | orig: FLSRWGM-20250716-1923 )" at bounding box center [180, 343] width 115 height 5
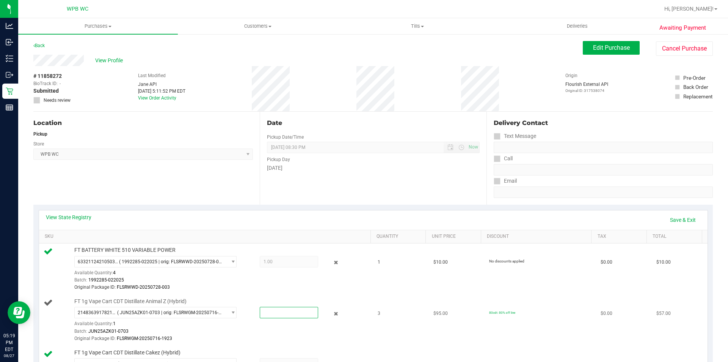
click at [276, 313] on span at bounding box center [289, 312] width 58 height 11
type input "1"
type input "1.0000"
click at [297, 334] on div "Batch: JUN25AZK01-0703" at bounding box center [220, 330] width 293 height 7
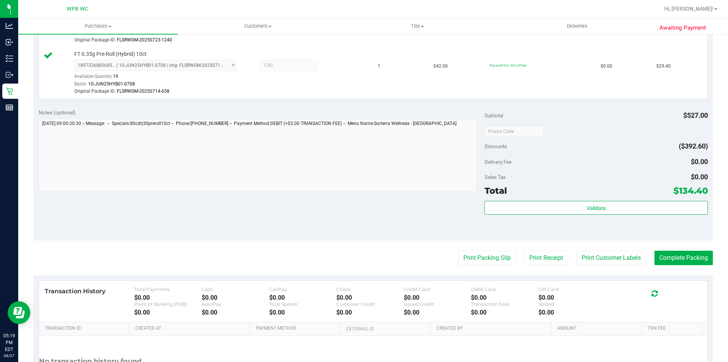
scroll to position [379, 0]
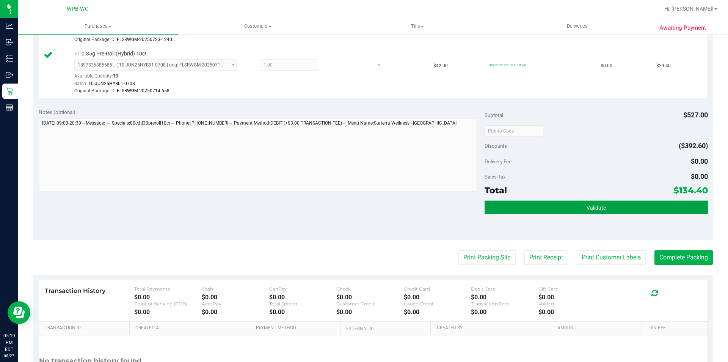
click at [538, 206] on button "Validate" at bounding box center [596, 207] width 223 height 14
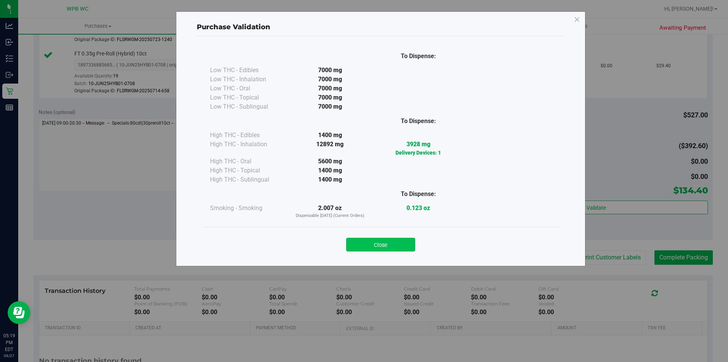
click at [398, 241] on button "Close" at bounding box center [380, 245] width 69 height 14
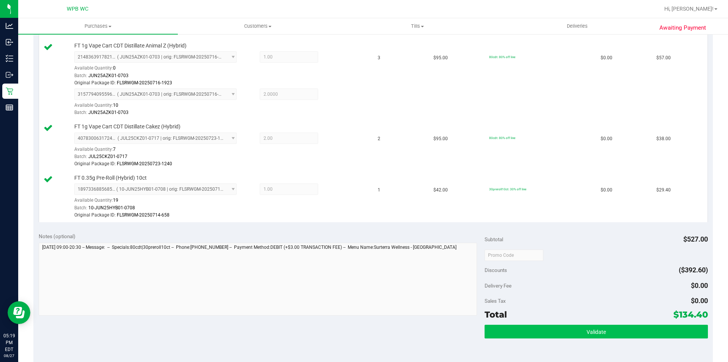
scroll to position [341, 0]
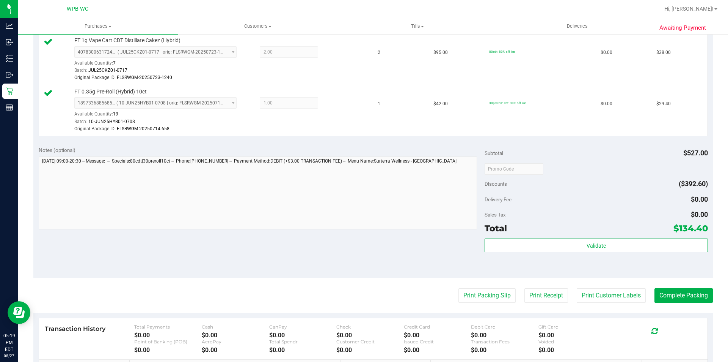
click at [481, 304] on purchase-details "Back Edit Purchase Cancel Purchase View Profile # 11858272 BioTrack ID: - Submi…" at bounding box center [373, 76] width 680 height 755
click at [480, 300] on button "Print Packing Slip" at bounding box center [487, 295] width 57 height 14
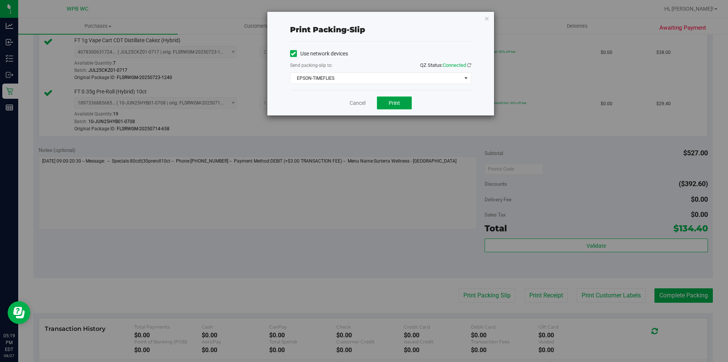
click at [398, 107] on button "Print" at bounding box center [394, 102] width 35 height 13
click at [365, 100] on link "Cancel" at bounding box center [358, 103] width 16 height 8
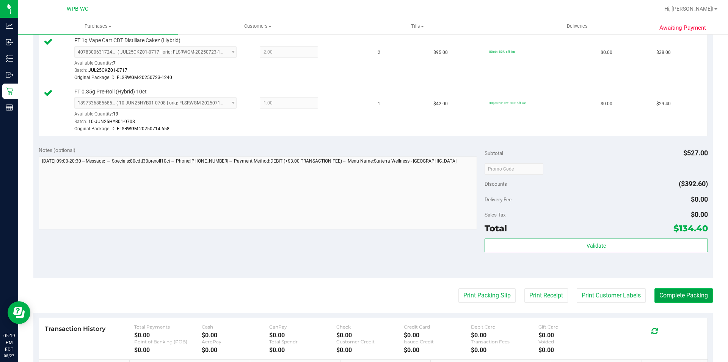
click at [681, 294] on button "Complete Packing" at bounding box center [684, 295] width 58 height 14
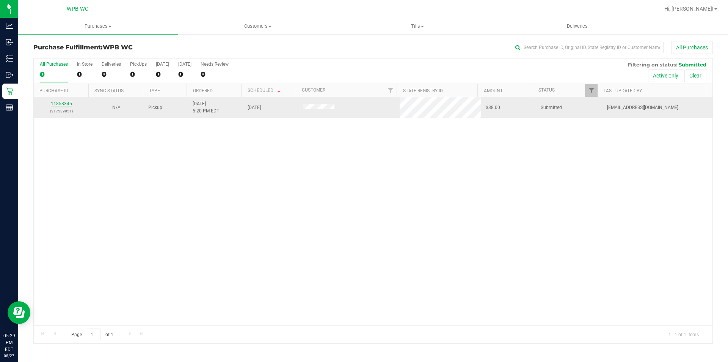
click at [69, 104] on link "11858345" at bounding box center [61, 103] width 21 height 5
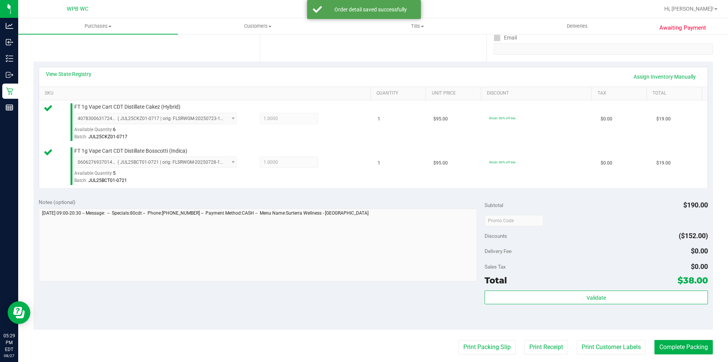
scroll to position [303, 0]
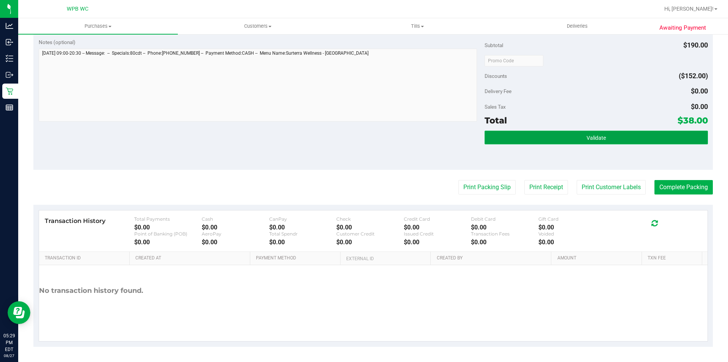
click at [530, 131] on button "Validate" at bounding box center [596, 138] width 223 height 14
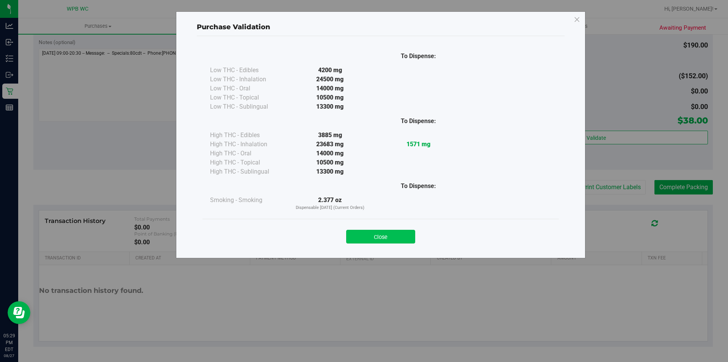
click at [403, 233] on button "Close" at bounding box center [380, 237] width 69 height 14
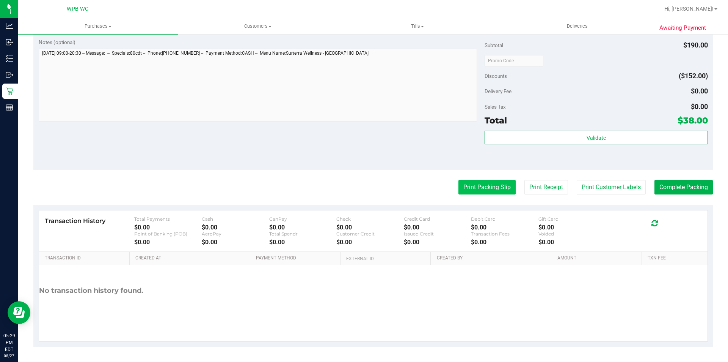
click at [472, 186] on button "Print Packing Slip" at bounding box center [487, 187] width 57 height 14
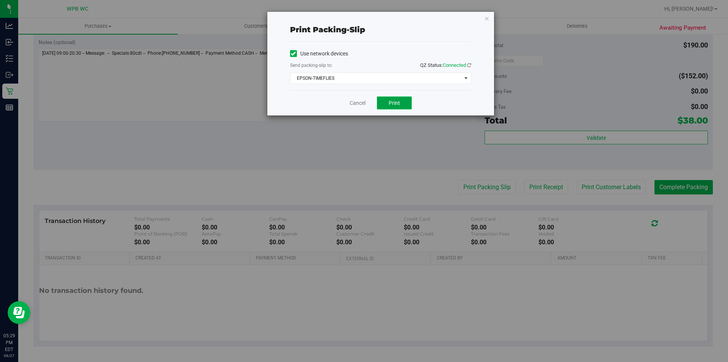
click at [385, 99] on button "Print" at bounding box center [394, 102] width 35 height 13
click at [354, 104] on link "Cancel" at bounding box center [358, 103] width 16 height 8
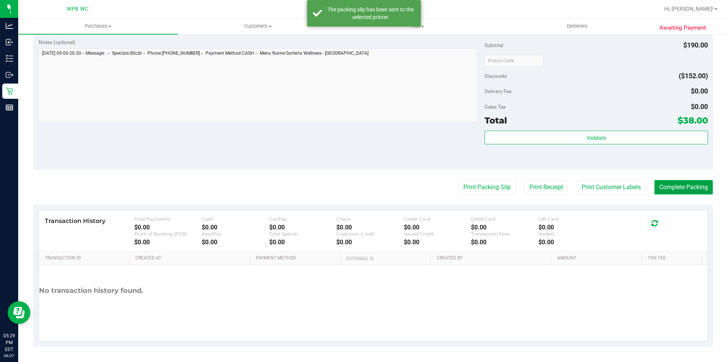
click at [672, 187] on button "Complete Packing" at bounding box center [684, 187] width 58 height 14
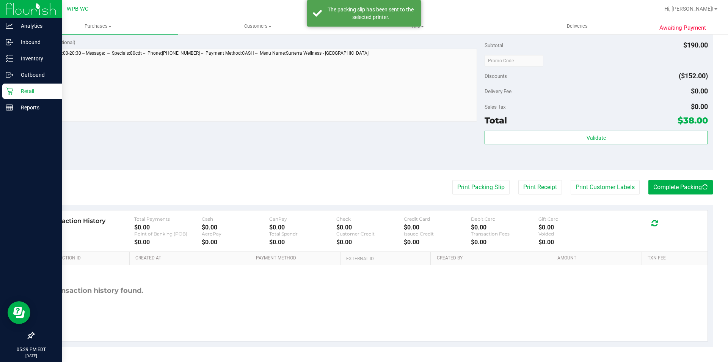
click at [13, 92] on p "Retail" at bounding box center [36, 91] width 46 height 9
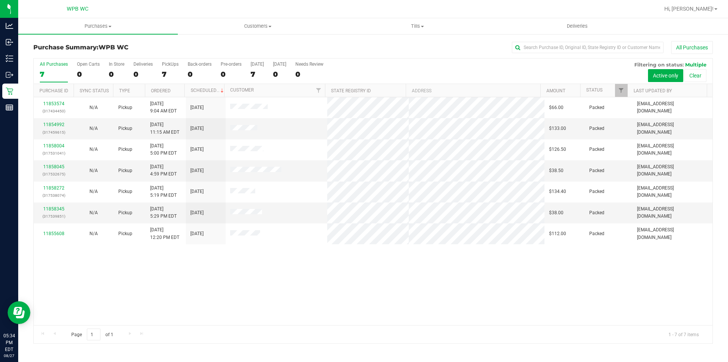
click at [283, 273] on div "11853574 (317434450) N/A Pickup [DATE] 9:04 AM EDT 8/27/2025 $66.00 Packed [EMA…" at bounding box center [373, 211] width 679 height 228
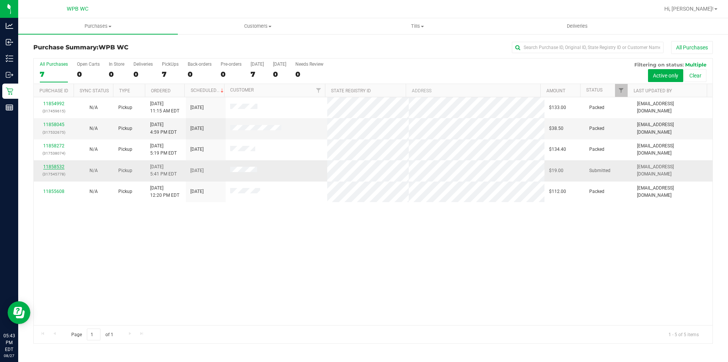
click at [45, 165] on link "11858532" at bounding box center [53, 166] width 21 height 5
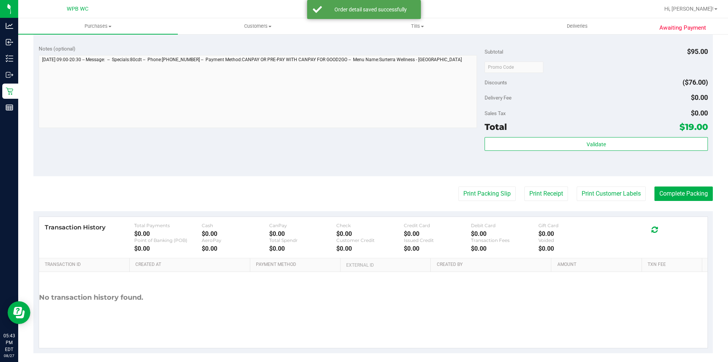
scroll to position [259, 0]
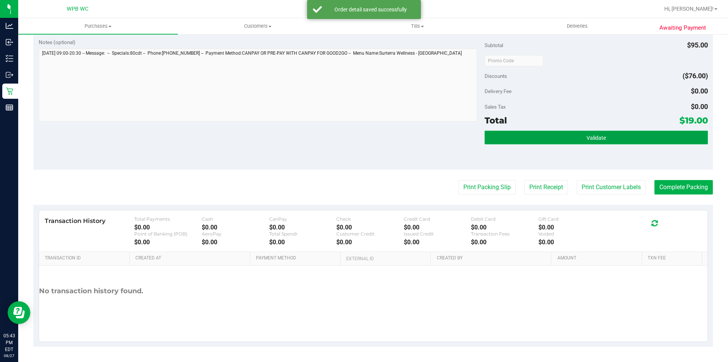
click at [521, 137] on button "Validate" at bounding box center [596, 138] width 223 height 14
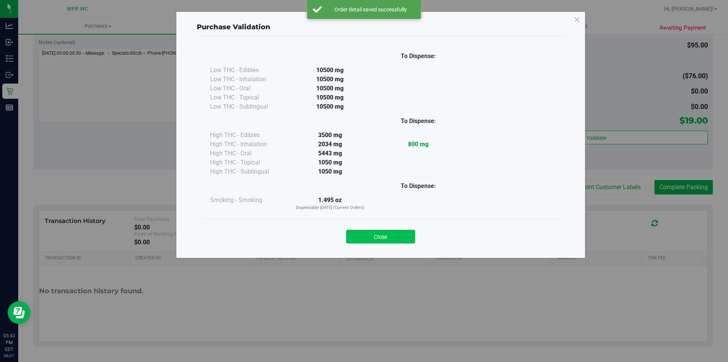
click at [365, 233] on button "Close" at bounding box center [380, 237] width 69 height 14
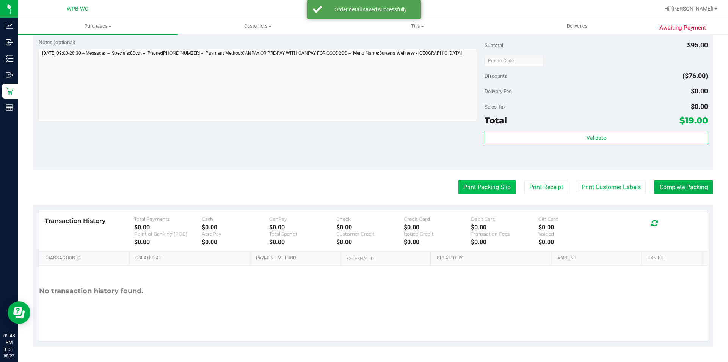
click at [469, 192] on button "Print Packing Slip" at bounding box center [487, 187] width 57 height 14
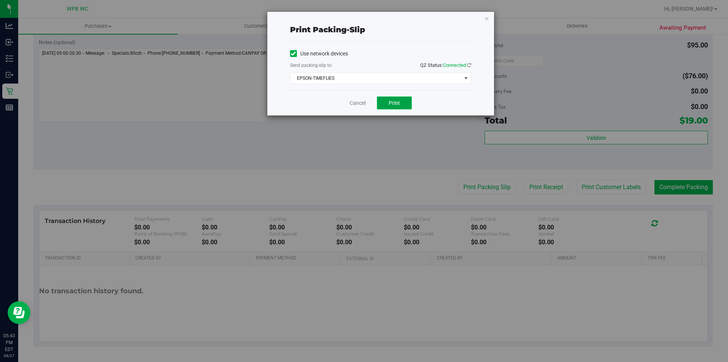
click at [388, 101] on button "Print" at bounding box center [394, 102] width 35 height 13
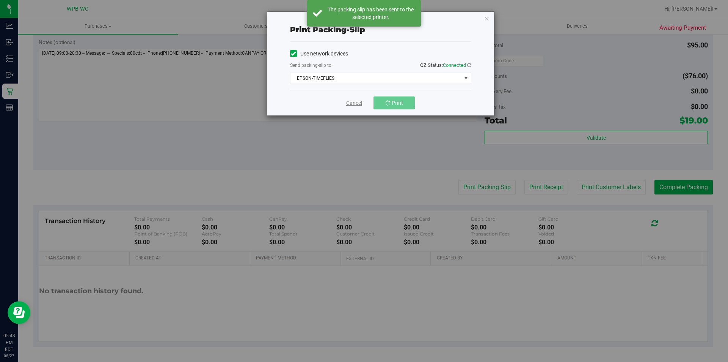
click at [358, 102] on link "Cancel" at bounding box center [354, 103] width 16 height 8
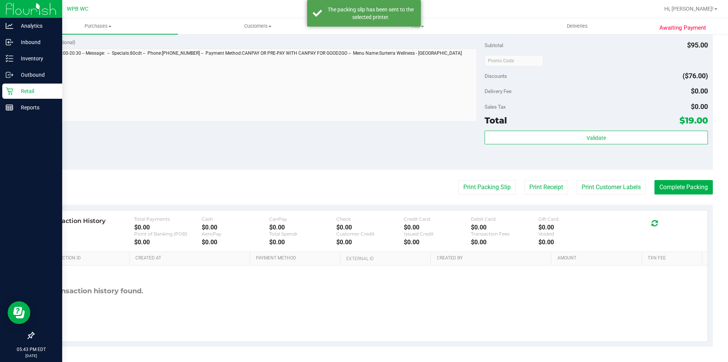
click at [15, 86] on div "Retail" at bounding box center [32, 90] width 60 height 15
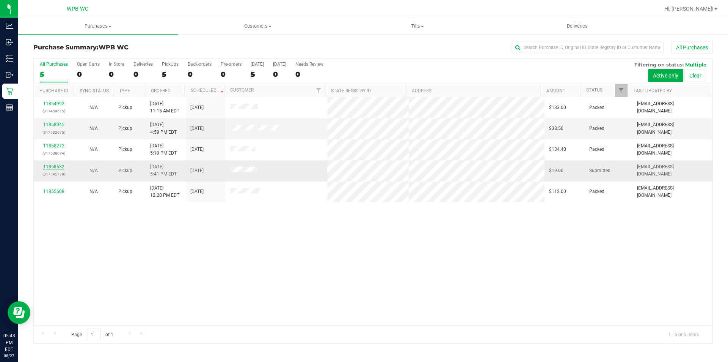
click at [58, 167] on link "11858532" at bounding box center [53, 166] width 21 height 5
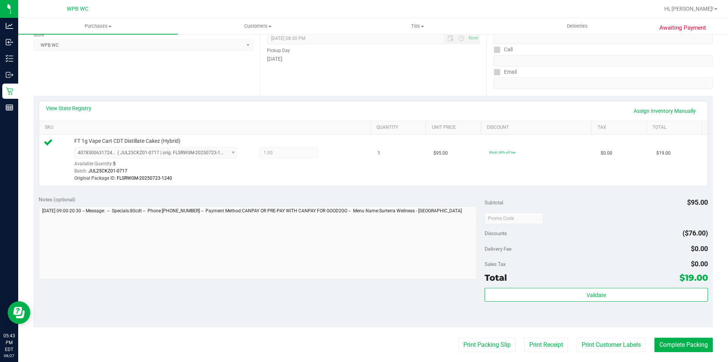
scroll to position [228, 0]
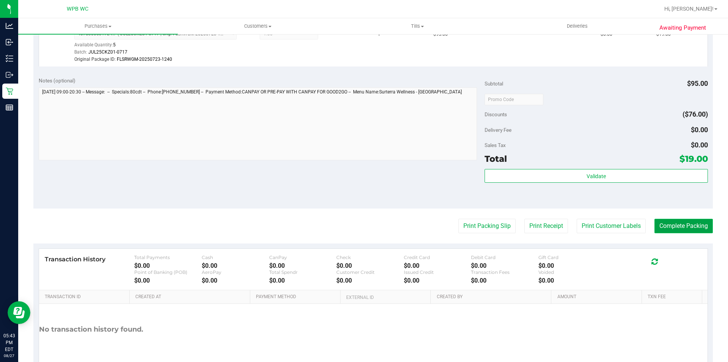
click at [678, 227] on button "Complete Packing" at bounding box center [684, 226] width 58 height 14
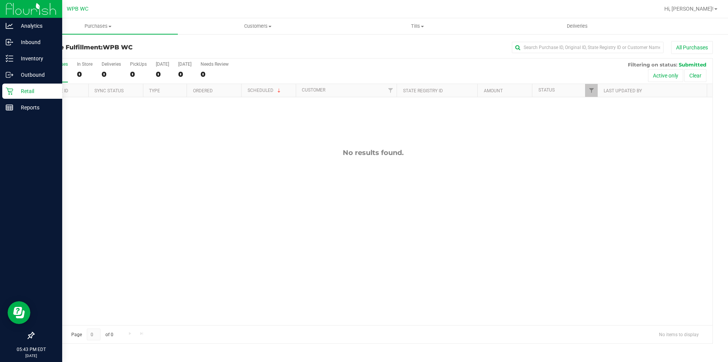
click at [13, 94] on p "Retail" at bounding box center [36, 91] width 46 height 9
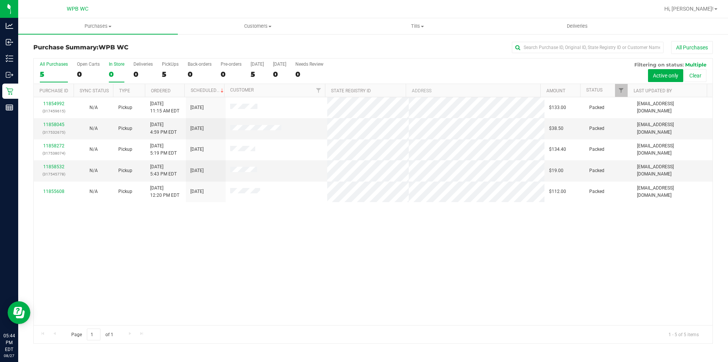
click at [109, 68] on label "In Store 0" at bounding box center [117, 71] width 16 height 21
click at [0, 0] on input "In Store 0" at bounding box center [0, 0] width 0 height 0
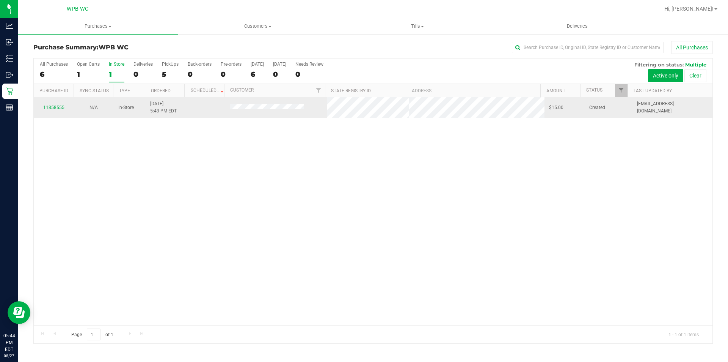
click at [53, 105] on link "11858555" at bounding box center [53, 107] width 21 height 5
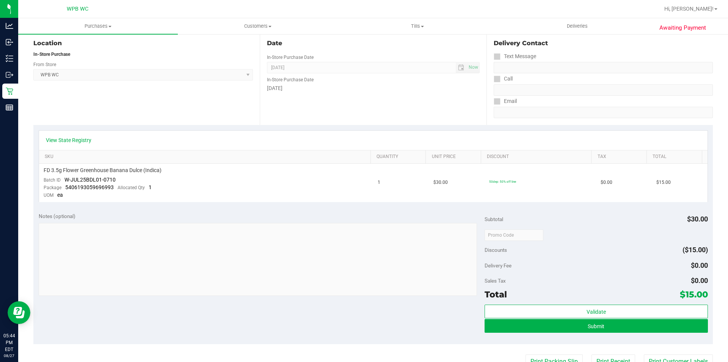
scroll to position [228, 0]
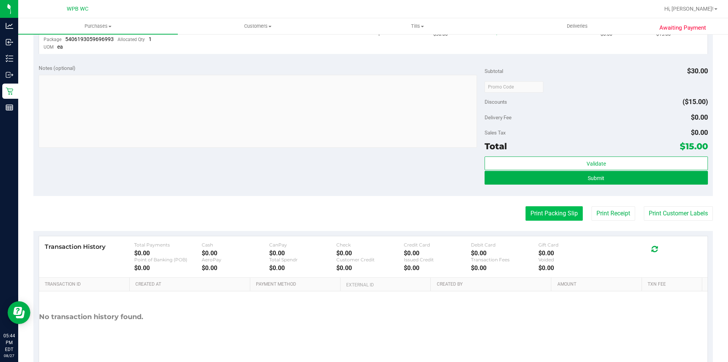
click at [542, 207] on button "Print Packing Slip" at bounding box center [554, 213] width 57 height 14
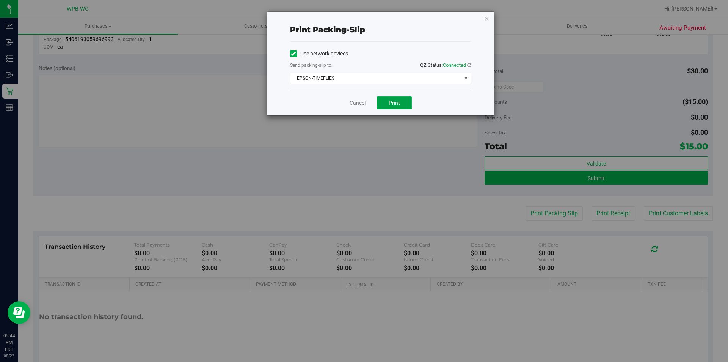
click at [401, 99] on button "Print" at bounding box center [394, 102] width 35 height 13
click at [357, 102] on link "Cancel" at bounding box center [358, 103] width 16 height 8
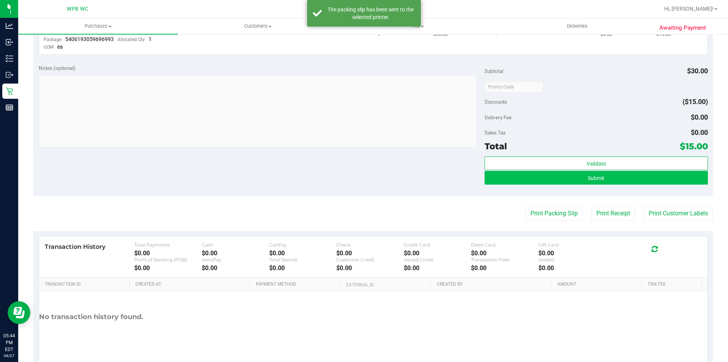
drag, startPoint x: 562, startPoint y: 185, endPoint x: 566, endPoint y: 180, distance: 6.2
click at [562, 185] on div "Validate Submit" at bounding box center [596, 173] width 223 height 34
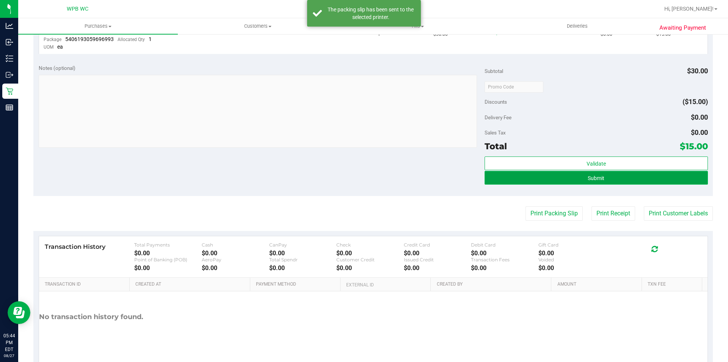
click at [566, 180] on button "Submit" at bounding box center [596, 178] width 223 height 14
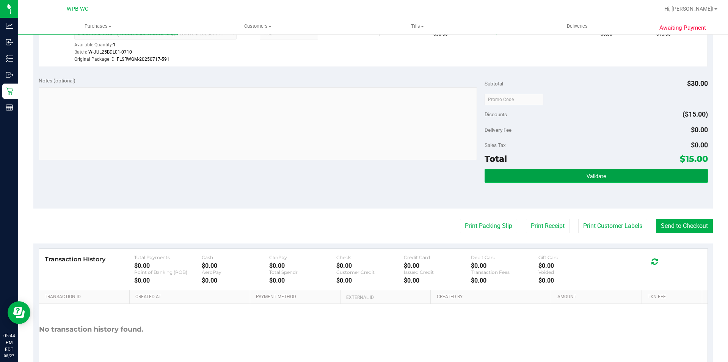
click at [639, 171] on button "Validate" at bounding box center [596, 176] width 223 height 14
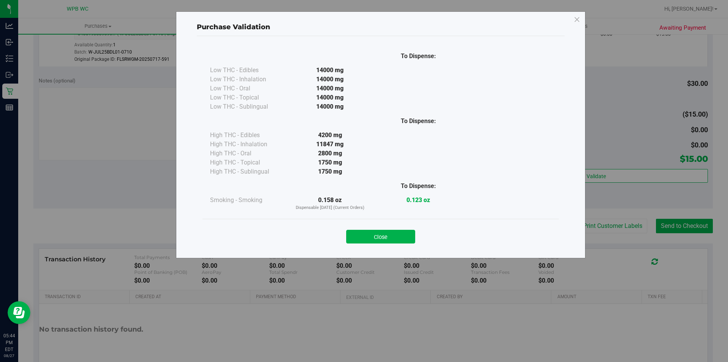
click at [675, 223] on div "Purchase Validation To Dispense: Low THC - Edibles 14000 mg" at bounding box center [367, 181] width 734 height 362
click at [392, 232] on button "Close" at bounding box center [380, 237] width 69 height 14
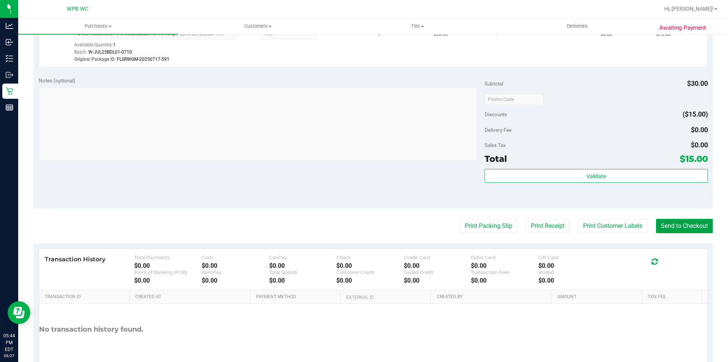
click at [700, 228] on button "Send to Checkout" at bounding box center [684, 226] width 57 height 14
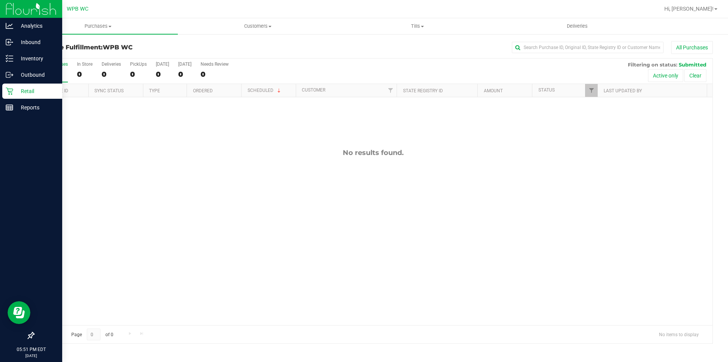
click at [8, 91] on icon at bounding box center [10, 91] width 8 height 8
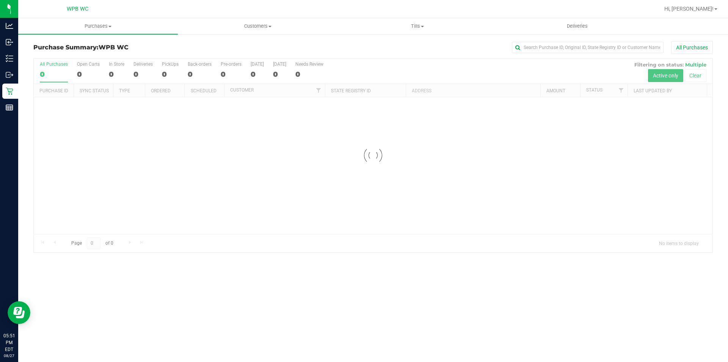
click at [320, 50] on div "All Purchases" at bounding box center [486, 47] width 453 height 13
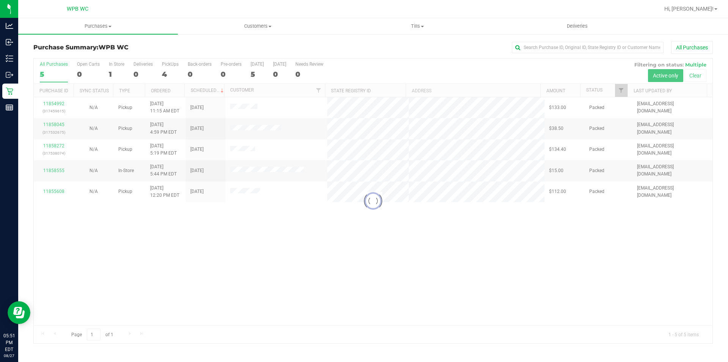
click at [432, 242] on div at bounding box center [373, 200] width 679 height 285
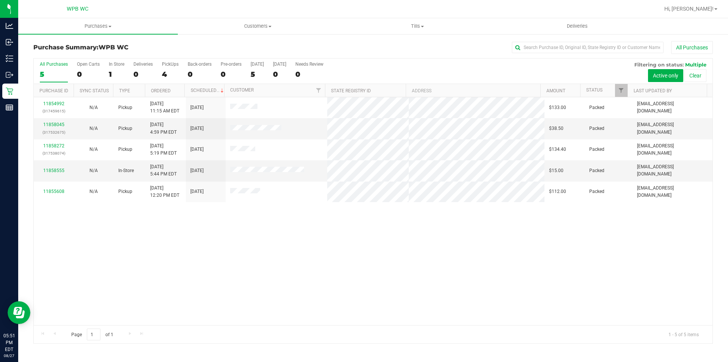
click at [312, 49] on div "All Purchases" at bounding box center [486, 47] width 453 height 13
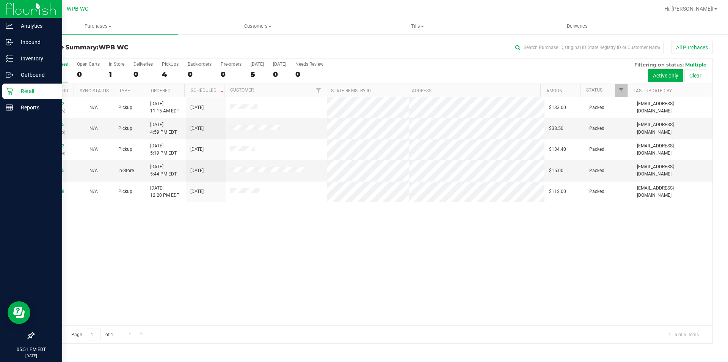
click at [17, 88] on p "Retail" at bounding box center [36, 91] width 46 height 9
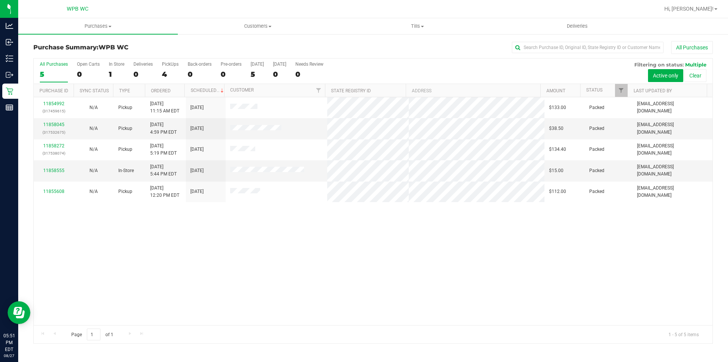
click at [386, 250] on div "11854992 (317459615) N/A Pickup [DATE] 11:15 AM EDT 8/27/2025 $133.00 Packed [E…" at bounding box center [373, 211] width 679 height 228
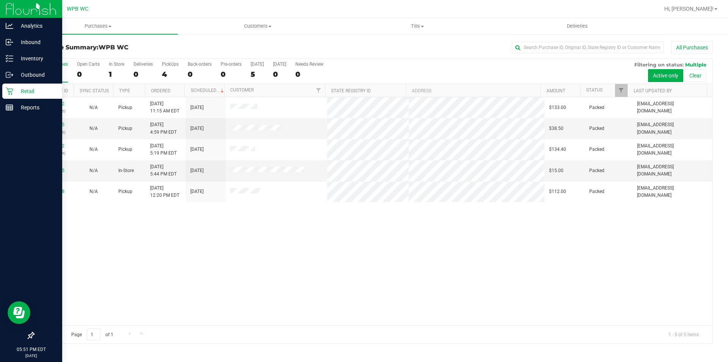
click at [18, 91] on p "Retail" at bounding box center [36, 91] width 46 height 9
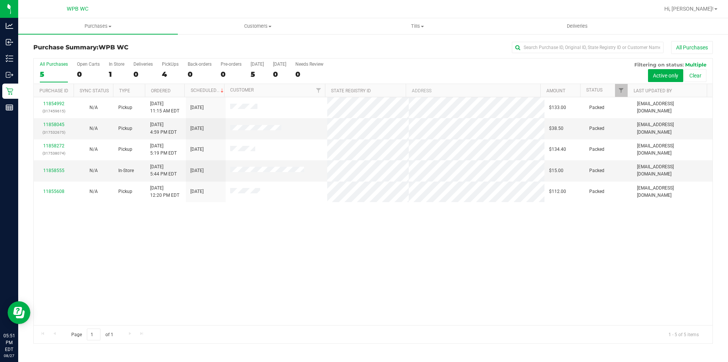
click at [237, 227] on div "11854992 (317459615) N/A Pickup [DATE] 11:15 AM EDT 8/27/2025 $133.00 Packed [E…" at bounding box center [373, 211] width 679 height 228
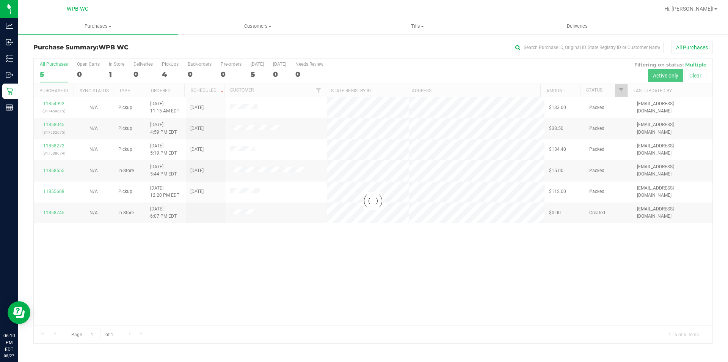
click at [364, 270] on div at bounding box center [373, 200] width 679 height 285
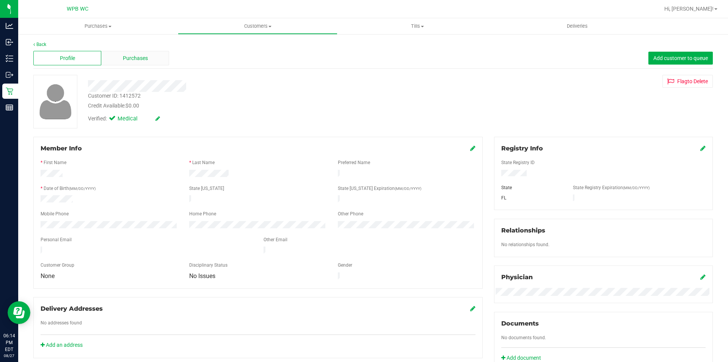
click at [136, 61] on span "Purchases" at bounding box center [135, 58] width 25 height 8
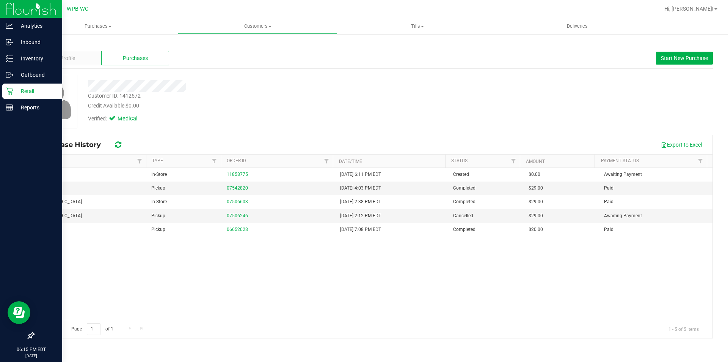
click at [3, 90] on div "Retail" at bounding box center [32, 90] width 60 height 15
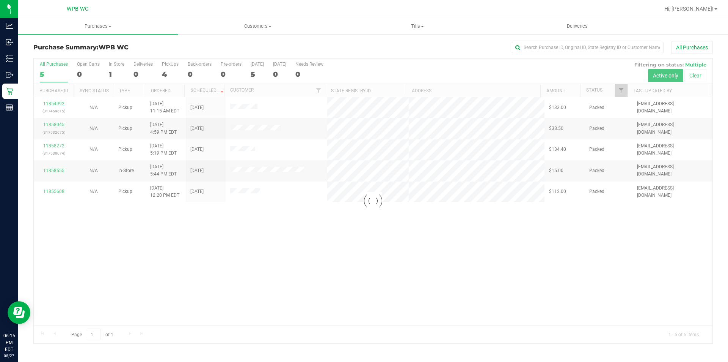
click at [129, 226] on div at bounding box center [373, 200] width 679 height 285
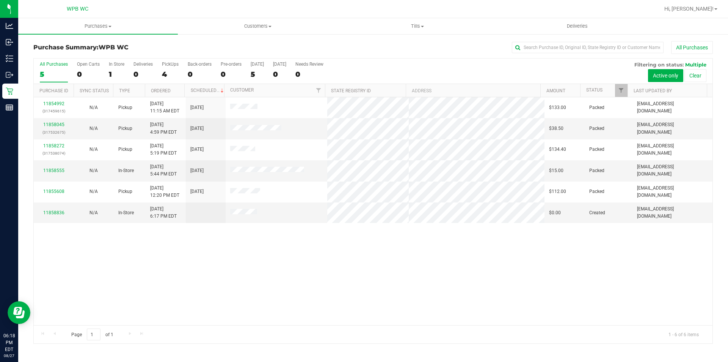
click at [478, 257] on div "11854992 (317459615) N/A Pickup [DATE] 11:15 AM EDT 8/27/2025 $133.00 Packed [E…" at bounding box center [373, 211] width 679 height 228
click at [511, 299] on div "11854992 (317459615) N/A Pickup [DATE] 11:15 AM EDT 8/27/2025 $133.00 Packed [E…" at bounding box center [373, 211] width 679 height 228
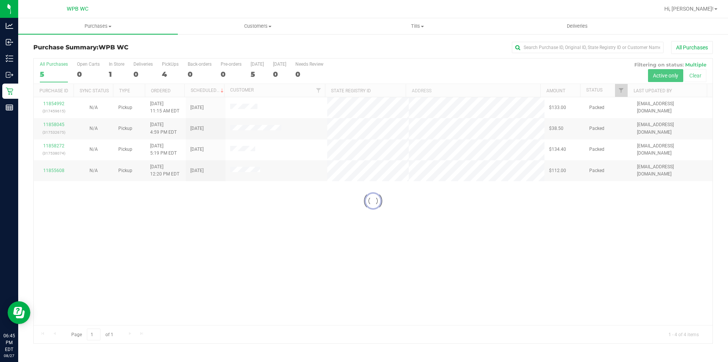
click at [526, 254] on div at bounding box center [373, 200] width 679 height 285
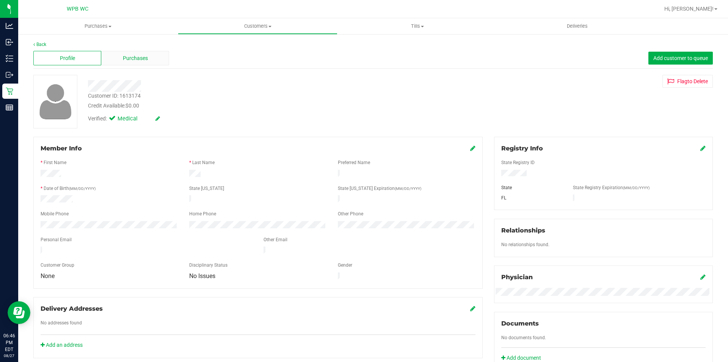
click at [145, 63] on div "Purchases" at bounding box center [135, 58] width 68 height 14
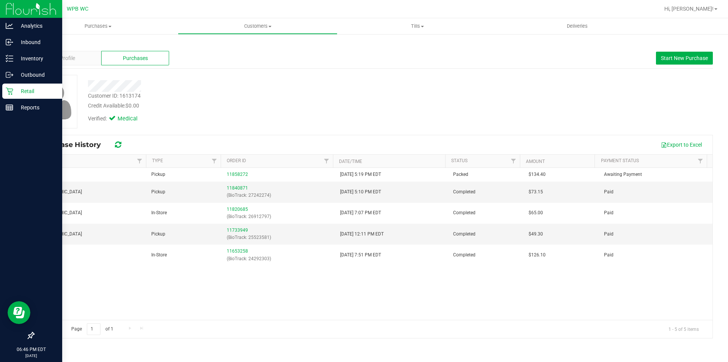
click at [7, 86] on div "Retail" at bounding box center [32, 90] width 60 height 15
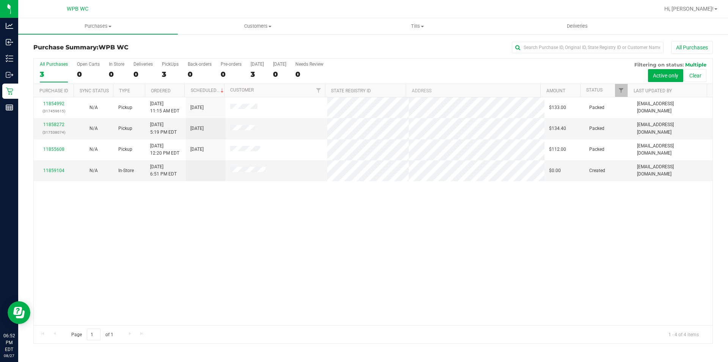
click at [387, 269] on div "11854992 (317459615) N/A Pickup [DATE] 11:15 AM EDT 8/27/2025 $133.00 Packed [E…" at bounding box center [373, 211] width 679 height 228
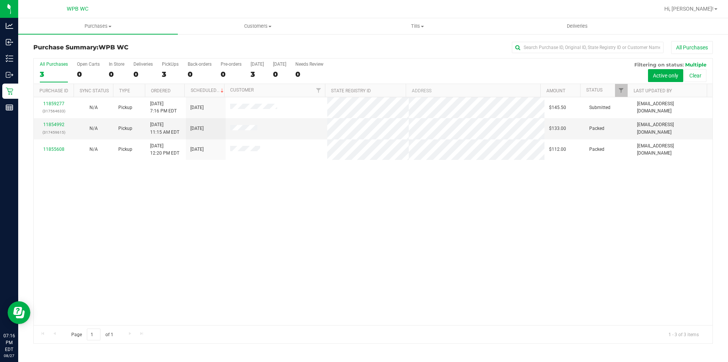
click at [49, 75] on div "3" at bounding box center [54, 74] width 28 height 9
click at [0, 0] on input "All Purchases 3" at bounding box center [0, 0] width 0 height 0
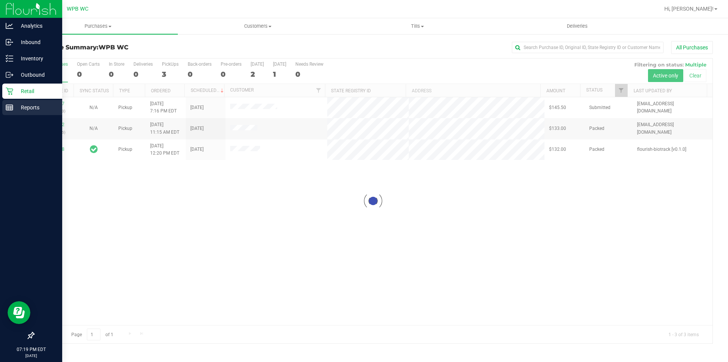
click at [3, 105] on div "Reports" at bounding box center [32, 107] width 60 height 15
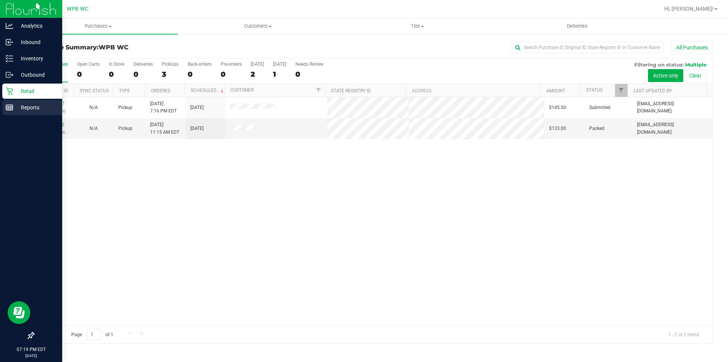
click at [14, 106] on p "Reports" at bounding box center [36, 107] width 46 height 9
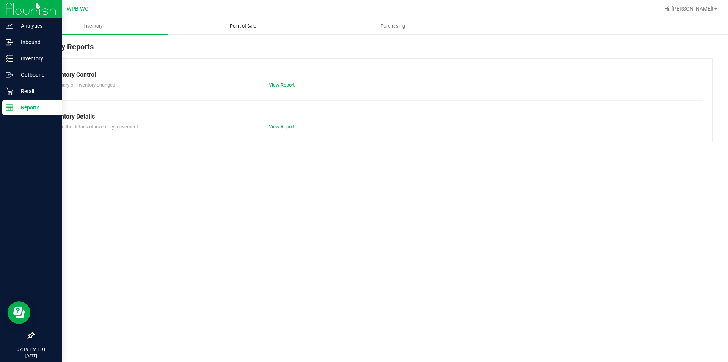
click at [241, 26] on span "Point of Sale" at bounding box center [243, 26] width 47 height 7
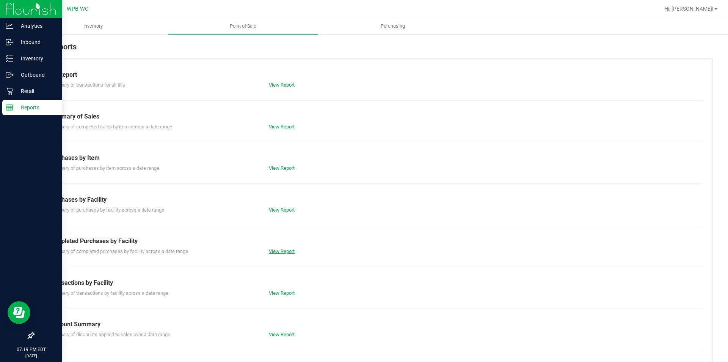
click at [283, 250] on link "View Report" at bounding box center [282, 251] width 26 height 6
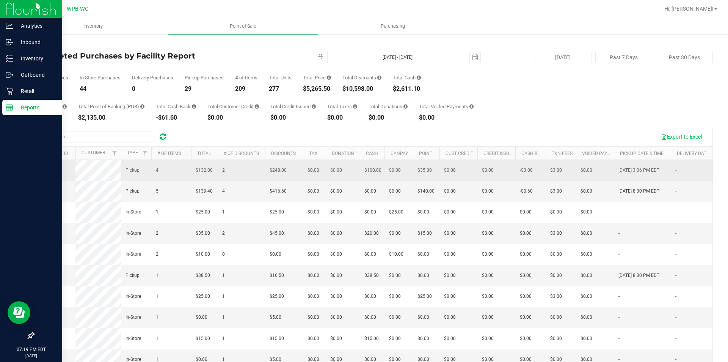
click at [49, 171] on span "11855608" at bounding box center [48, 169] width 21 height 5
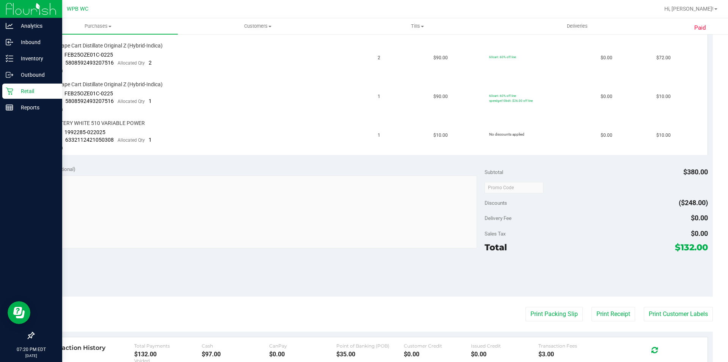
scroll to position [266, 0]
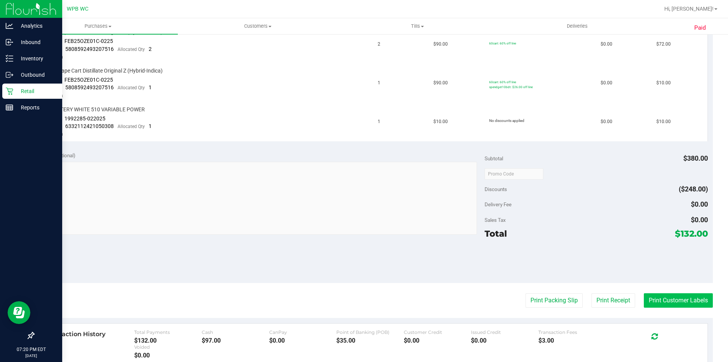
click at [650, 298] on button "Print Customer Labels" at bounding box center [678, 300] width 69 height 14
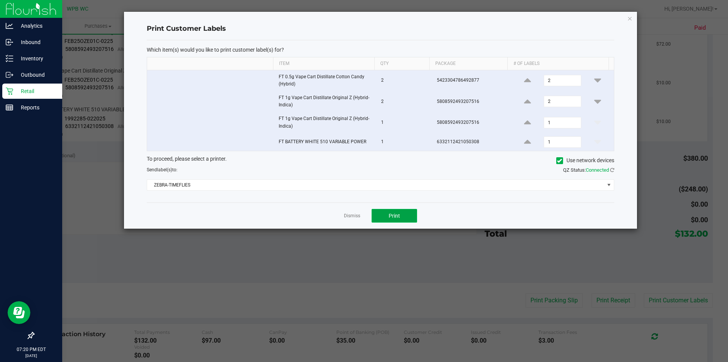
click at [405, 214] on button "Print" at bounding box center [395, 216] width 46 height 14
click at [357, 217] on link "Dismiss" at bounding box center [352, 215] width 16 height 6
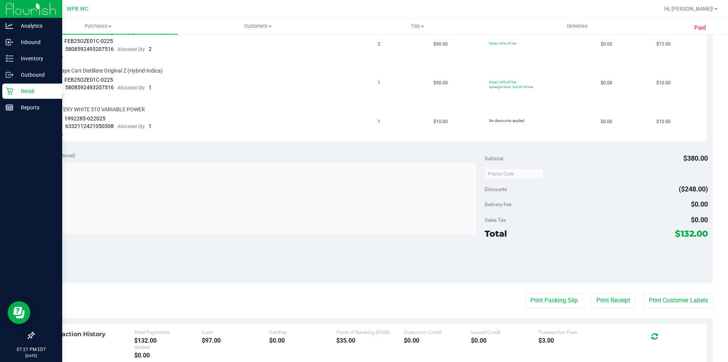
click at [27, 98] on div "Retail" at bounding box center [32, 90] width 60 height 15
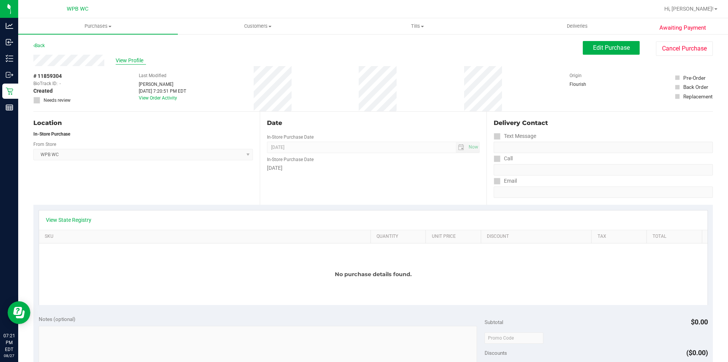
click at [129, 59] on span "View Profile" at bounding box center [131, 61] width 30 height 8
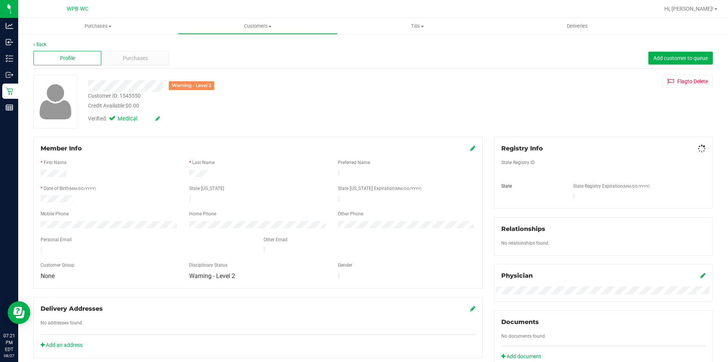
click at [133, 60] on span "Purchases" at bounding box center [135, 58] width 25 height 8
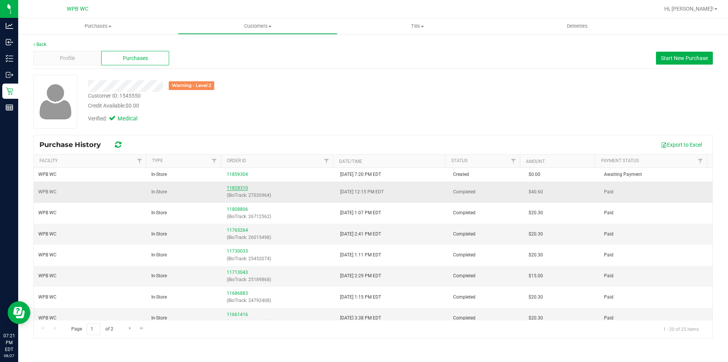
click at [242, 190] on link "11828310" at bounding box center [237, 187] width 21 height 5
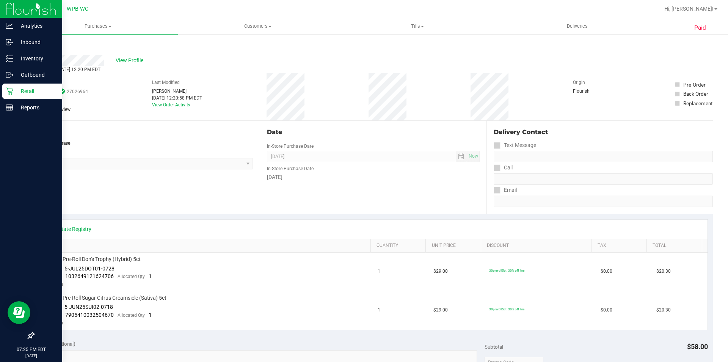
click at [17, 90] on p "Retail" at bounding box center [36, 91] width 46 height 9
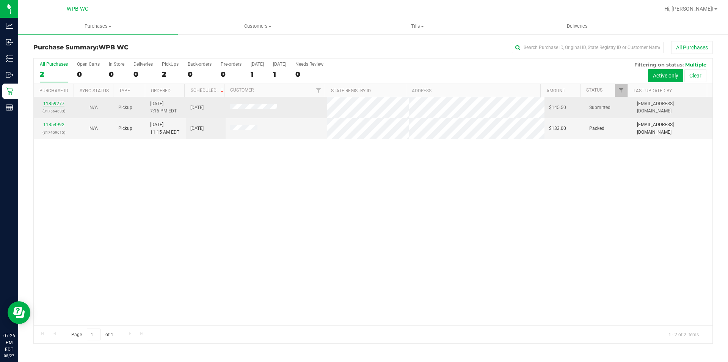
click at [51, 101] on link "11859277" at bounding box center [53, 103] width 21 height 5
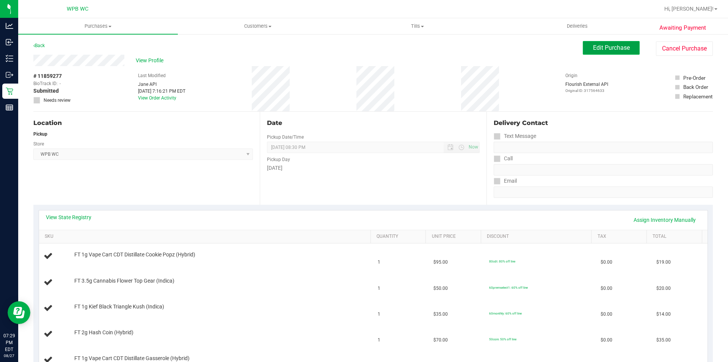
click at [599, 42] on button "Edit Purchase" at bounding box center [611, 48] width 57 height 14
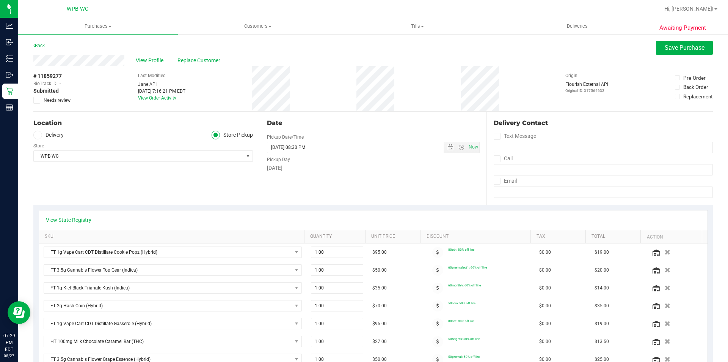
click at [41, 101] on label "Needs review" at bounding box center [52, 100] width 38 height 7
click at [0, 0] on input "Needs review" at bounding box center [0, 0] width 0 height 0
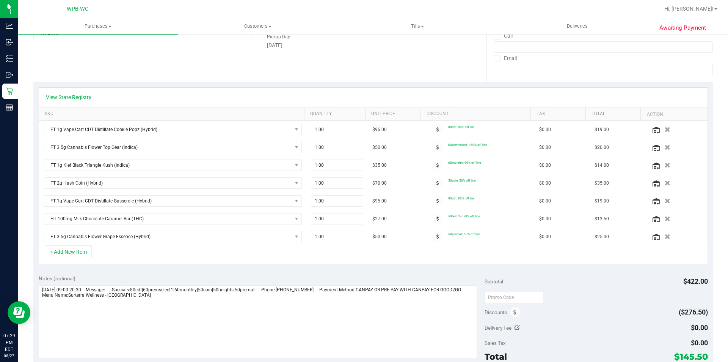
scroll to position [190, 0]
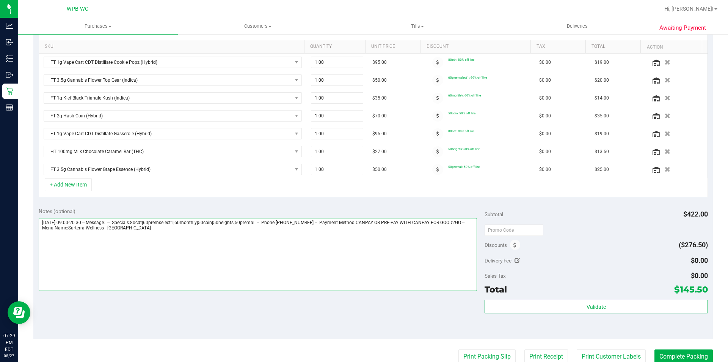
click at [248, 250] on textarea at bounding box center [258, 254] width 439 height 73
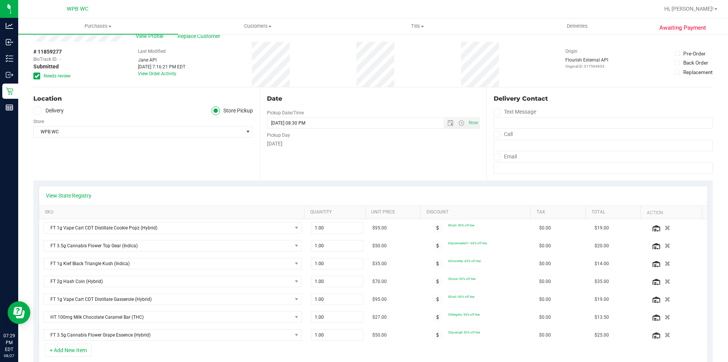
scroll to position [0, 0]
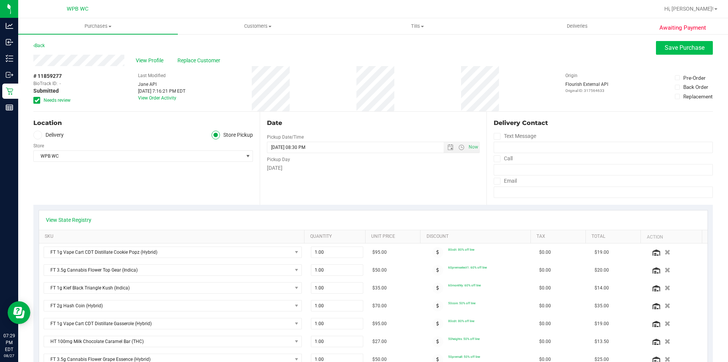
type textarea "[DATE] 09:00-20:30 -- Message: -- Specials:80cdt|60premselect1|60monthly|50coin…"
click at [680, 48] on span "Save Purchase" at bounding box center [685, 47] width 40 height 7
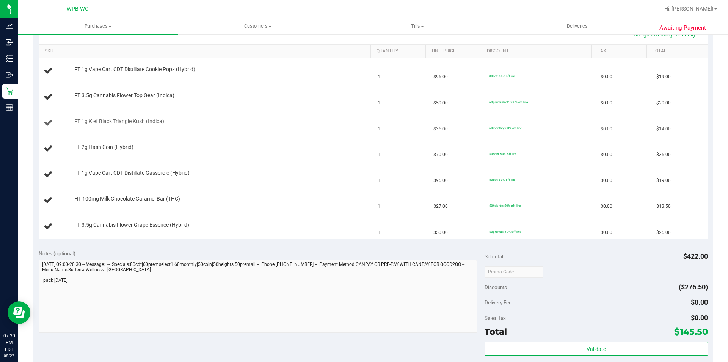
scroll to position [190, 0]
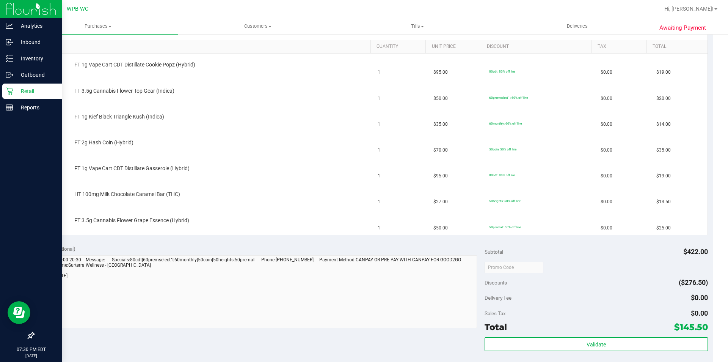
click at [42, 89] on p "Retail" at bounding box center [36, 91] width 46 height 9
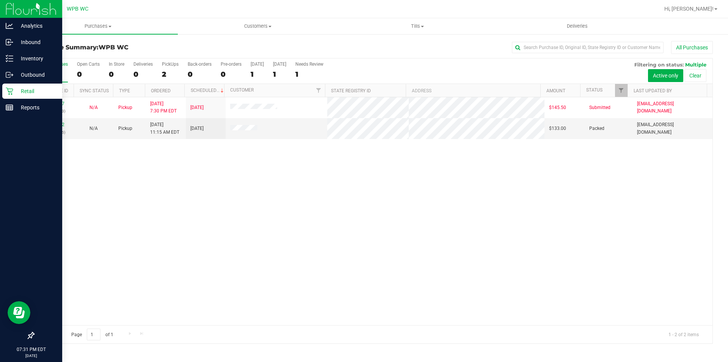
click at [2, 89] on link "Retail" at bounding box center [31, 91] width 62 height 16
click at [12, 87] on div "Retail" at bounding box center [32, 90] width 60 height 15
click at [28, 105] on p "Reports" at bounding box center [36, 107] width 46 height 9
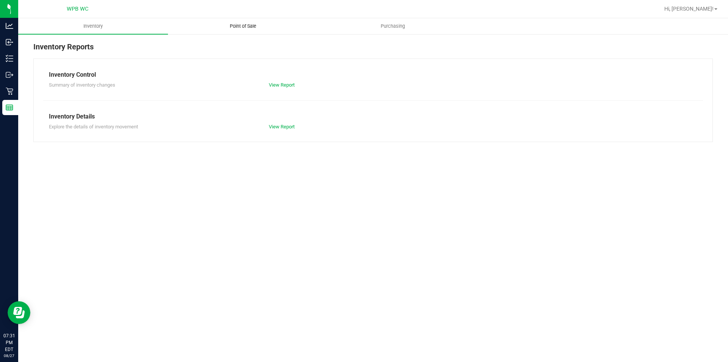
click at [245, 20] on uib-tab-heading "Point of Sale" at bounding box center [242, 26] width 149 height 15
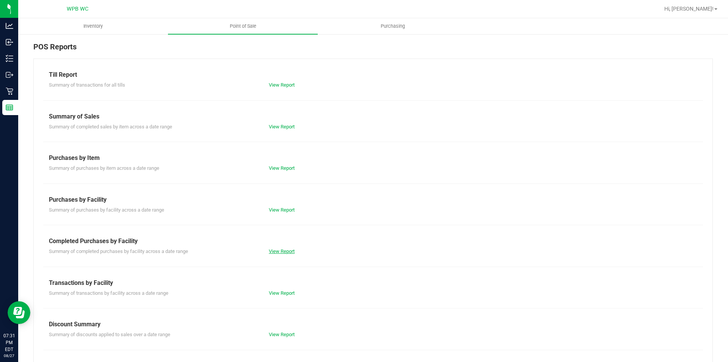
click at [280, 252] on link "View Report" at bounding box center [282, 251] width 26 height 6
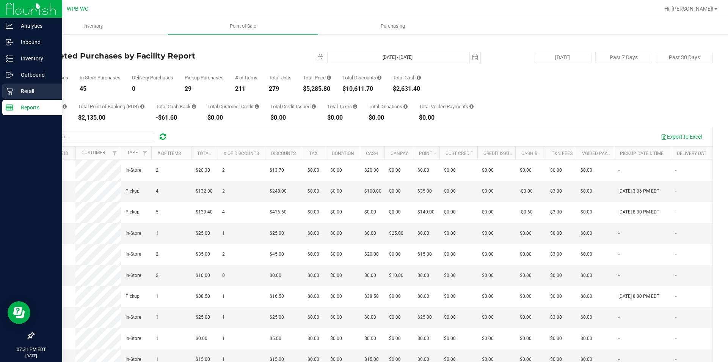
click at [16, 88] on p "Retail" at bounding box center [36, 91] width 46 height 9
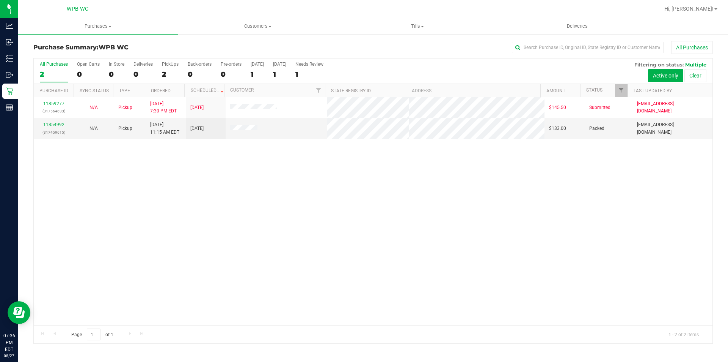
click at [64, 77] on div "2" at bounding box center [54, 74] width 28 height 9
click at [0, 0] on input "All Purchases 2" at bounding box center [0, 0] width 0 height 0
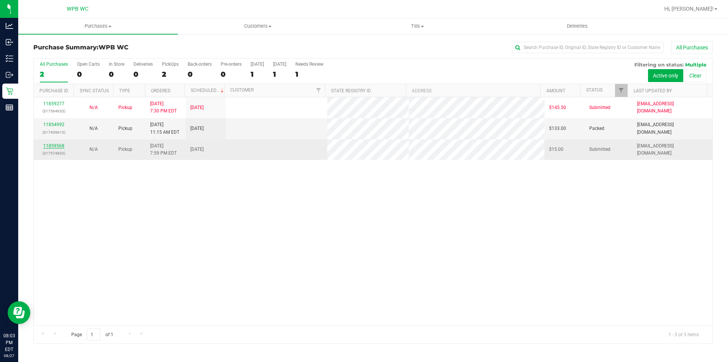
click at [58, 146] on link "11859568" at bounding box center [53, 145] width 21 height 5
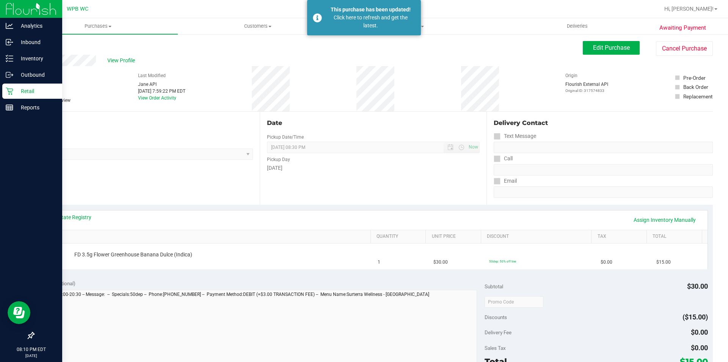
click at [11, 86] on div "Retail" at bounding box center [32, 90] width 60 height 15
